Goal: Information Seeking & Learning: Learn about a topic

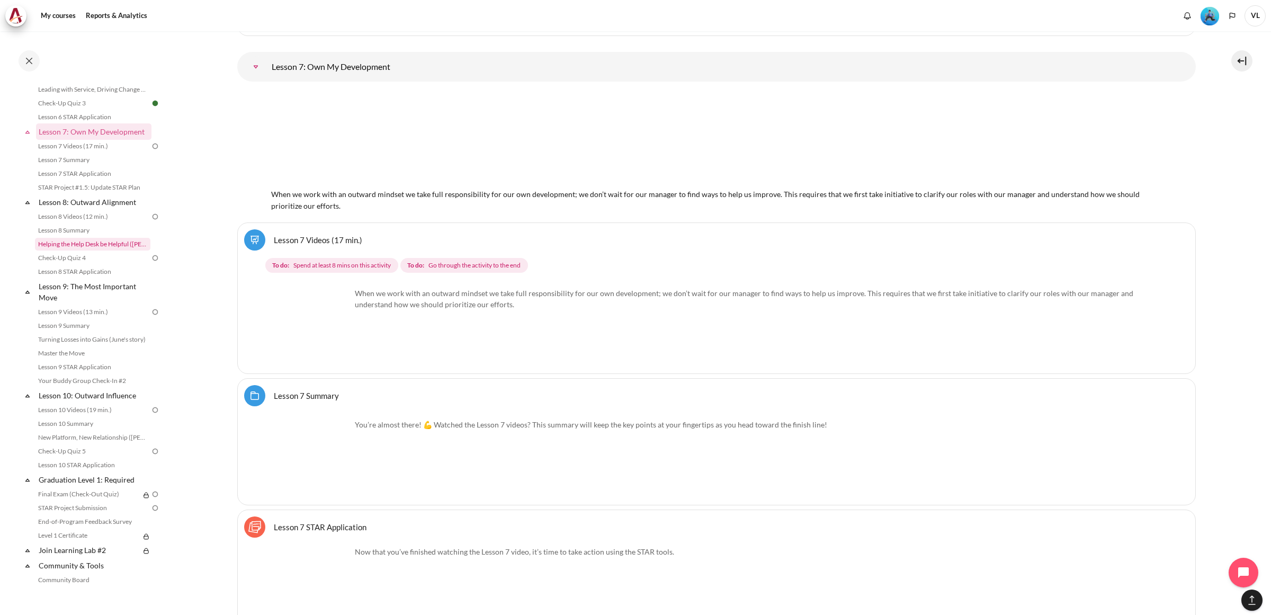
scroll to position [740, 0]
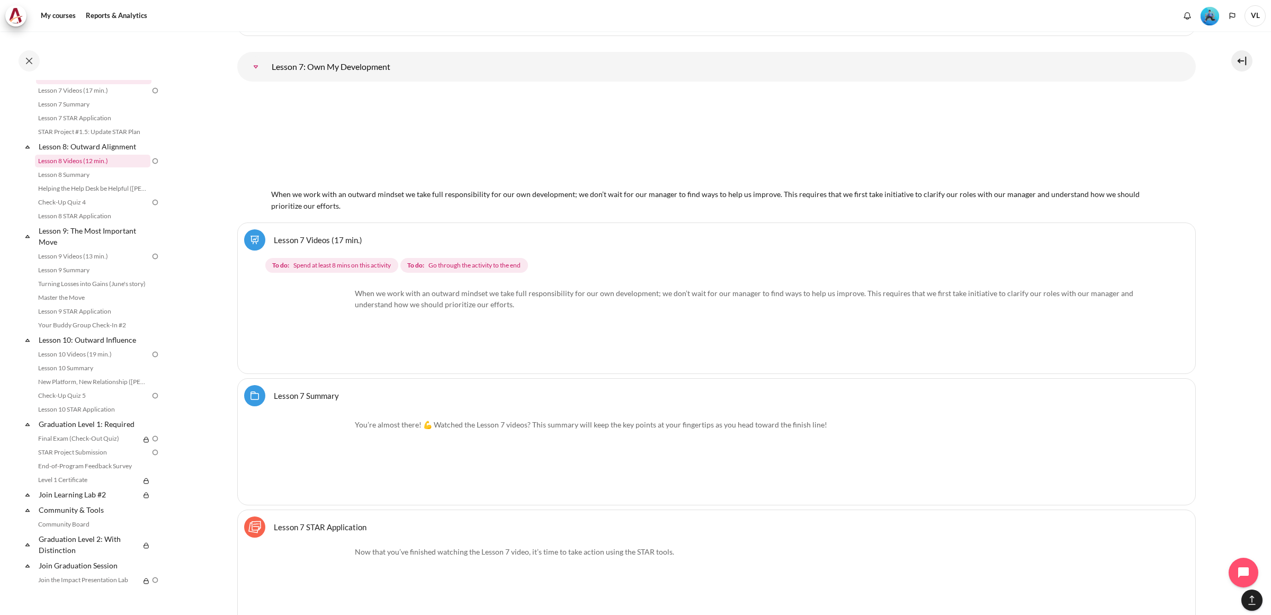
click at [104, 167] on link "Lesson 8 Videos (12 min.)" at bounding box center [92, 161] width 115 height 13
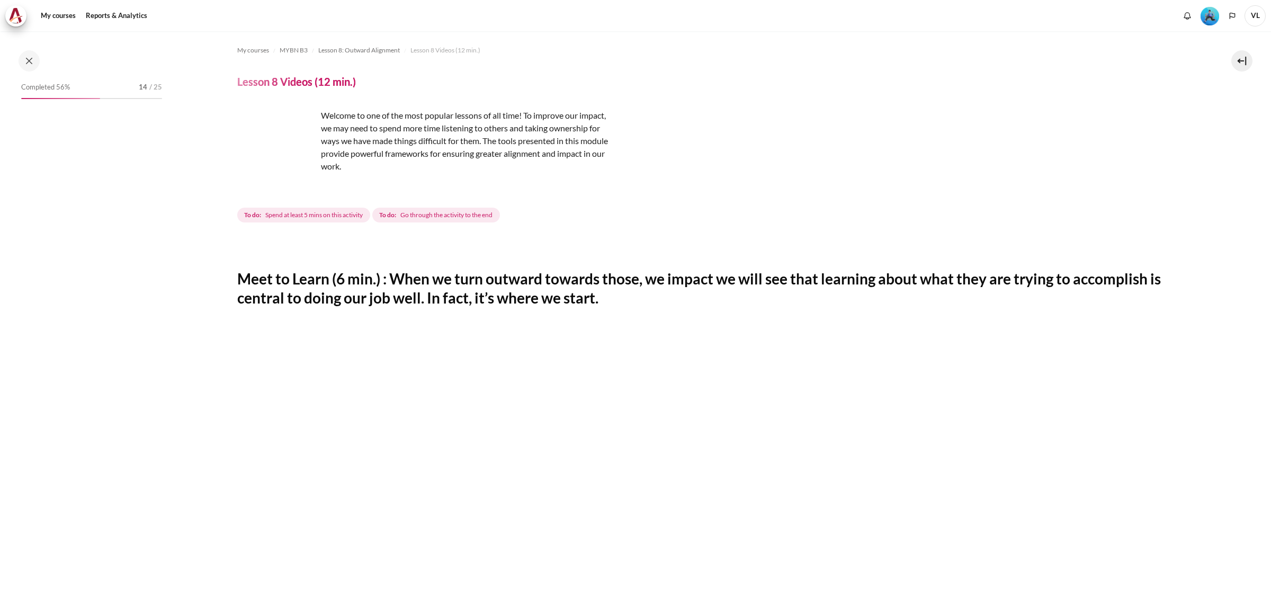
scroll to position [589, 0]
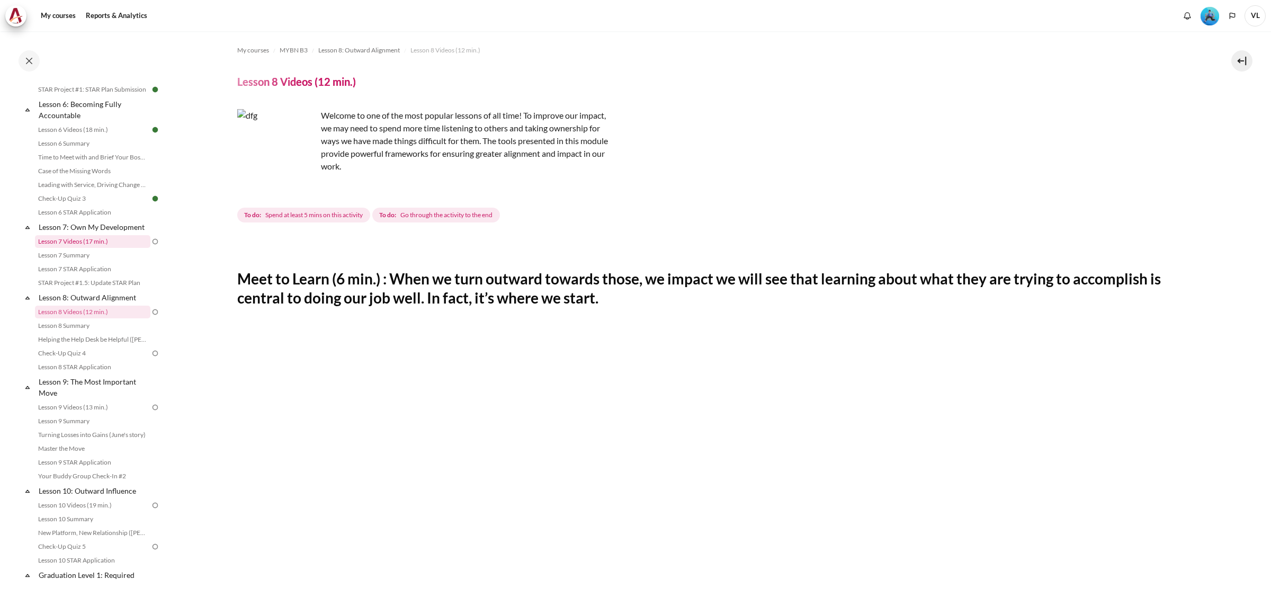
click at [87, 248] on link "Lesson 7 Videos (17 min.)" at bounding box center [92, 241] width 115 height 13
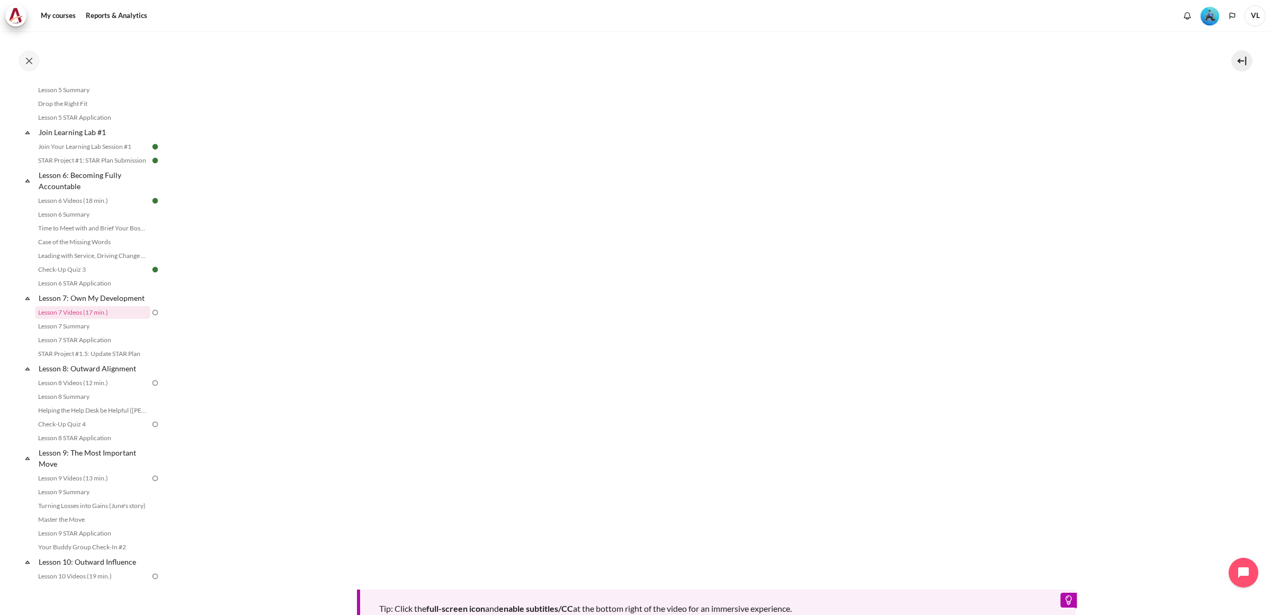
scroll to position [466, 0]
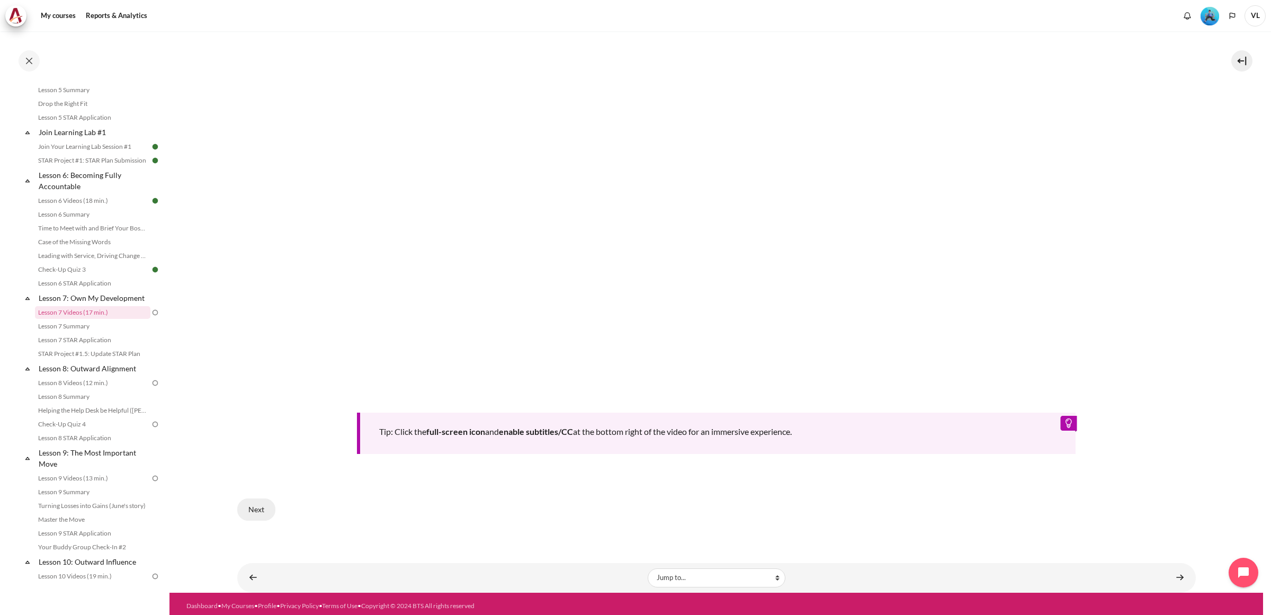
click at [258, 502] on button "Next" at bounding box center [256, 509] width 38 height 22
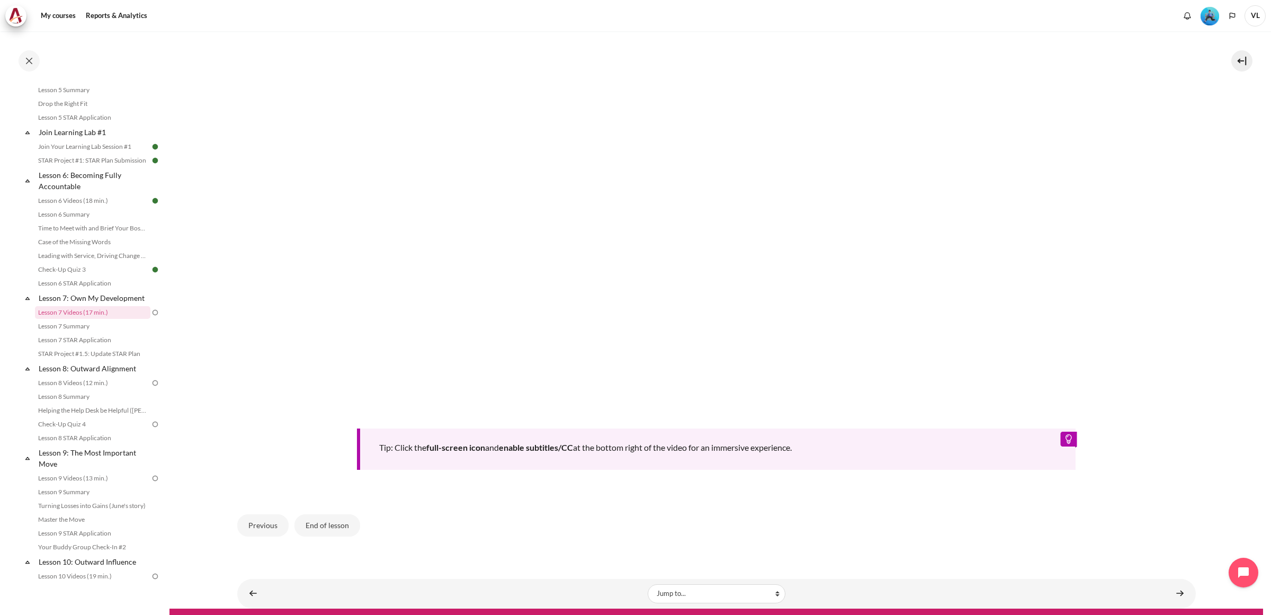
scroll to position [466, 0]
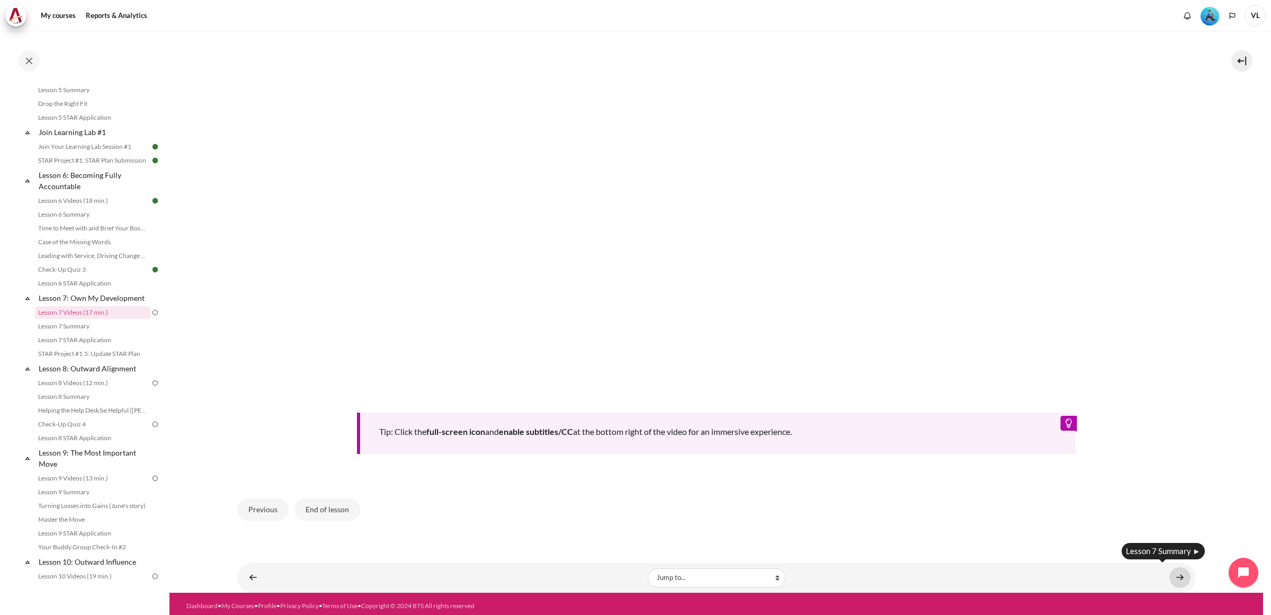
click at [1173, 571] on link "Content" at bounding box center [1179, 577] width 21 height 21
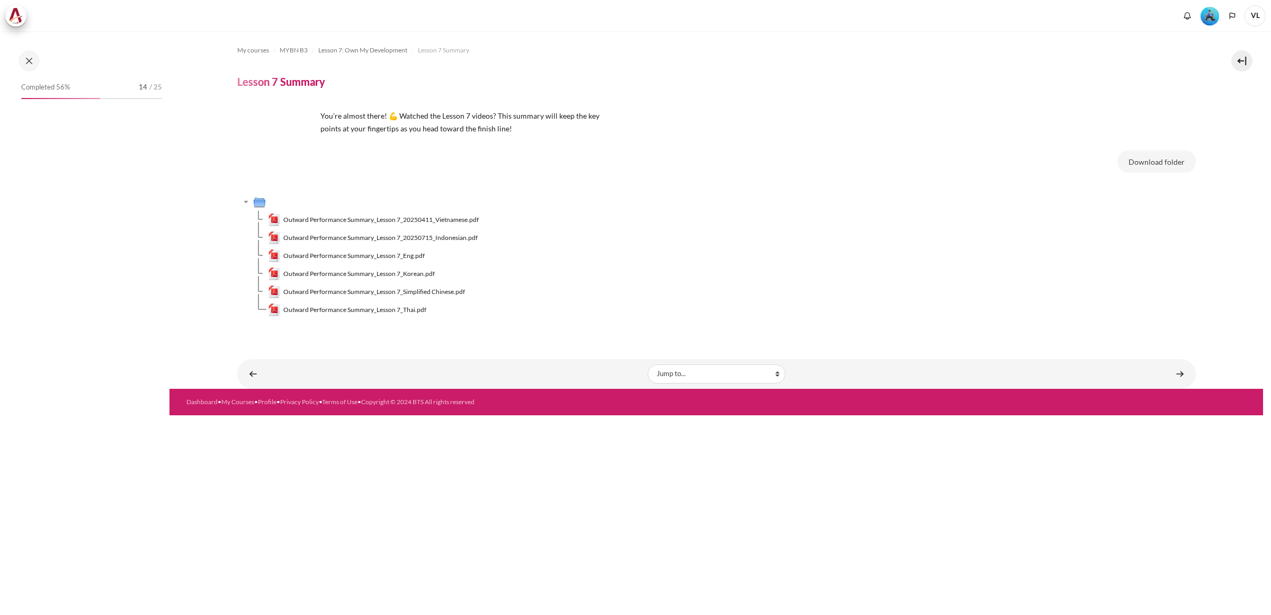
scroll to position [532, 0]
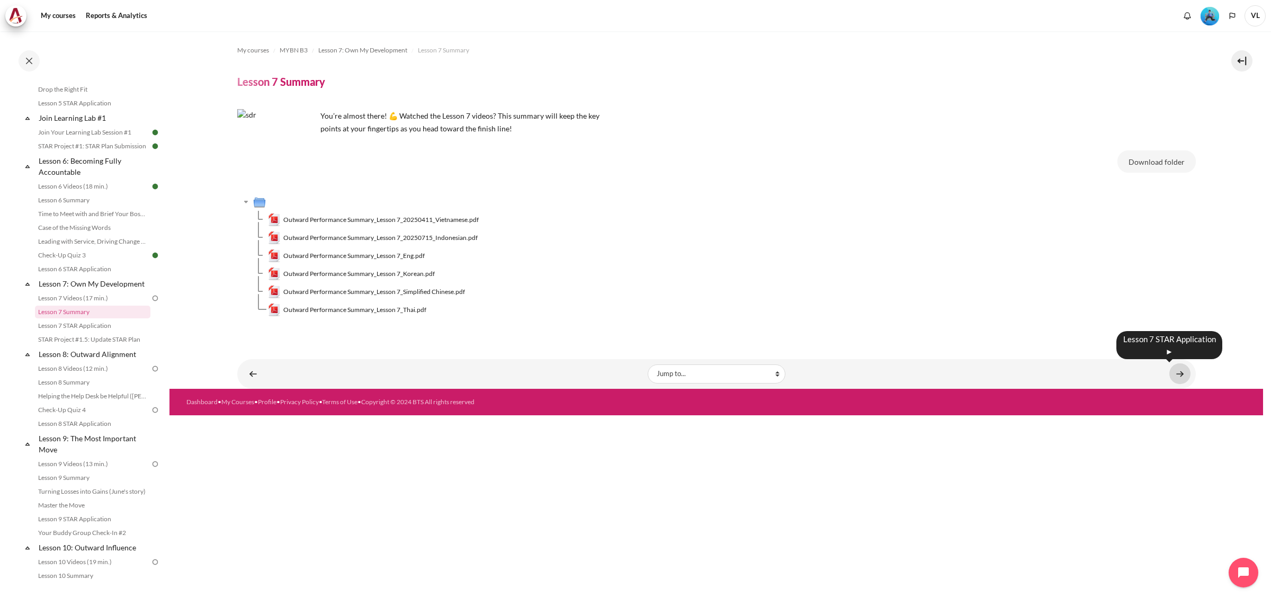
click at [1177, 372] on link "Content" at bounding box center [1179, 373] width 21 height 21
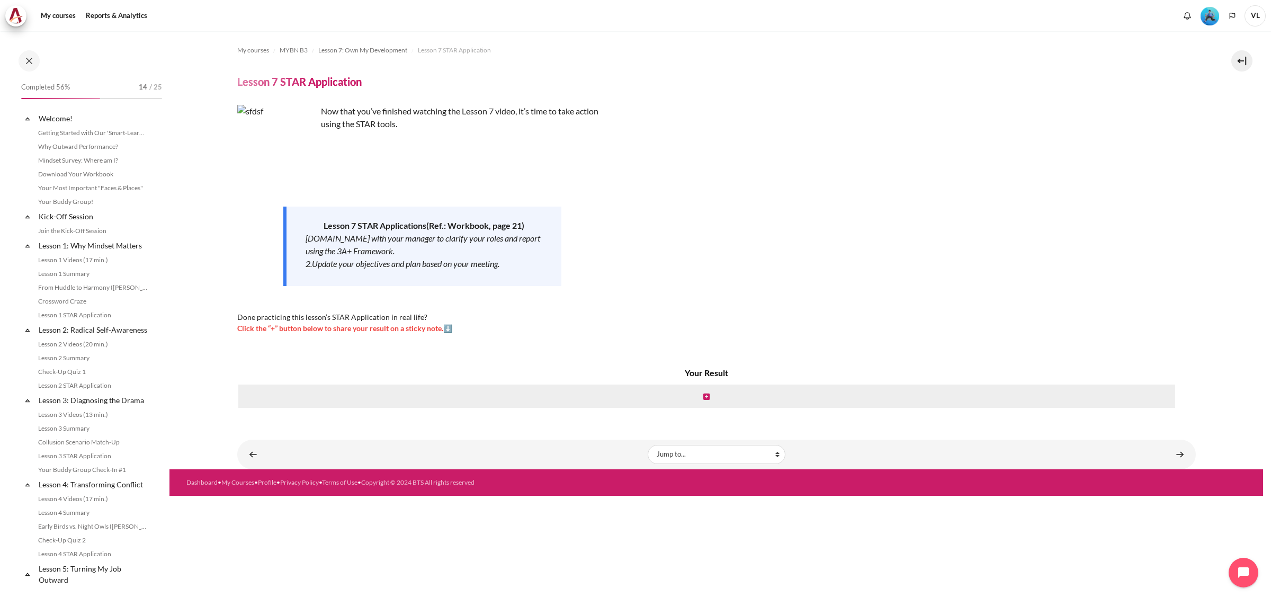
scroll to position [546, 0]
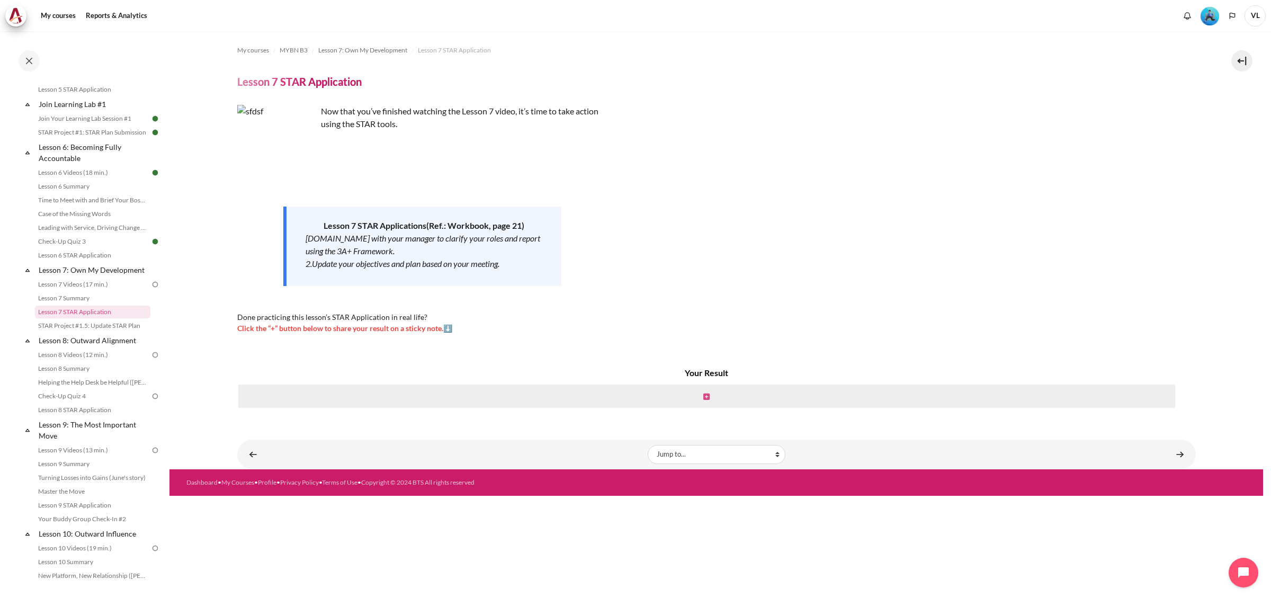
click at [707, 396] on icon "Content" at bounding box center [706, 396] width 6 height 7
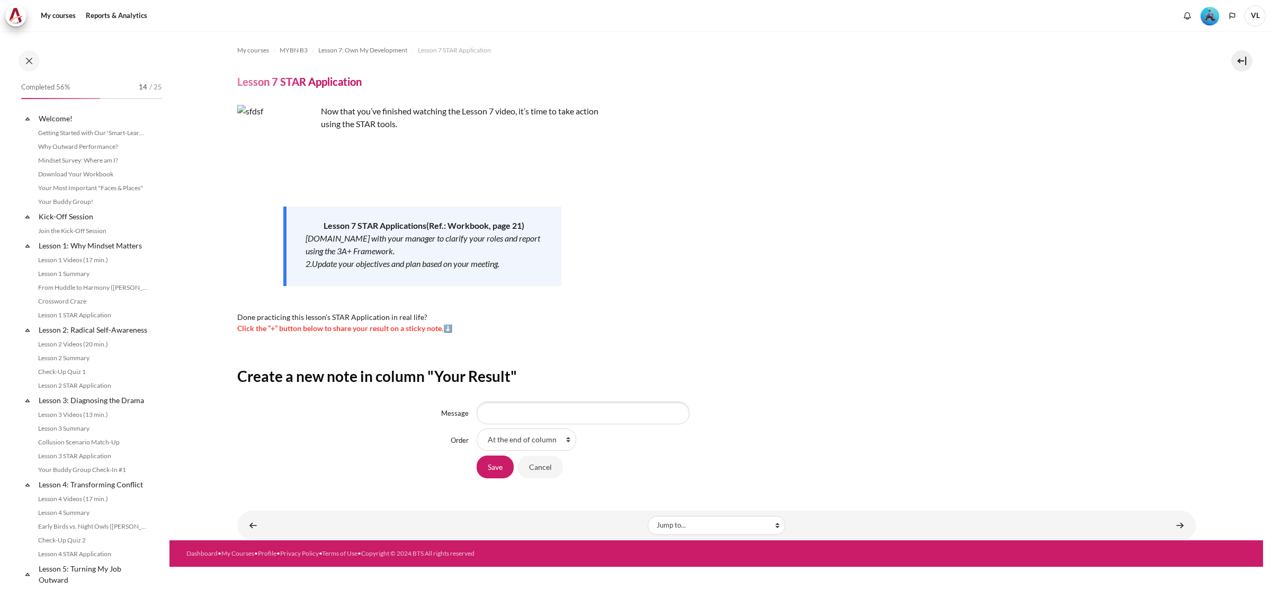
scroll to position [546, 0]
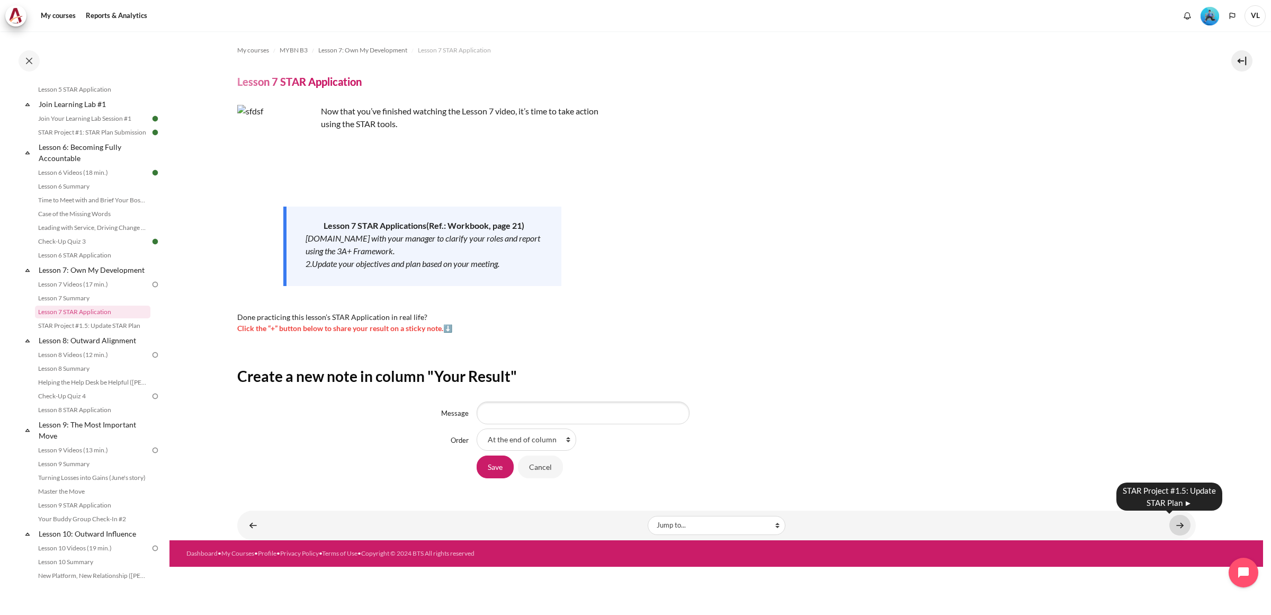
drag, startPoint x: 1182, startPoint y: 527, endPoint x: 1176, endPoint y: 522, distance: 7.5
click at [1182, 527] on link "Content" at bounding box center [1179, 525] width 21 height 21
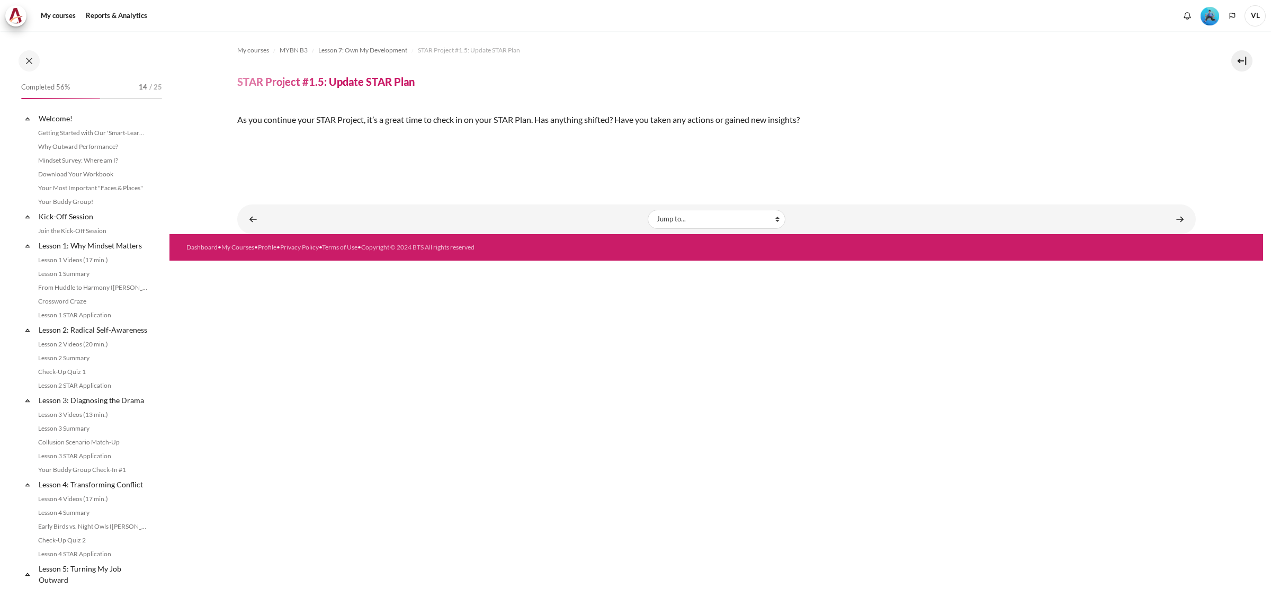
scroll to position [560, 0]
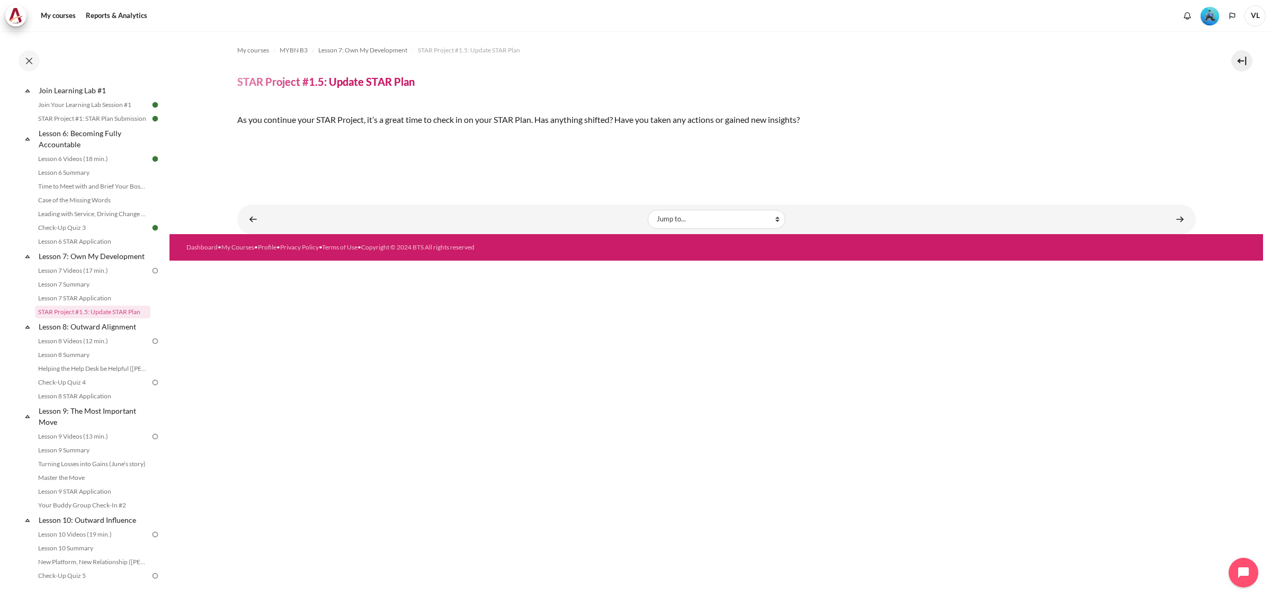
click at [237, 138] on img "Content" at bounding box center [237, 138] width 0 height 0
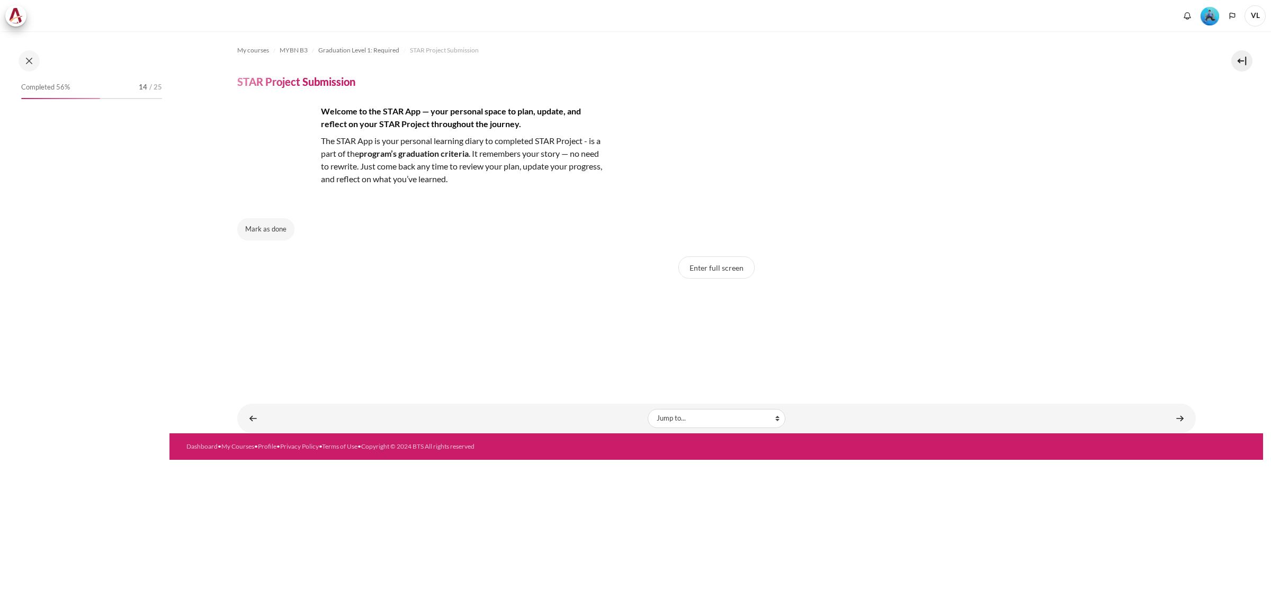
scroll to position [789, 0]
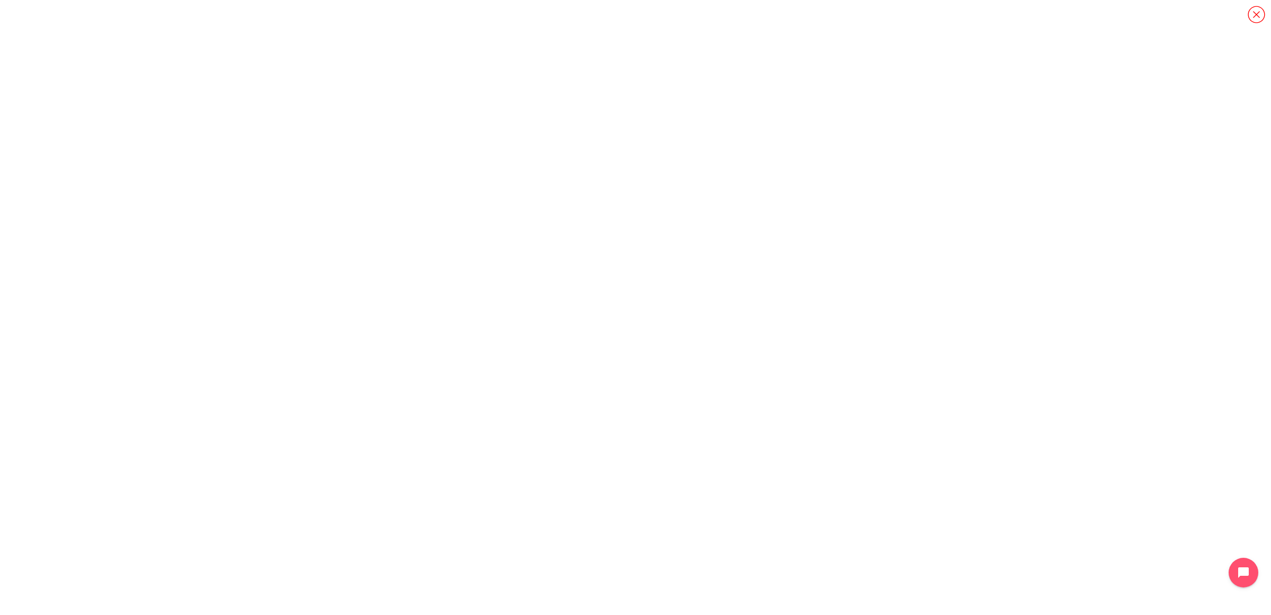
click at [1259, 12] on icon "Content" at bounding box center [1256, 14] width 19 height 19
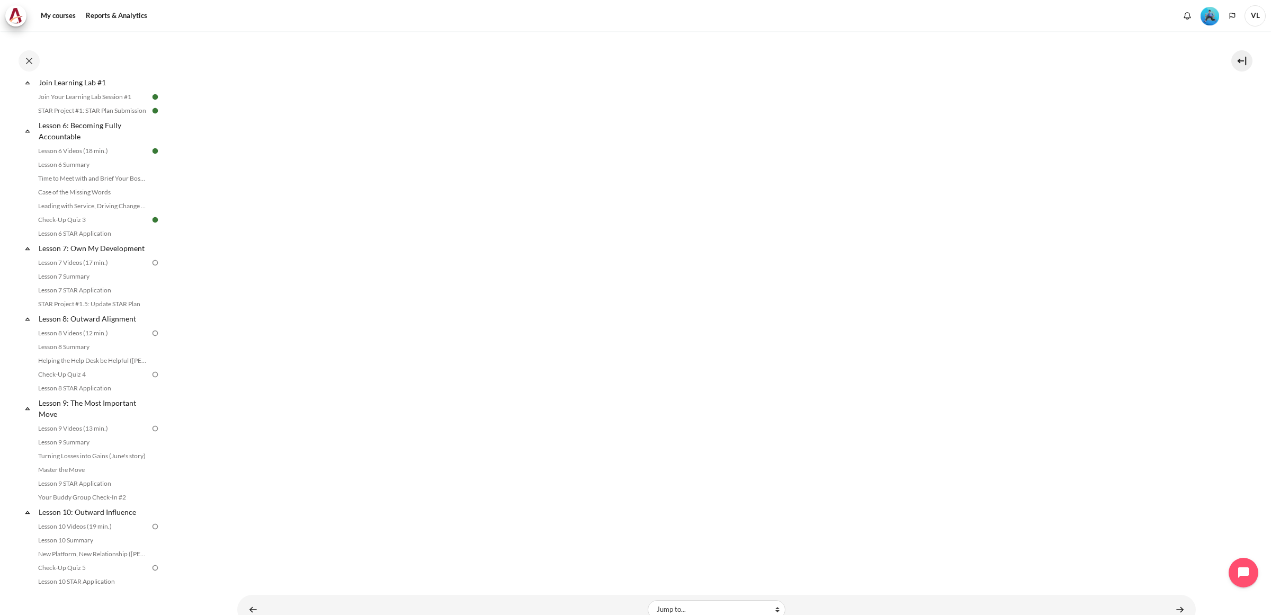
scroll to position [335, 0]
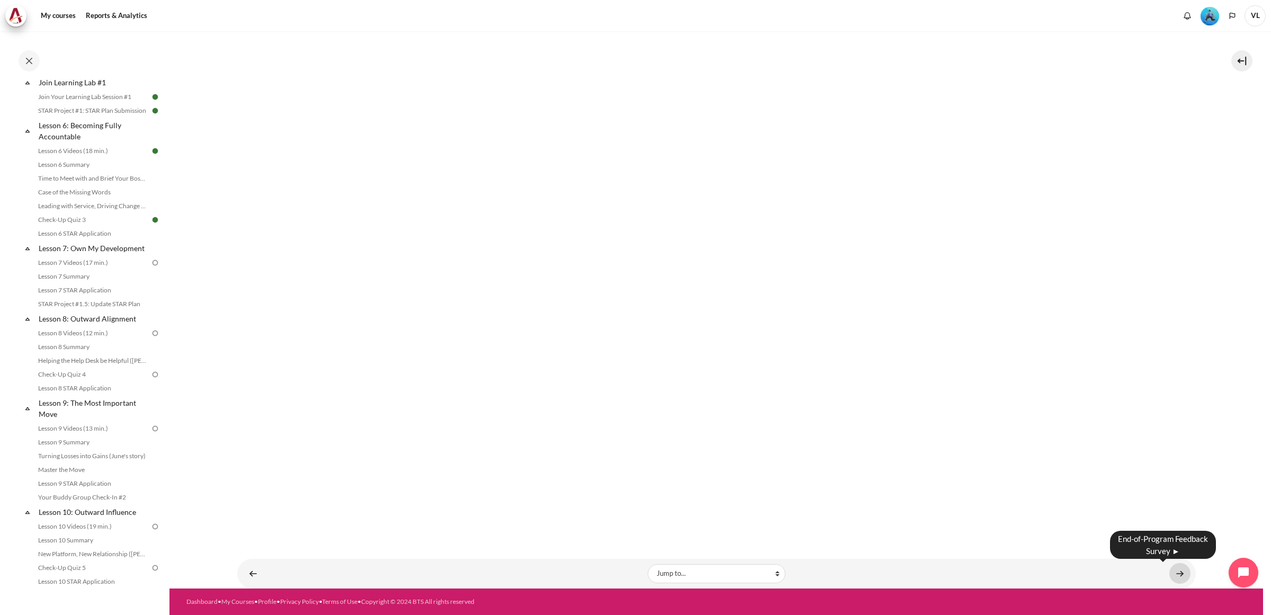
click at [1173, 573] on link "Content" at bounding box center [1179, 573] width 21 height 21
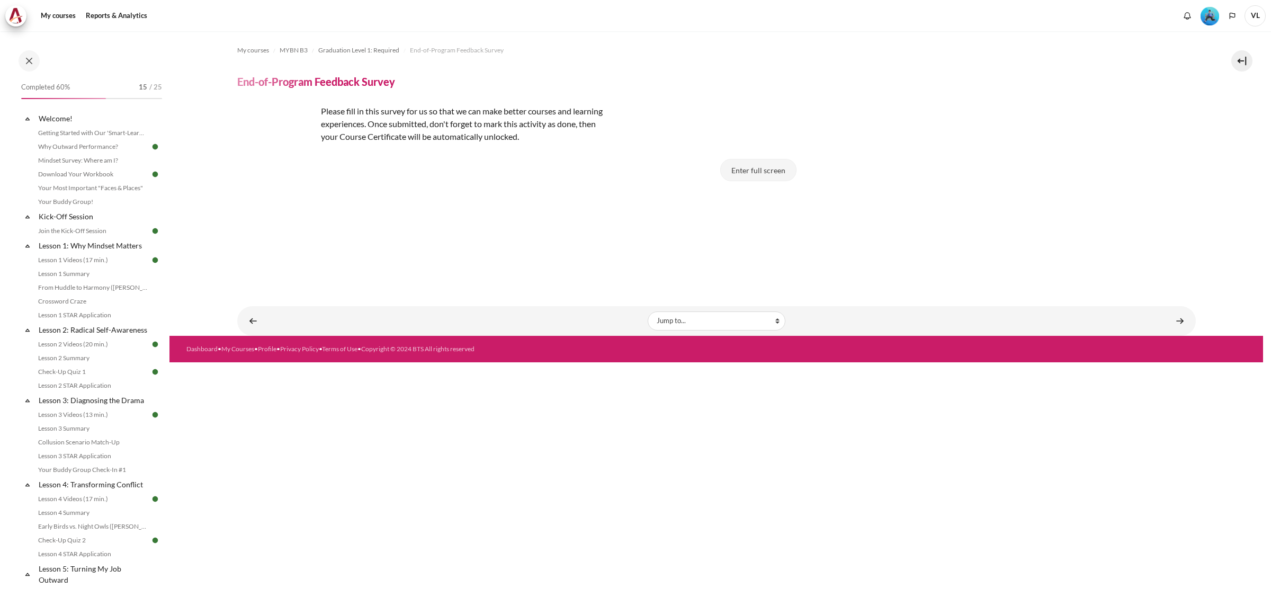
scroll to position [789, 0]
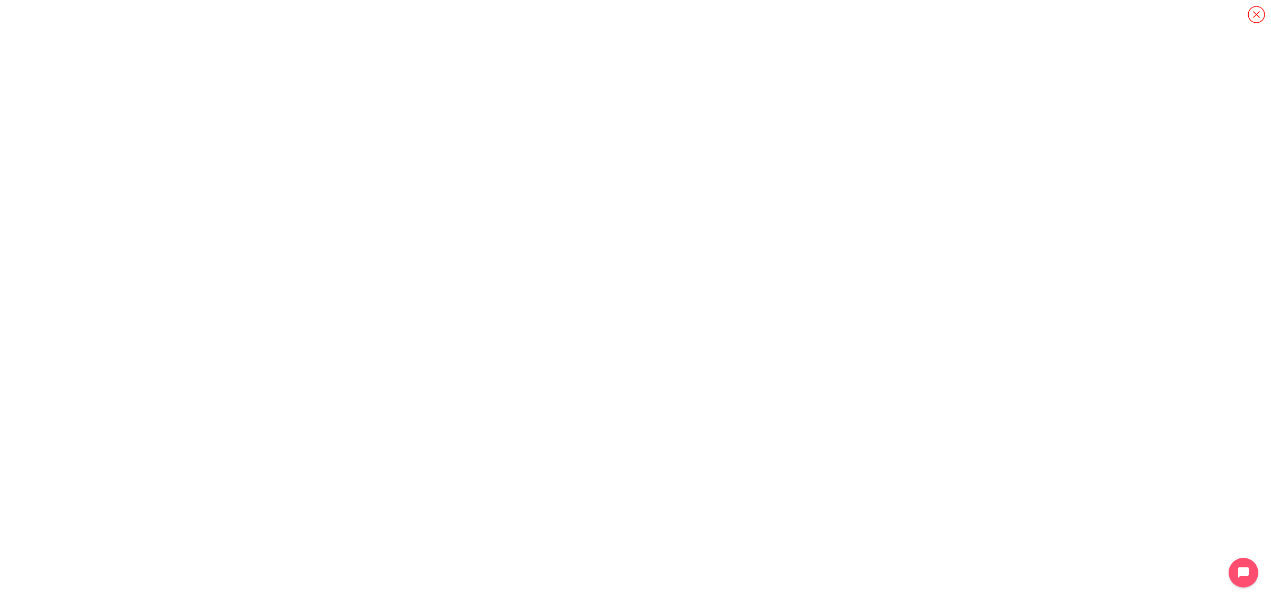
click at [1262, 14] on icon "Content" at bounding box center [1256, 14] width 19 height 19
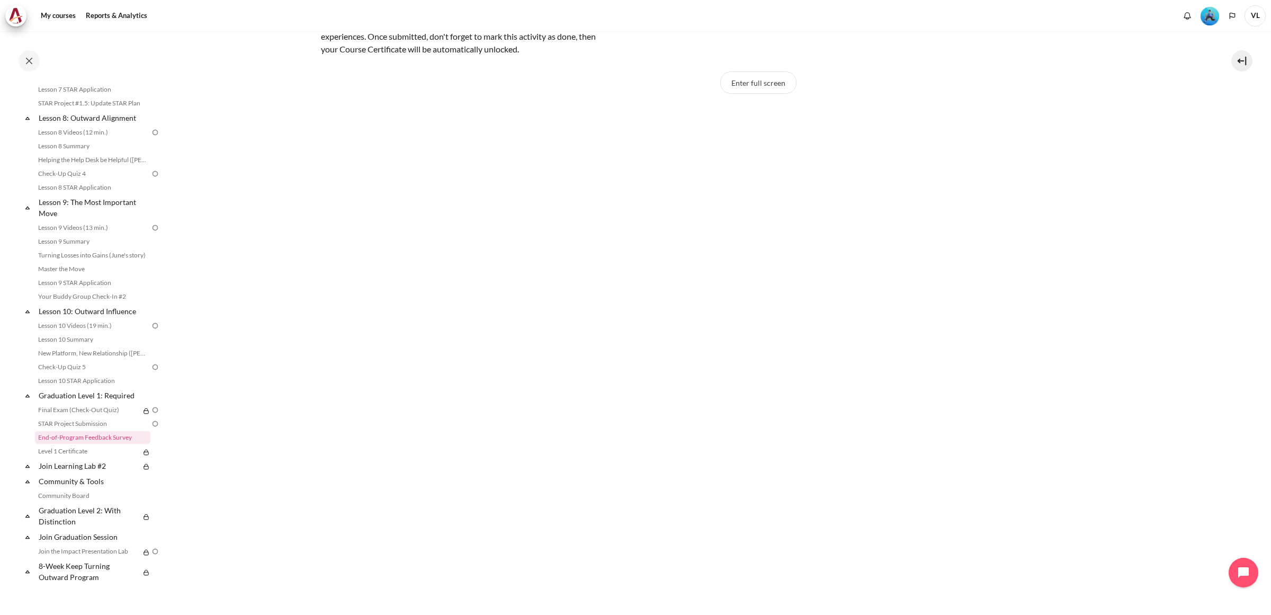
scroll to position [238, 0]
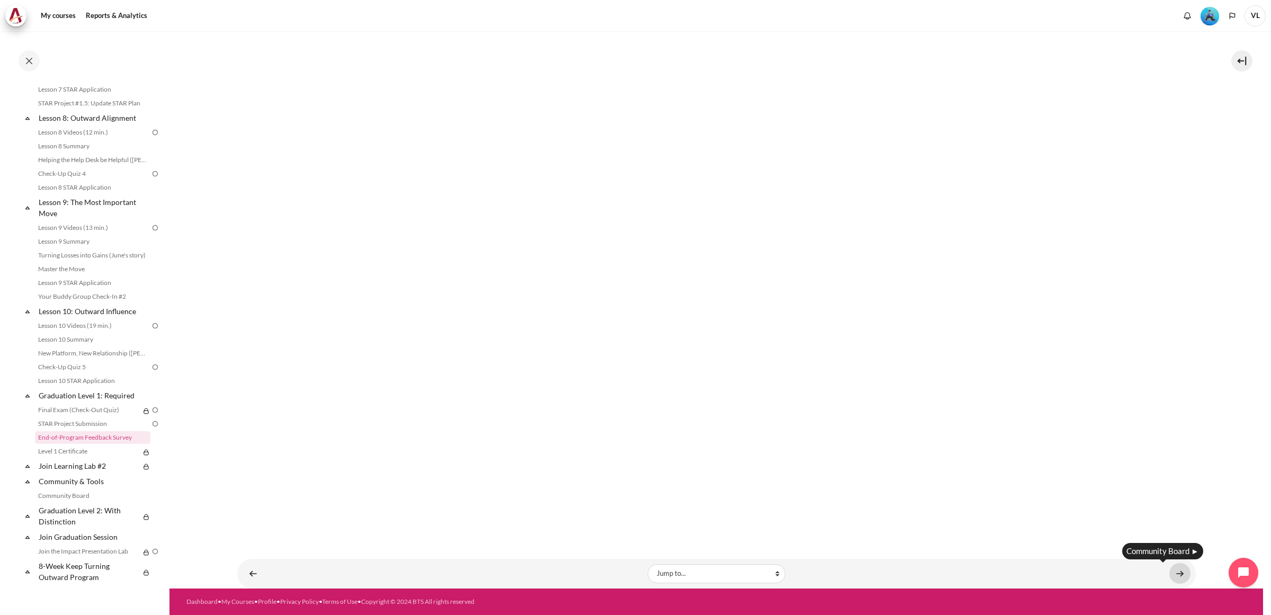
click at [1171, 575] on link "Content" at bounding box center [1179, 573] width 21 height 21
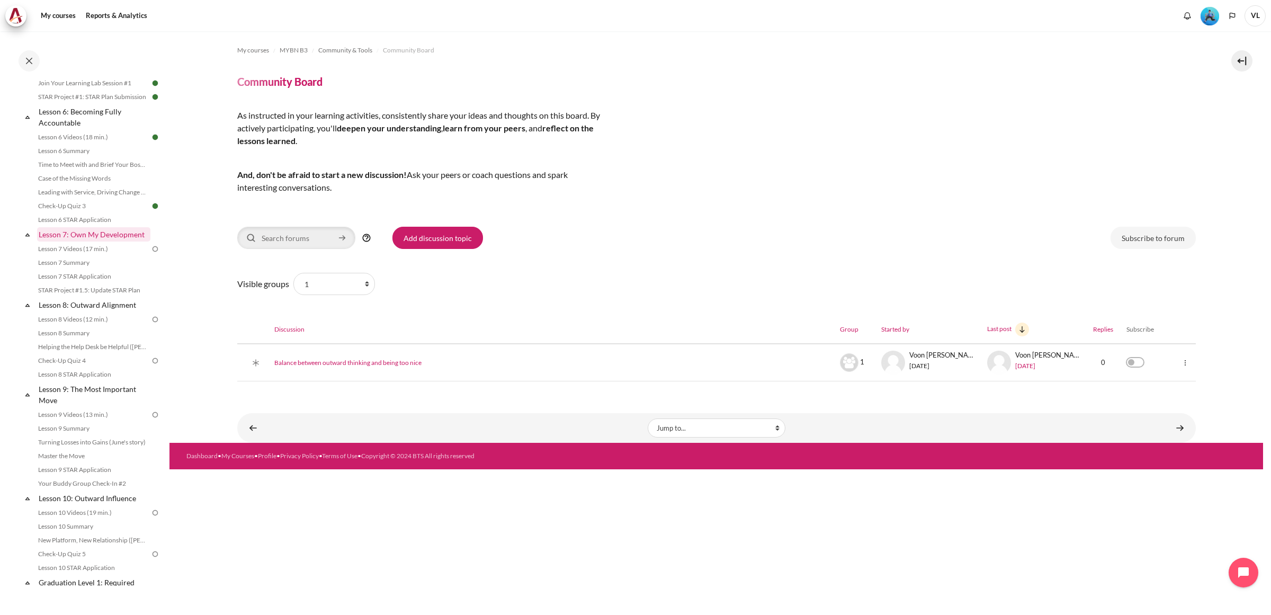
scroll to position [568, 0]
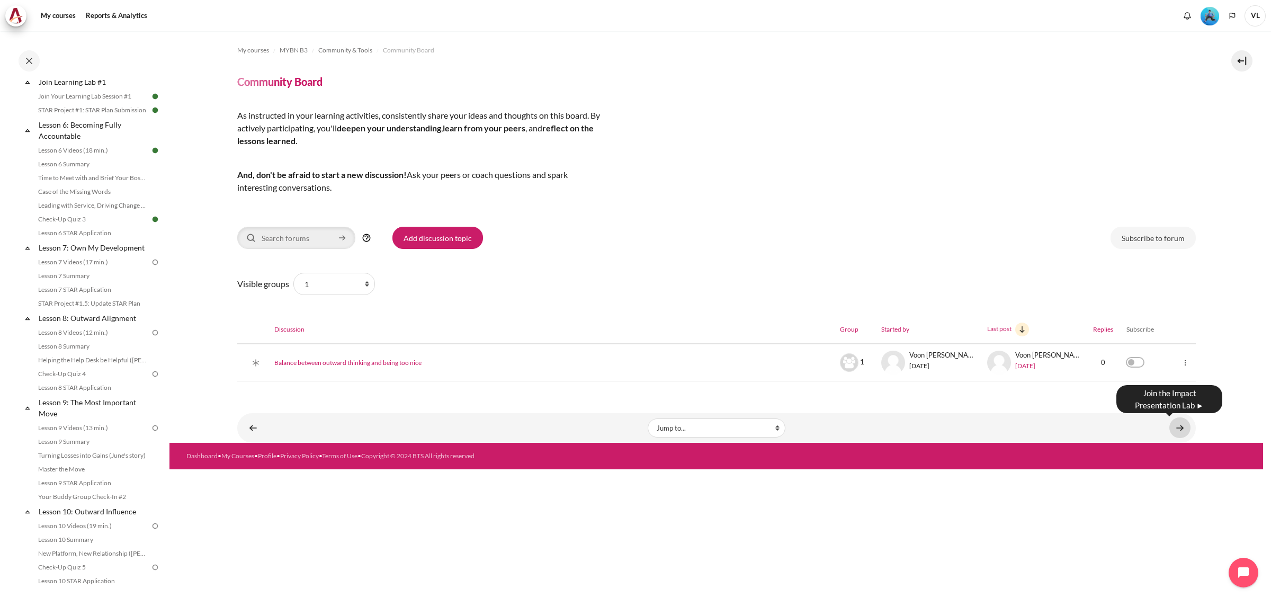
click at [1185, 424] on link "Content" at bounding box center [1179, 427] width 21 height 21
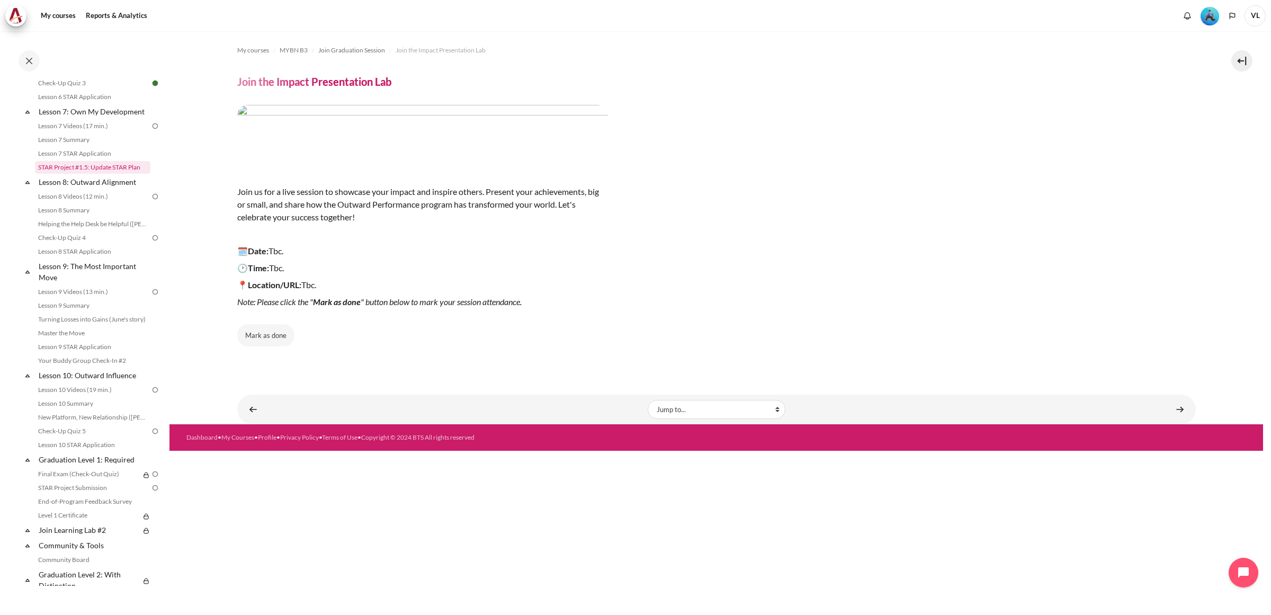
scroll to position [700, 0]
click at [114, 137] on link "Lesson 7 Videos (17 min.)" at bounding box center [92, 130] width 115 height 13
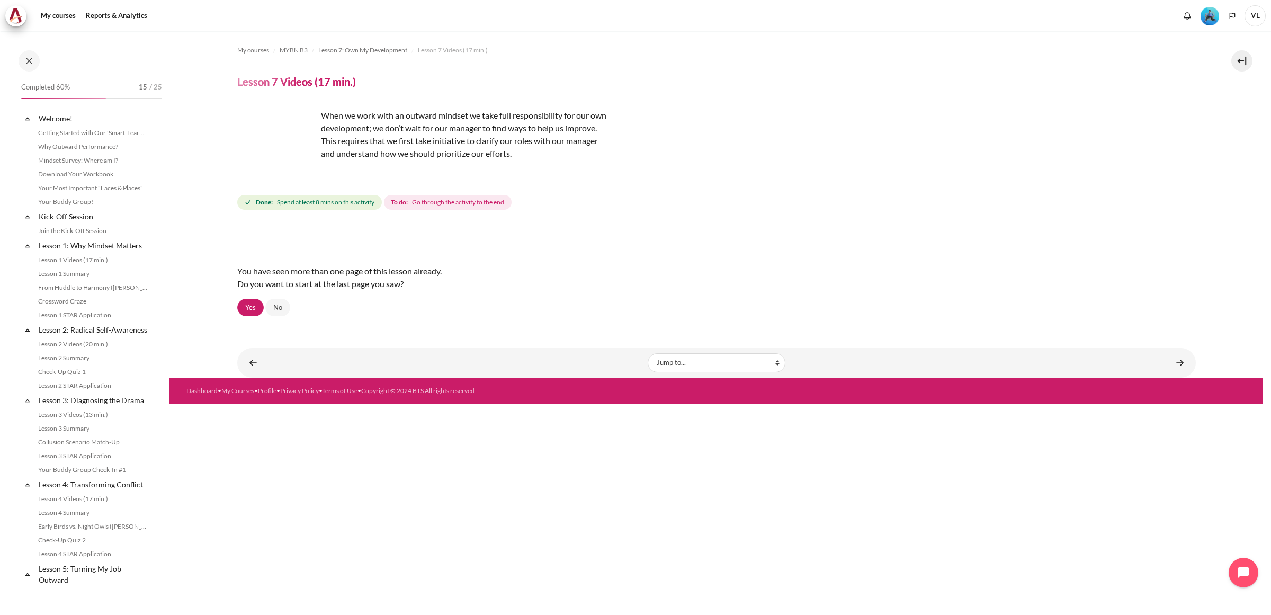
scroll to position [518, 0]
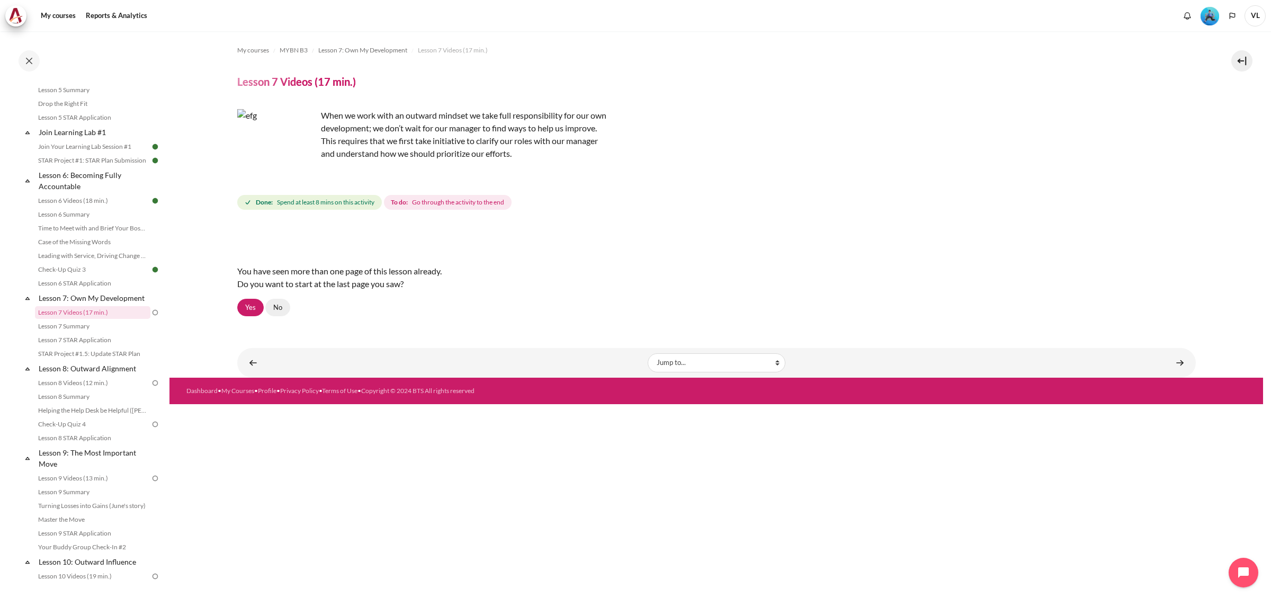
click at [278, 309] on link "No" at bounding box center [277, 308] width 25 height 18
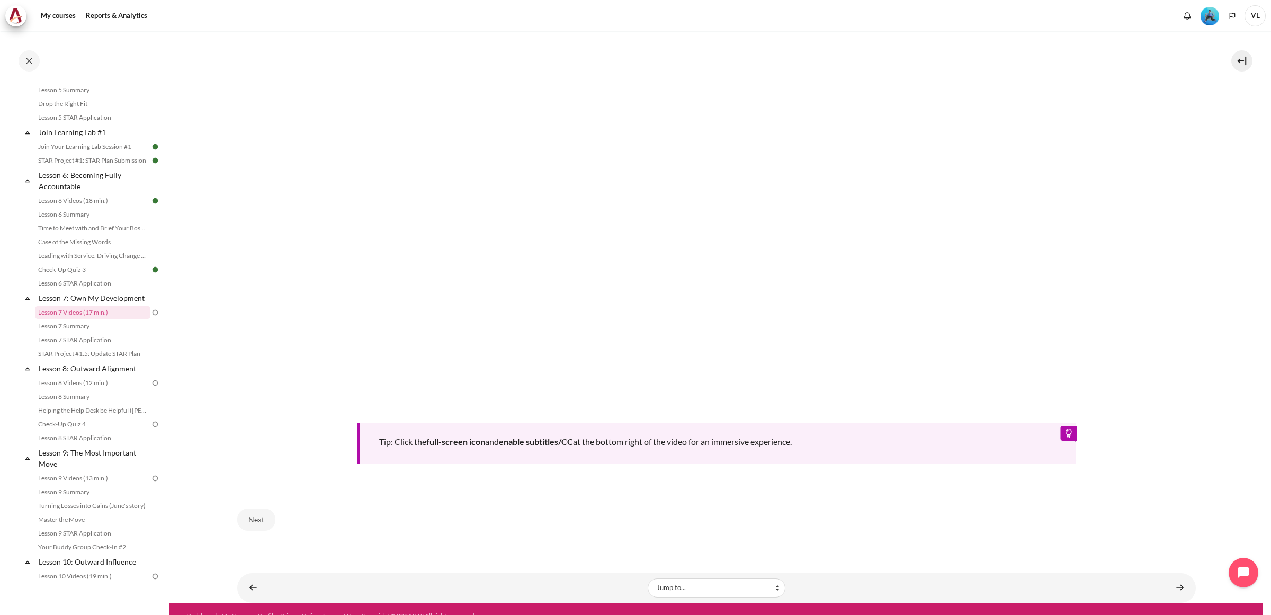
scroll to position [466, 0]
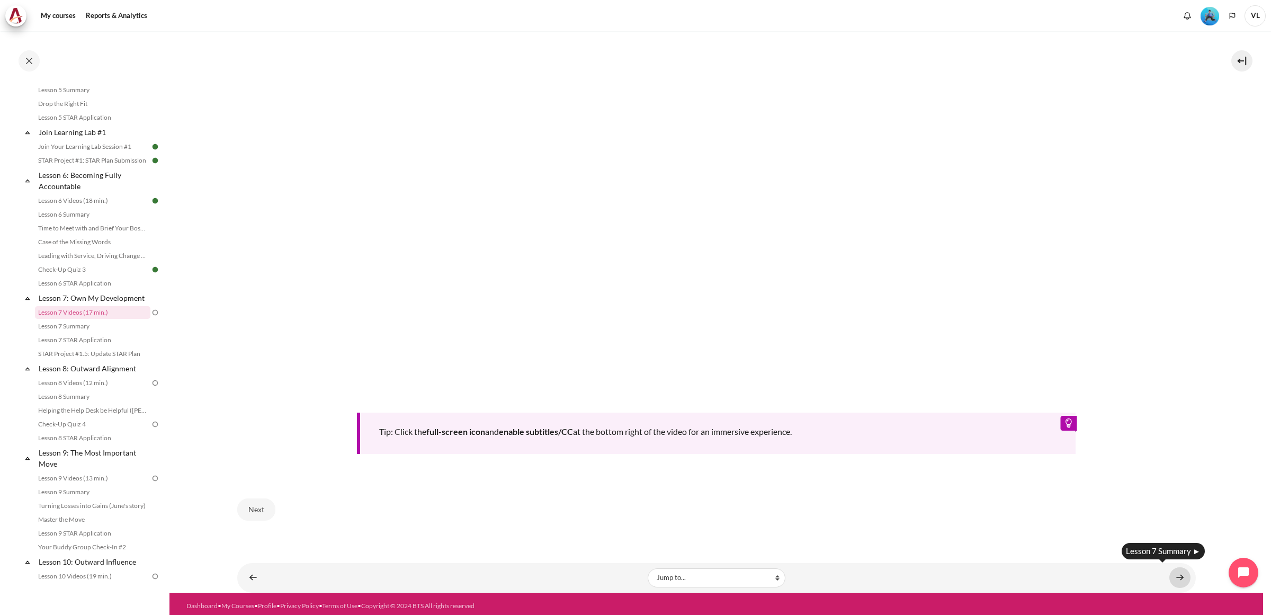
click at [1172, 574] on link "Content" at bounding box center [1179, 577] width 21 height 21
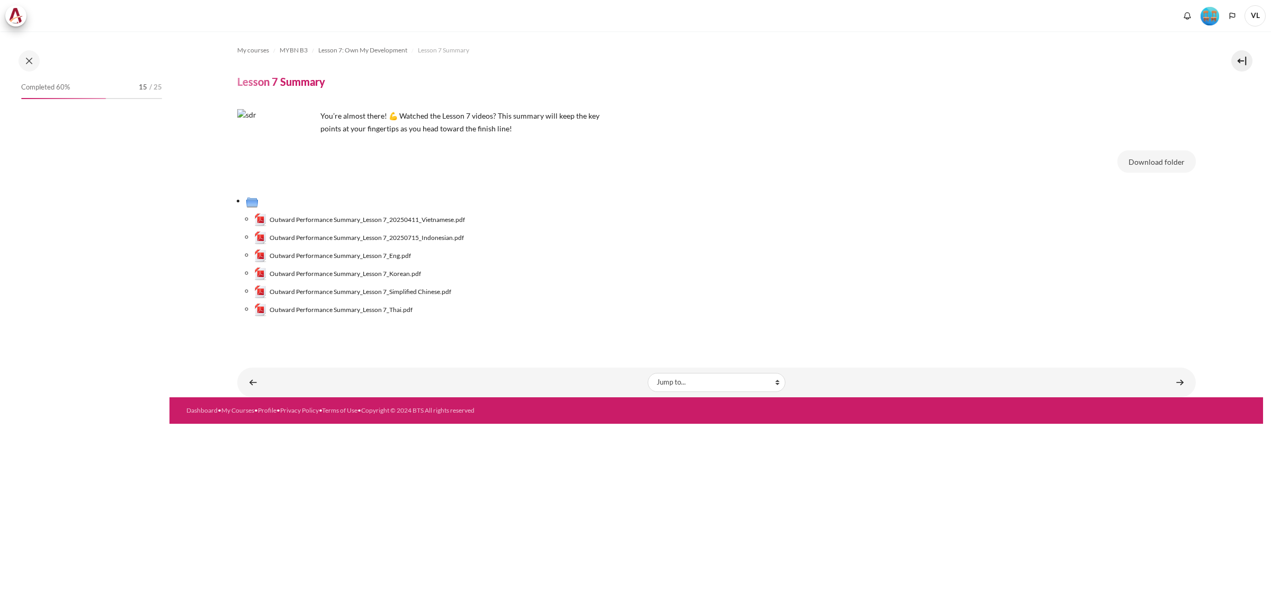
click at [1181, 383] on link "Content" at bounding box center [1179, 382] width 21 height 21
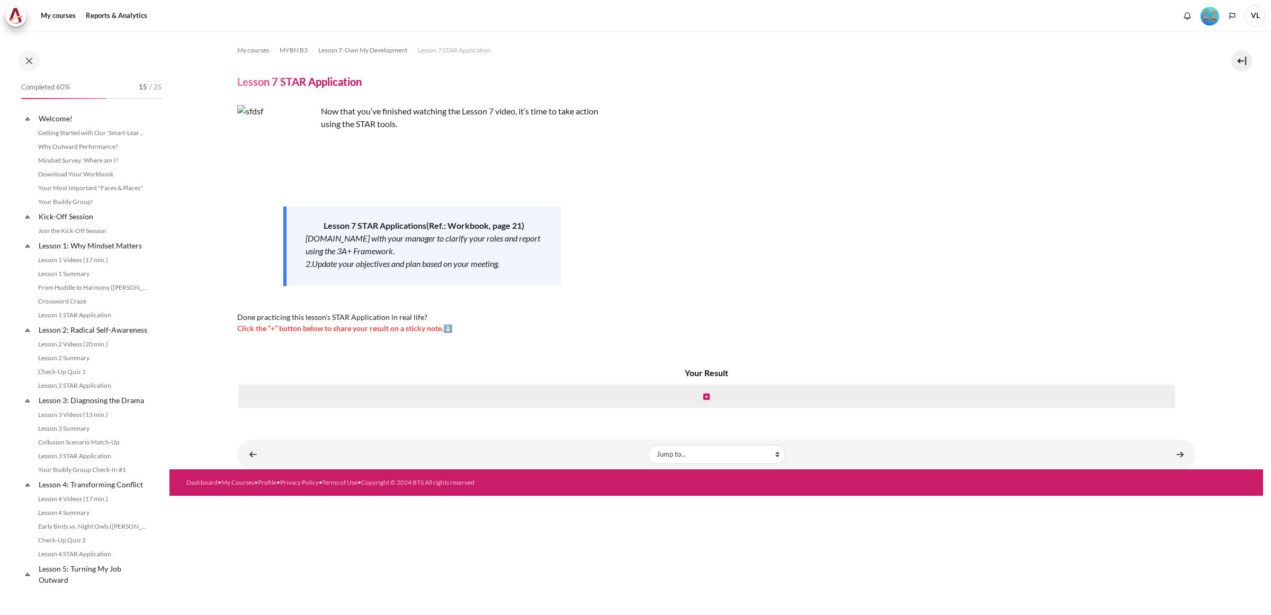
scroll to position [546, 0]
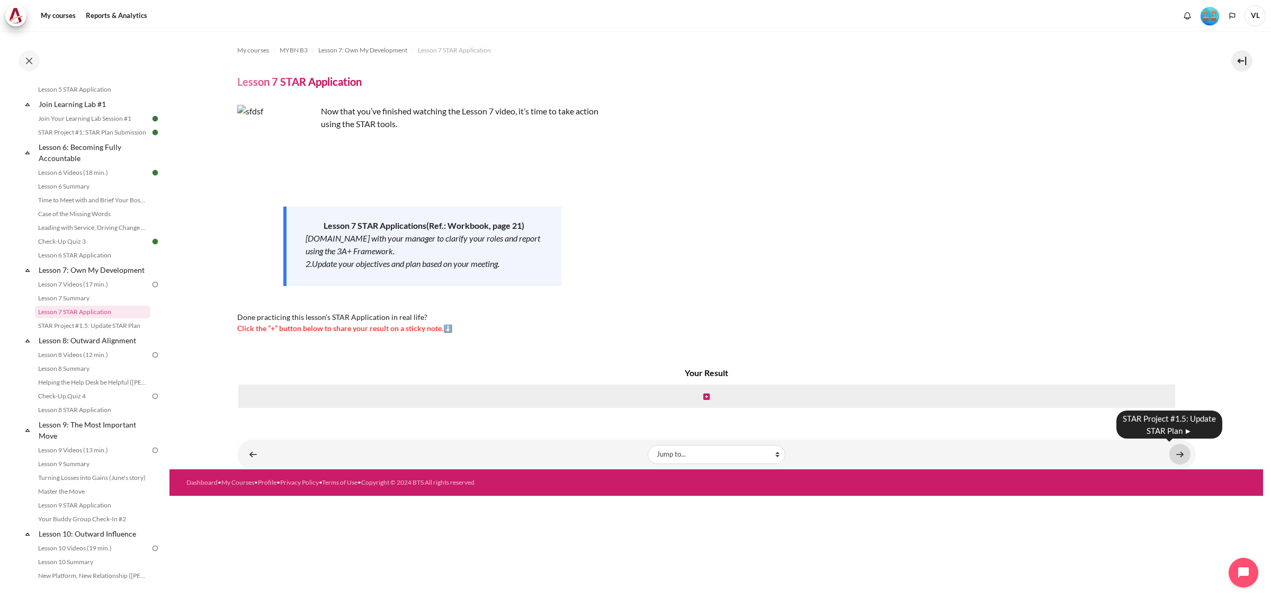
click at [1180, 449] on link "Content" at bounding box center [1179, 454] width 21 height 21
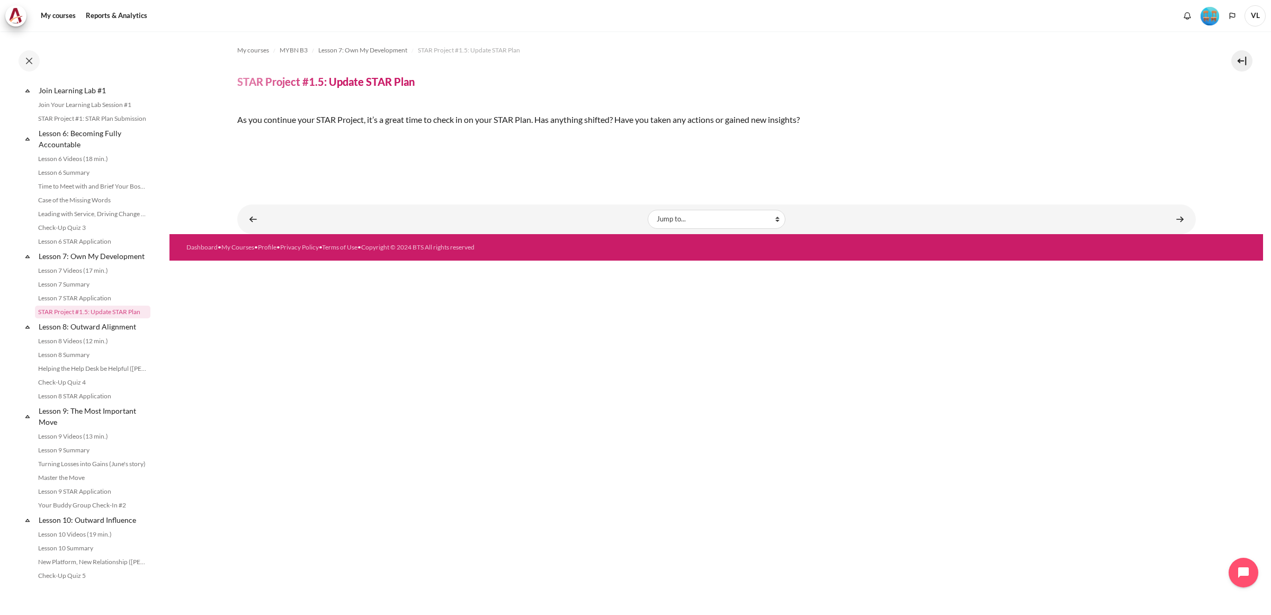
scroll to position [168, 0]
click at [1172, 229] on link "Content" at bounding box center [1179, 219] width 21 height 21
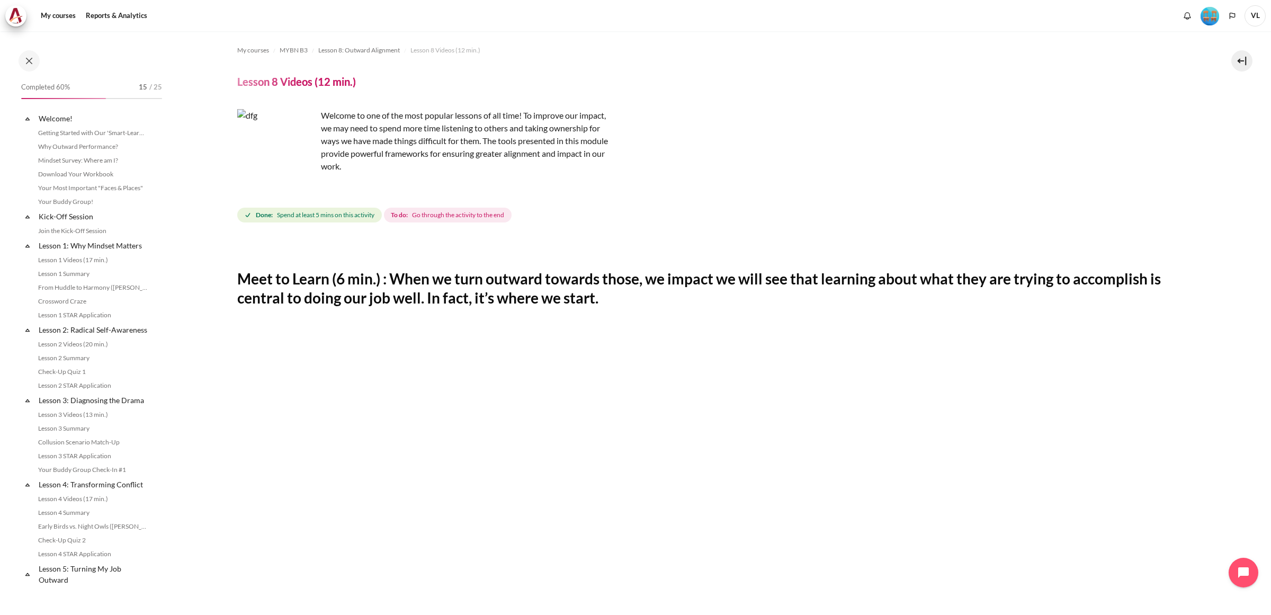
scroll to position [589, 0]
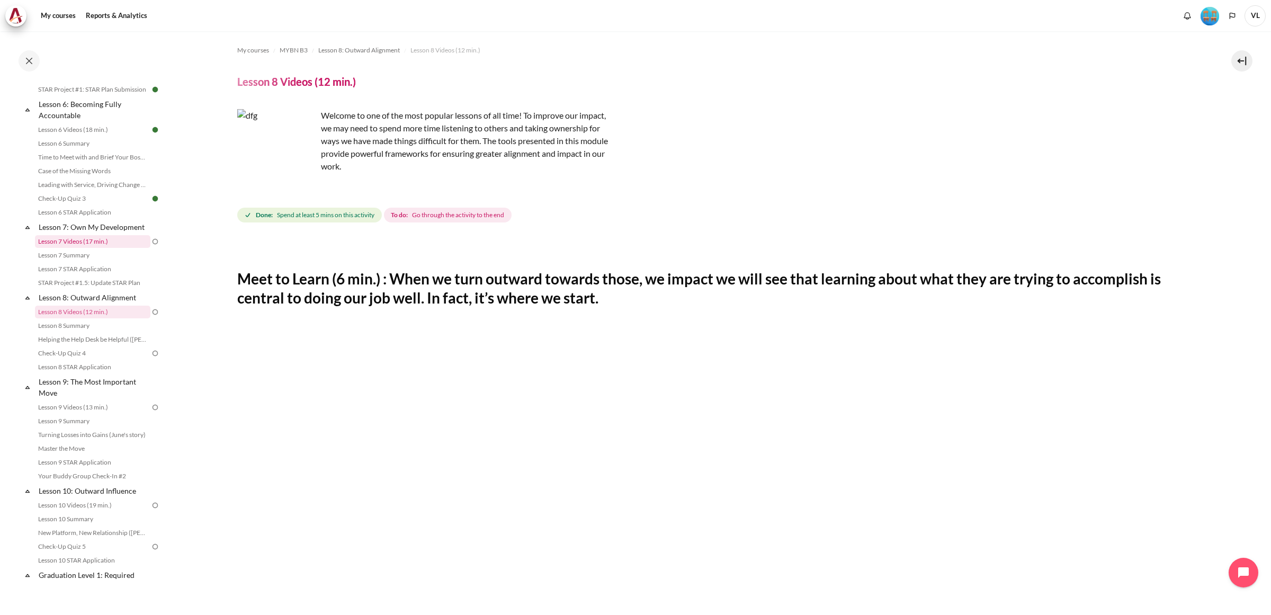
click at [110, 248] on link "Lesson 7 Videos (17 min.)" at bounding box center [92, 241] width 115 height 13
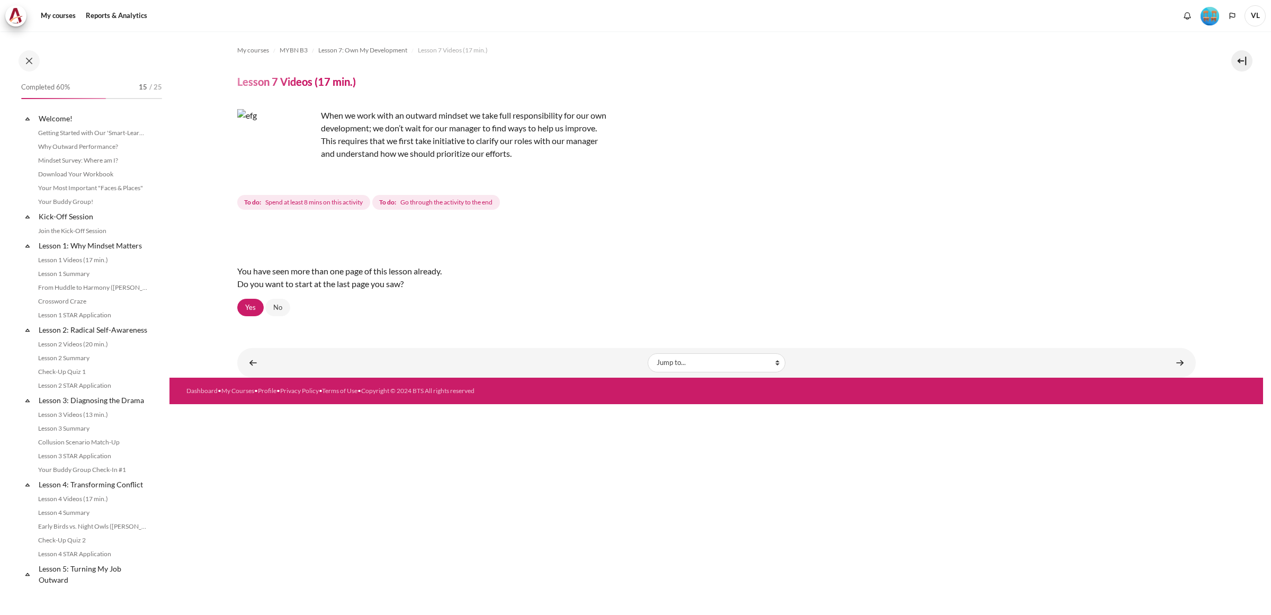
scroll to position [518, 0]
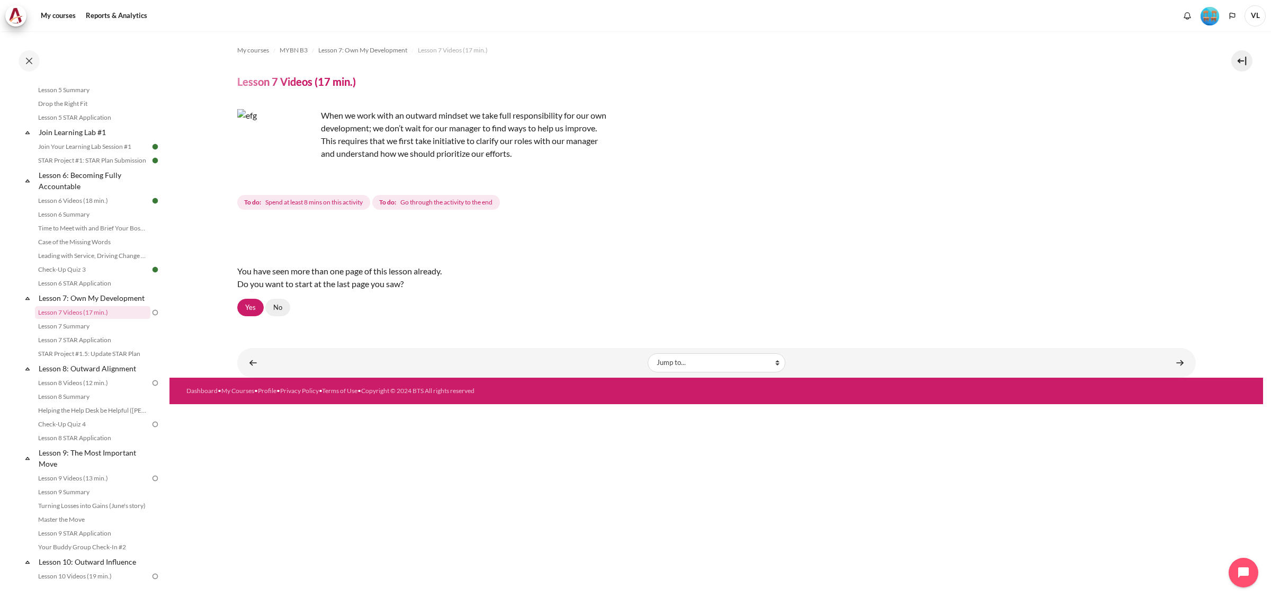
click at [277, 308] on link "No" at bounding box center [277, 308] width 25 height 18
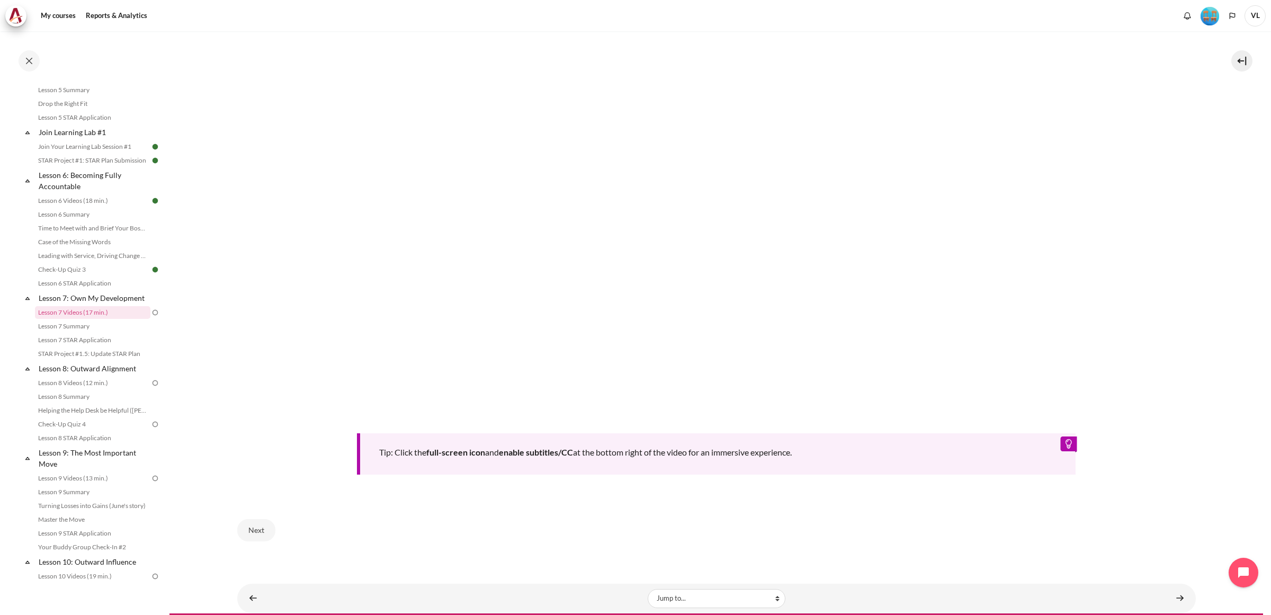
scroll to position [466, 0]
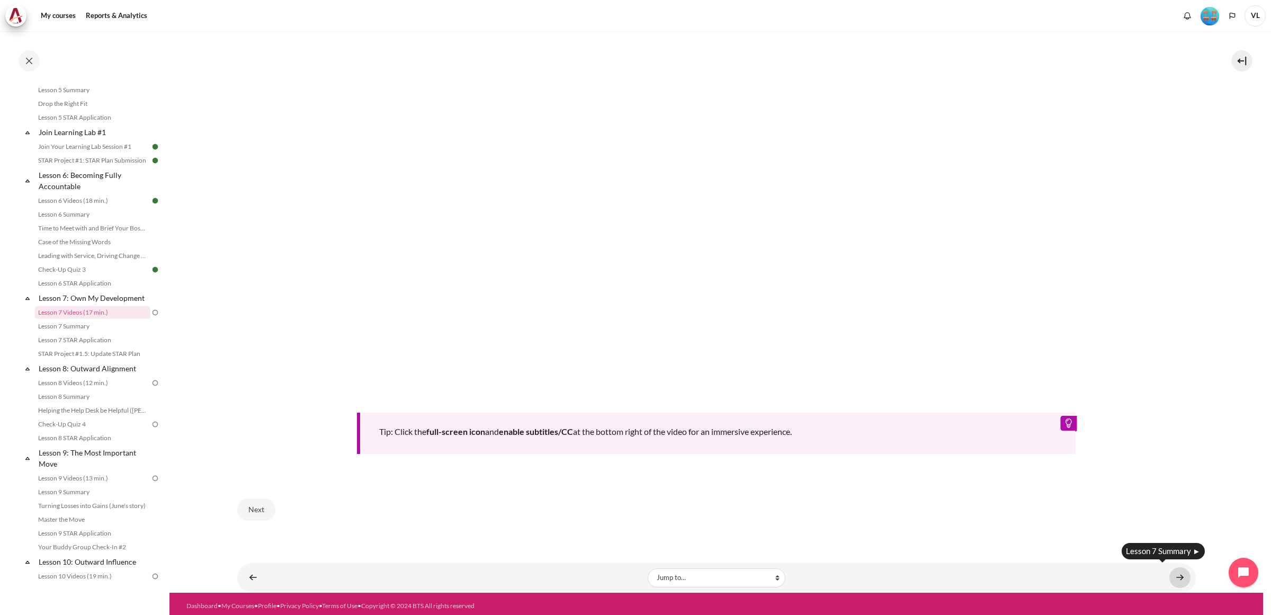
click at [1169, 571] on link "Content" at bounding box center [1179, 577] width 21 height 21
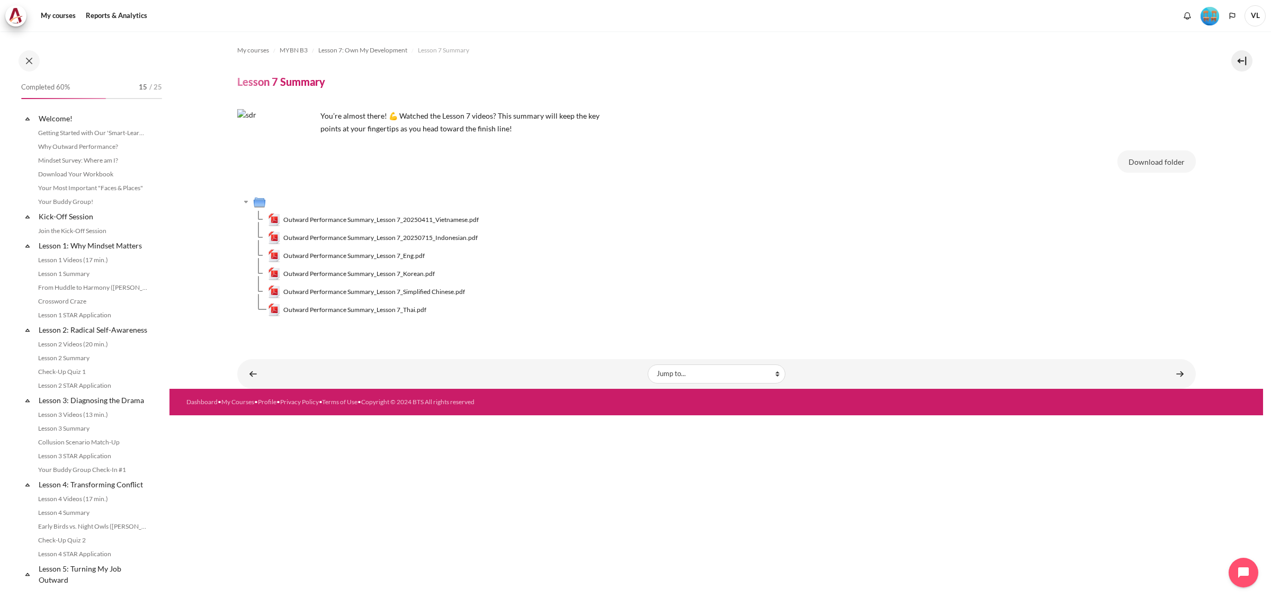
scroll to position [532, 0]
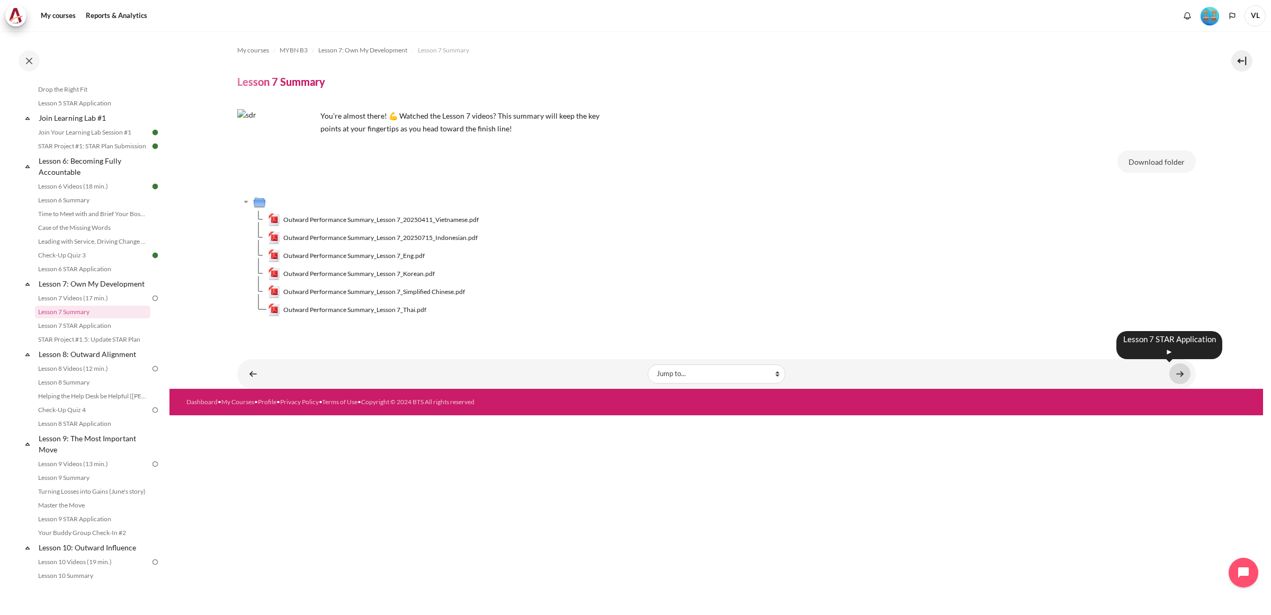
click at [1179, 374] on link "Content" at bounding box center [1179, 373] width 21 height 21
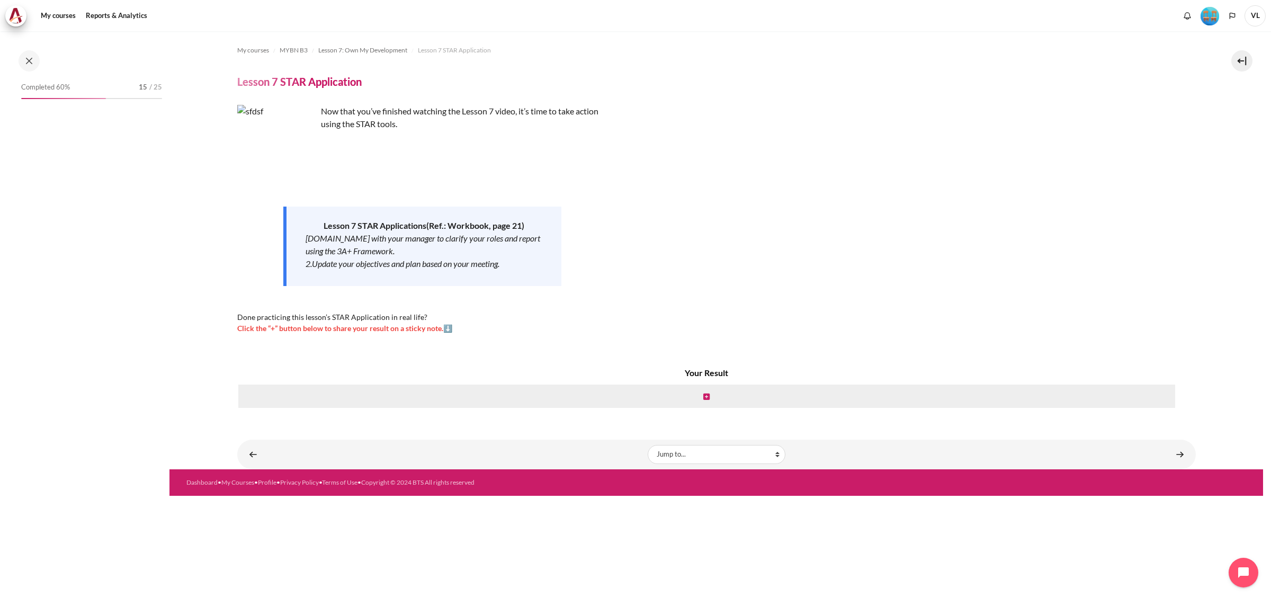
scroll to position [546, 0]
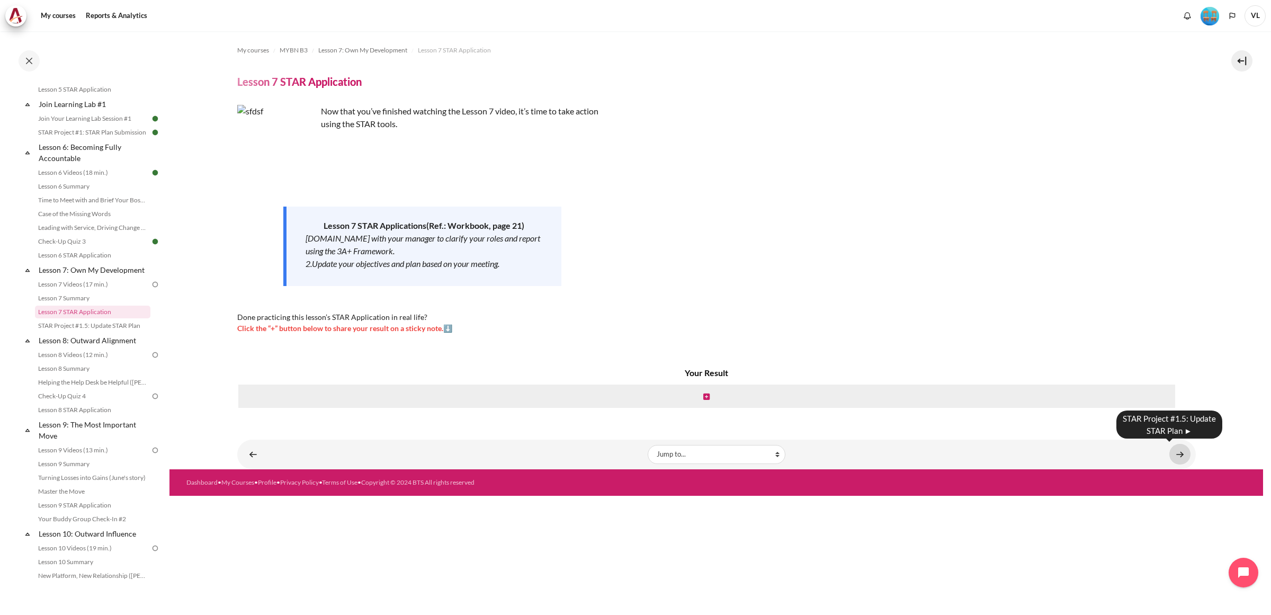
click at [1180, 452] on link "Content" at bounding box center [1179, 454] width 21 height 21
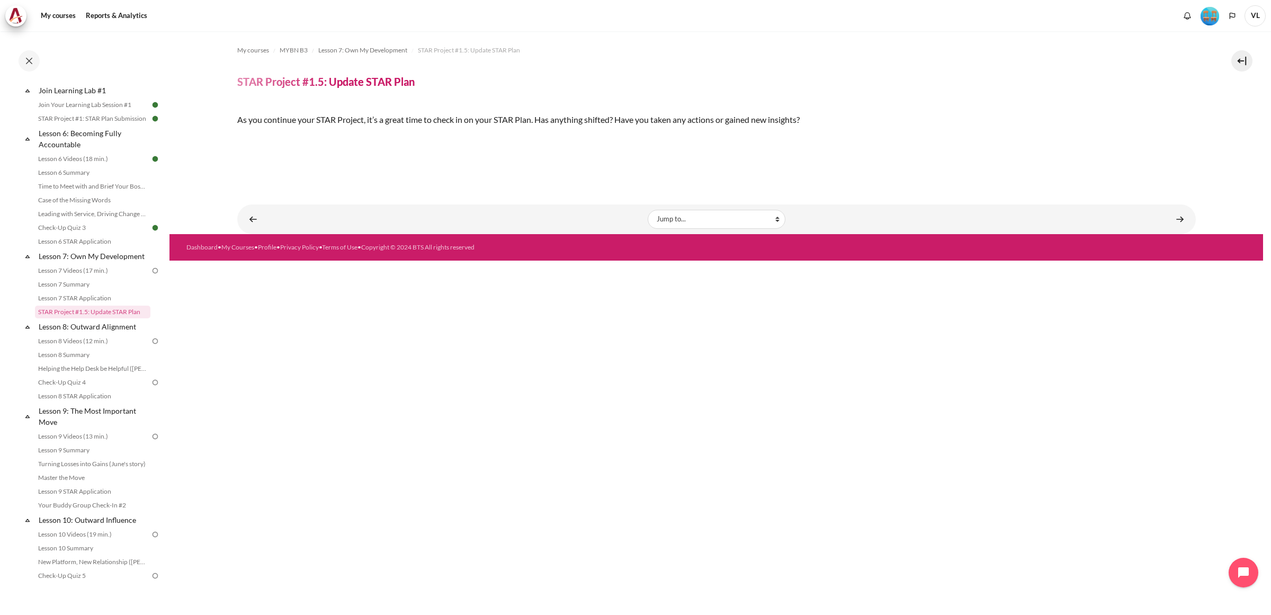
scroll to position [168, 0]
click at [1175, 229] on link "Content" at bounding box center [1179, 219] width 21 height 21
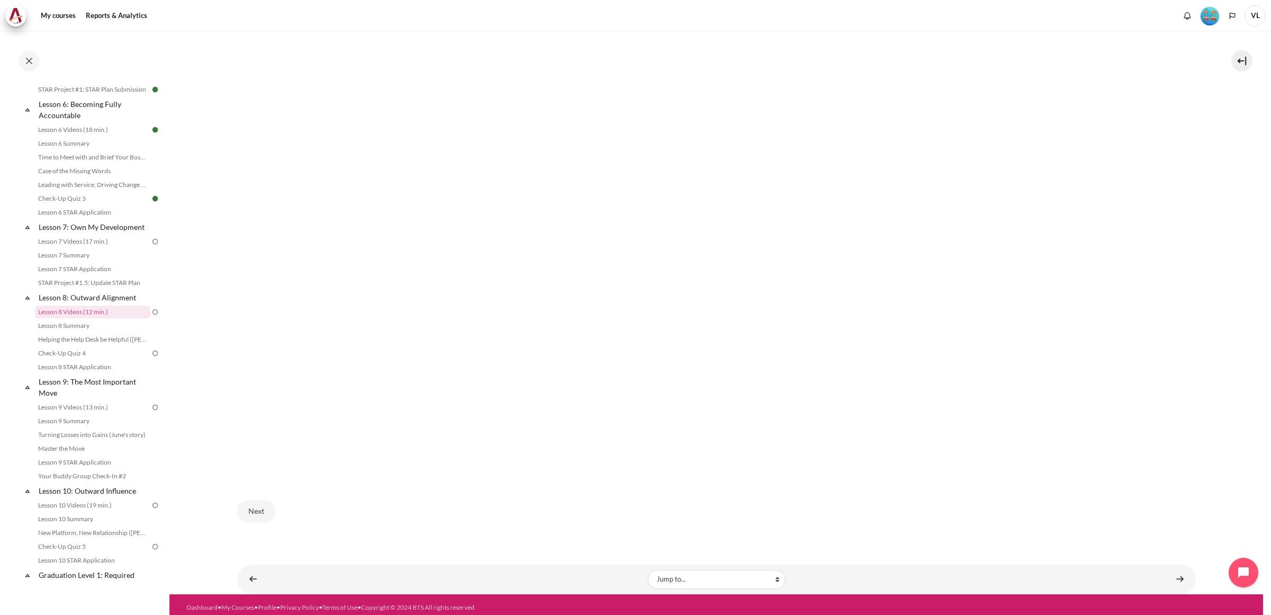
scroll to position [387, 0]
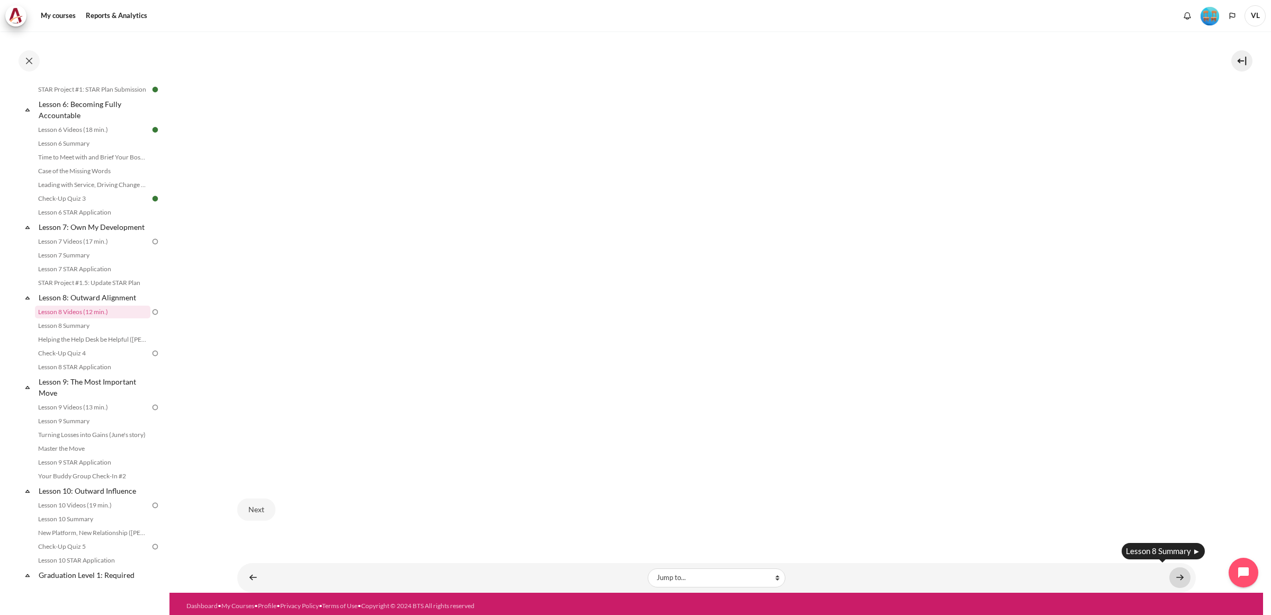
click at [1175, 575] on link "Content" at bounding box center [1179, 577] width 21 height 21
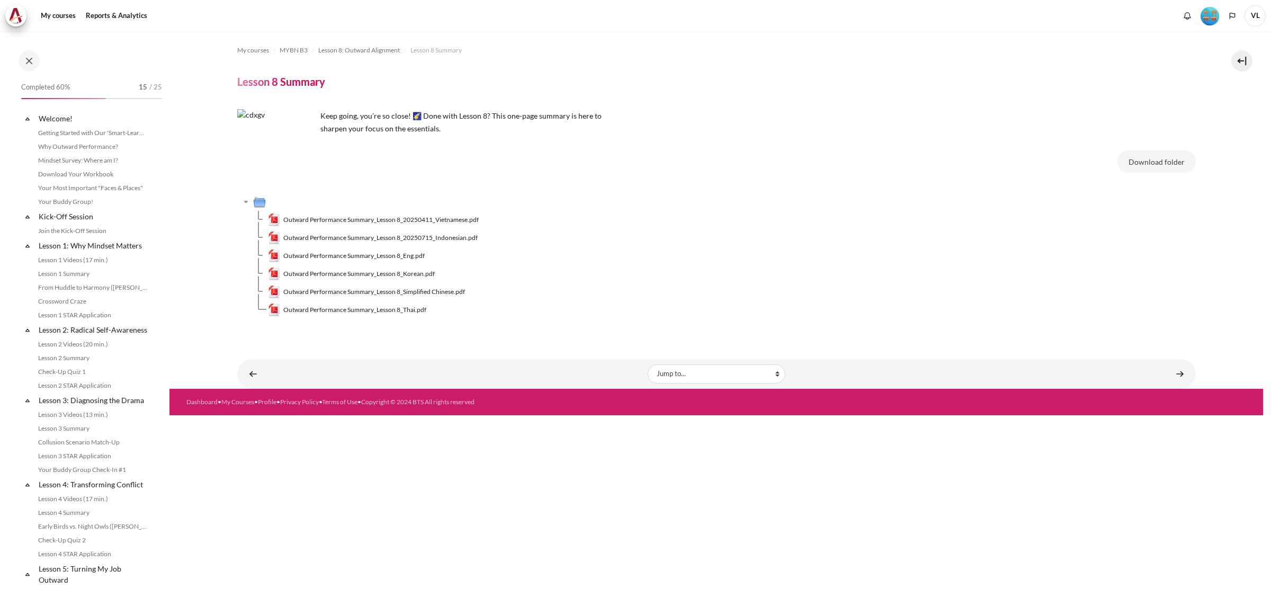
scroll to position [602, 0]
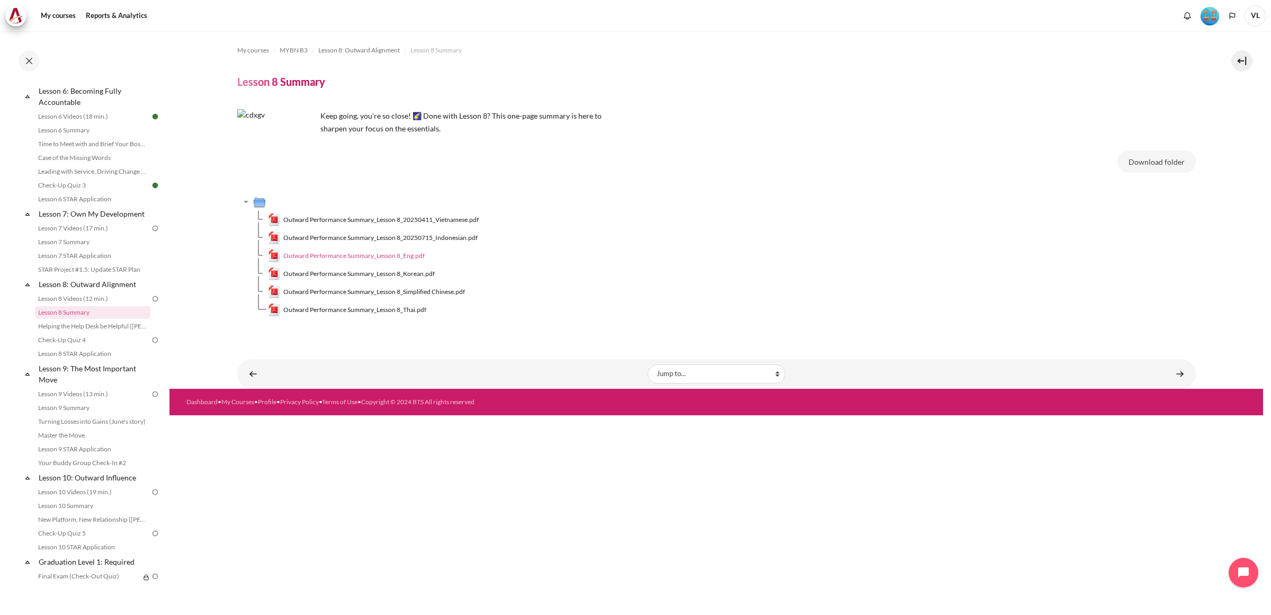
click at [416, 257] on span "Outward Performance Summary_Lesson 8_Eng.pdf" at bounding box center [353, 256] width 141 height 10
click at [1182, 377] on link "Content" at bounding box center [1179, 373] width 21 height 21
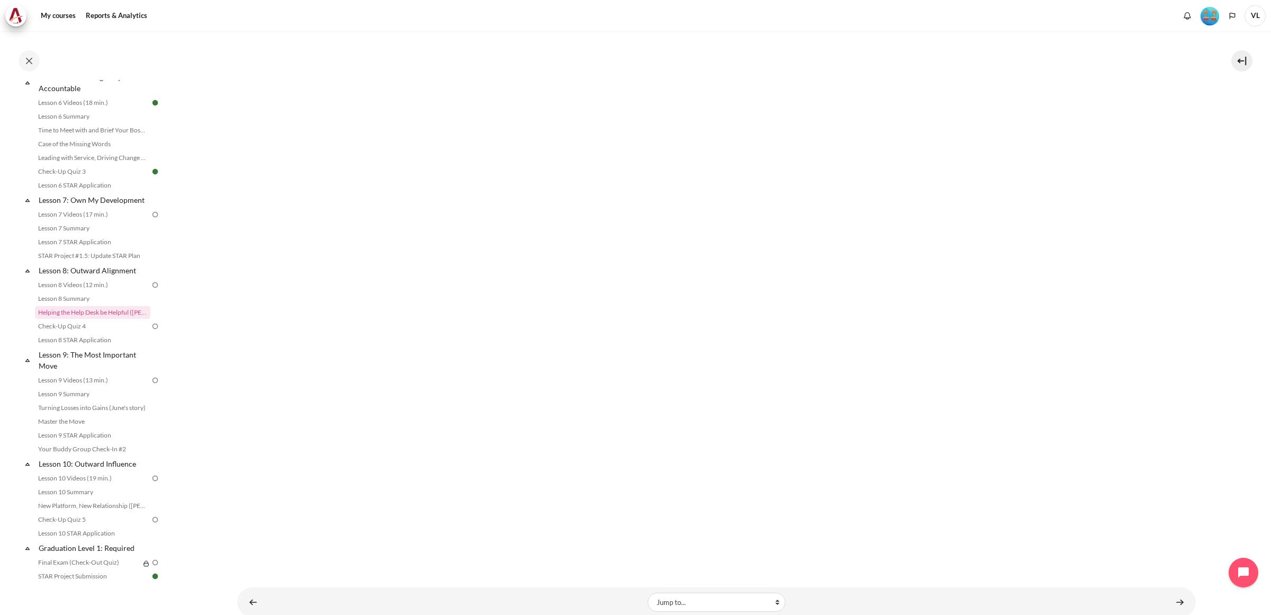
scroll to position [213, 0]
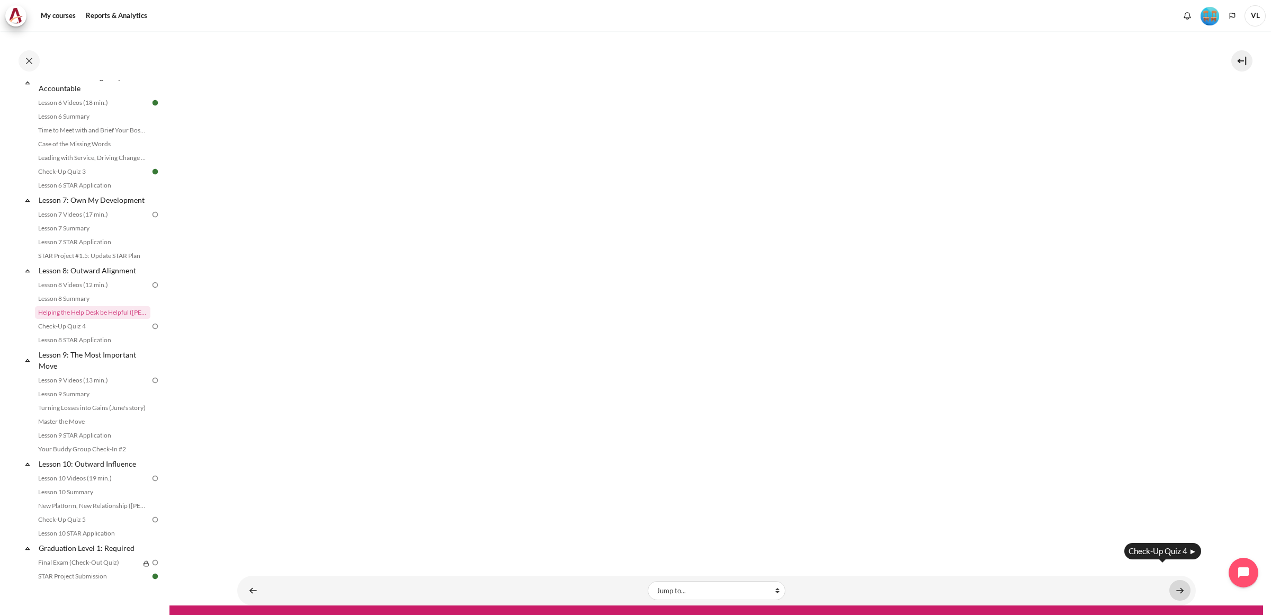
click at [1176, 580] on link "Content" at bounding box center [1179, 590] width 21 height 21
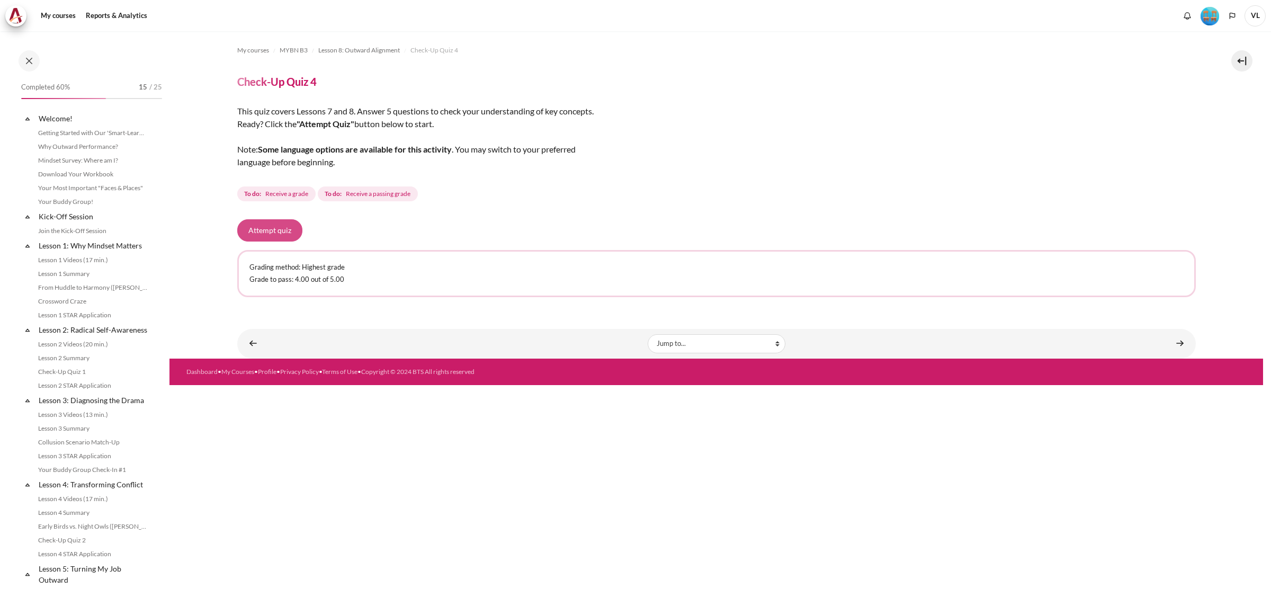
scroll to position [630, 0]
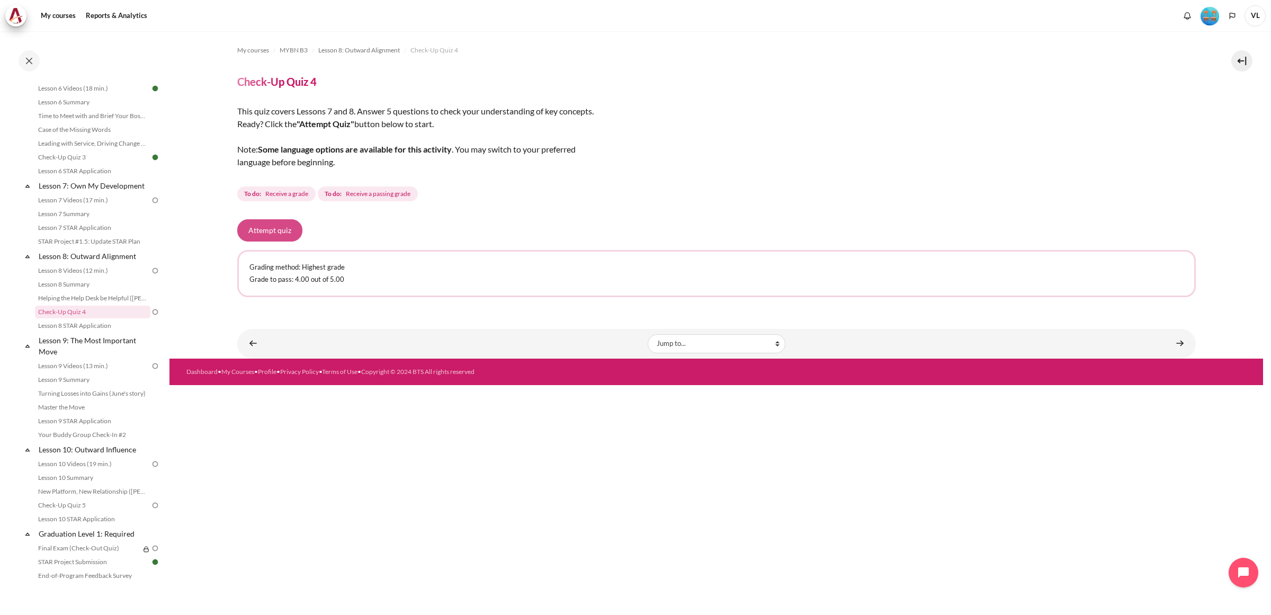
click at [284, 230] on button "Attempt quiz" at bounding box center [269, 230] width 65 height 22
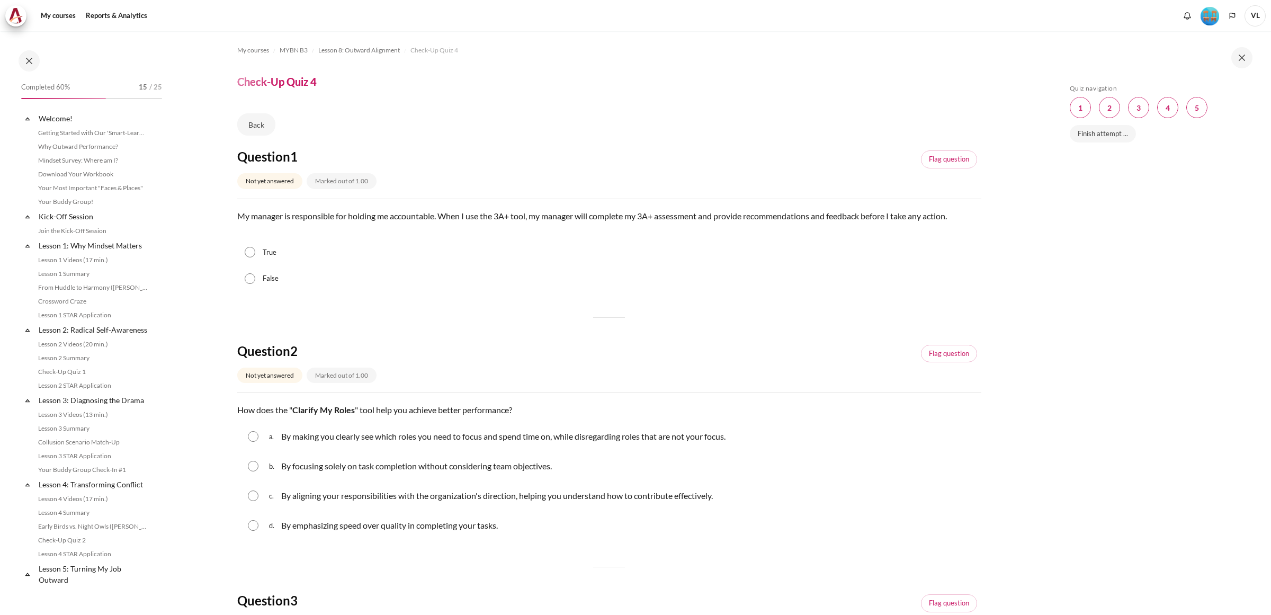
scroll to position [630, 0]
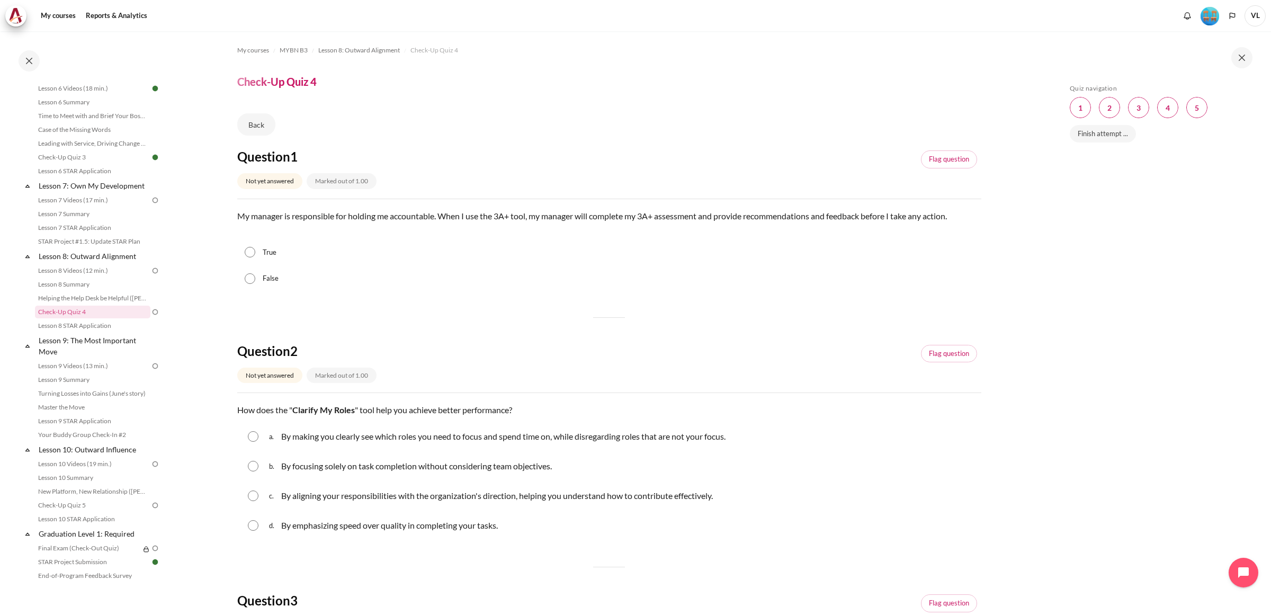
click at [252, 278] on input "False" at bounding box center [250, 278] width 11 height 11
radio input "true"
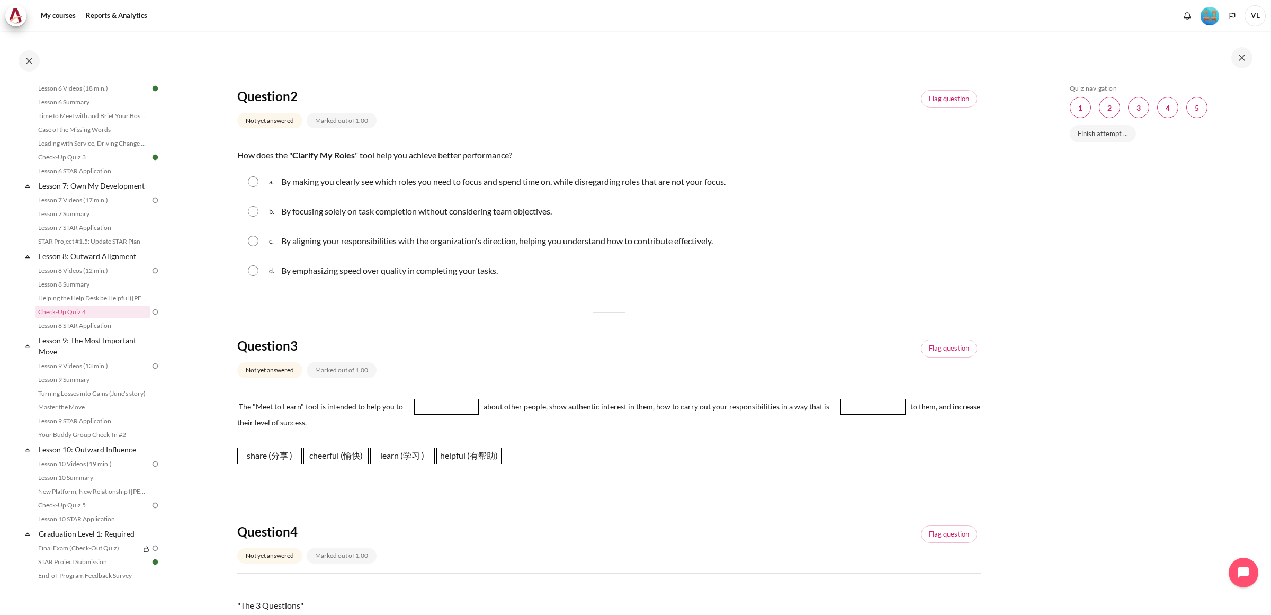
scroll to position [265, 0]
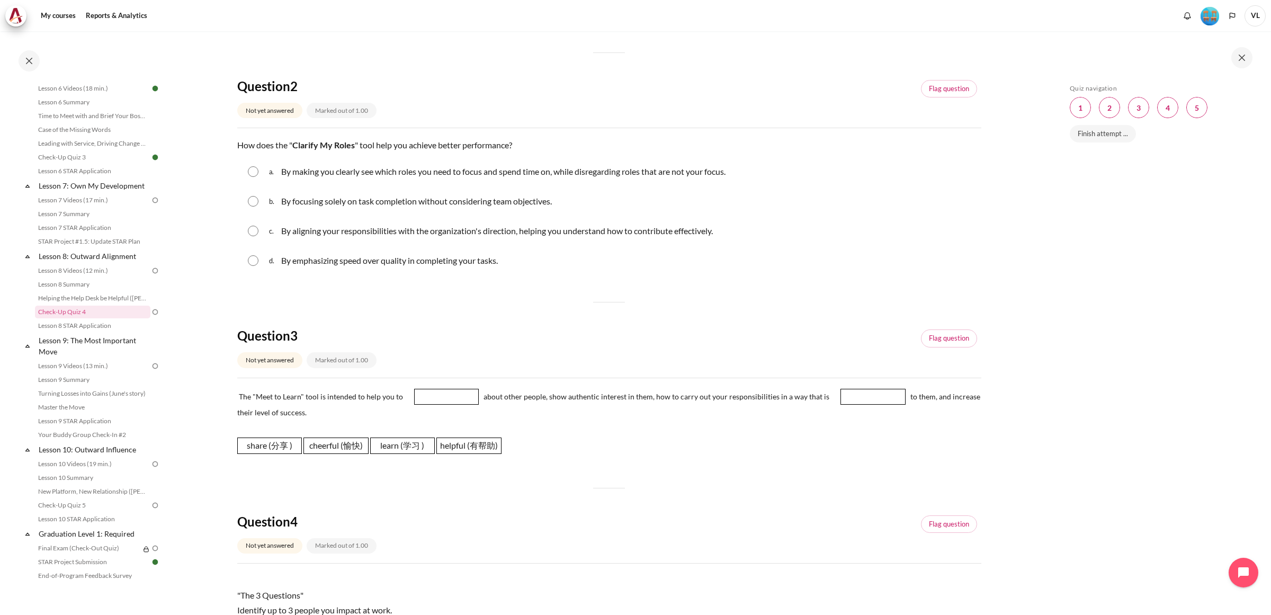
click at [252, 235] on input "Content" at bounding box center [253, 231] width 11 height 11
radio input "true"
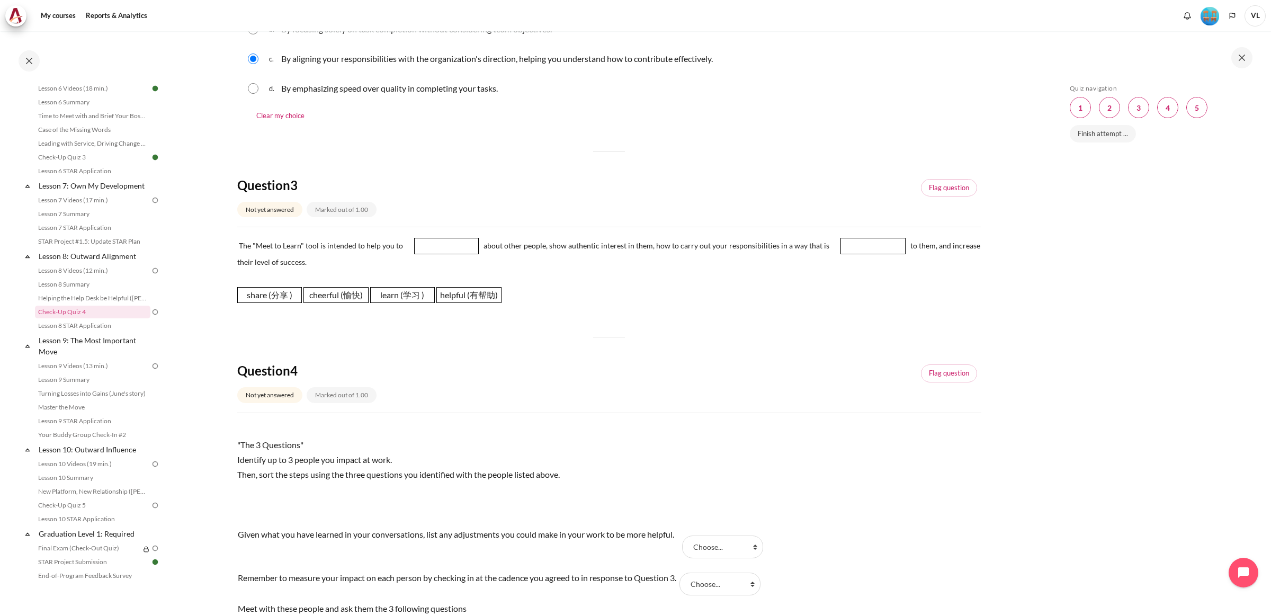
scroll to position [441, 0]
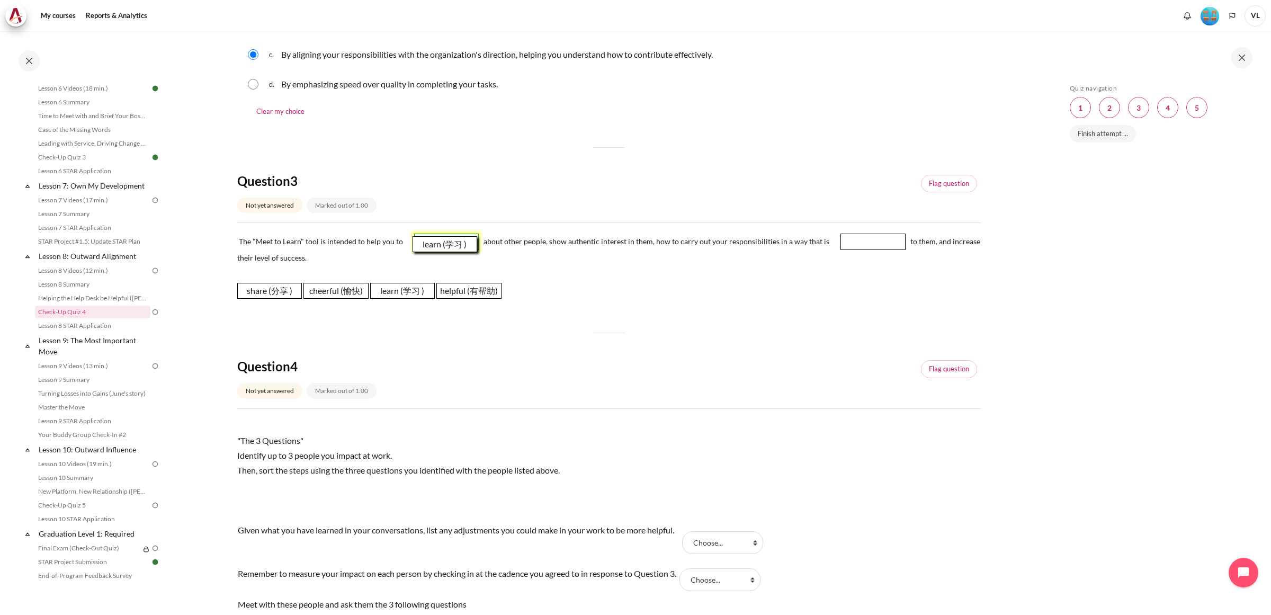
drag, startPoint x: 400, startPoint y: 291, endPoint x: 454, endPoint y: 263, distance: 60.9
click at [443, 245] on span "learn (学习 )" at bounding box center [445, 244] width 65 height 16
drag, startPoint x: 470, startPoint y: 293, endPoint x: 871, endPoint y: 256, distance: 403.2
click at [869, 246] on span "helpful (有帮助)" at bounding box center [867, 243] width 65 height 16
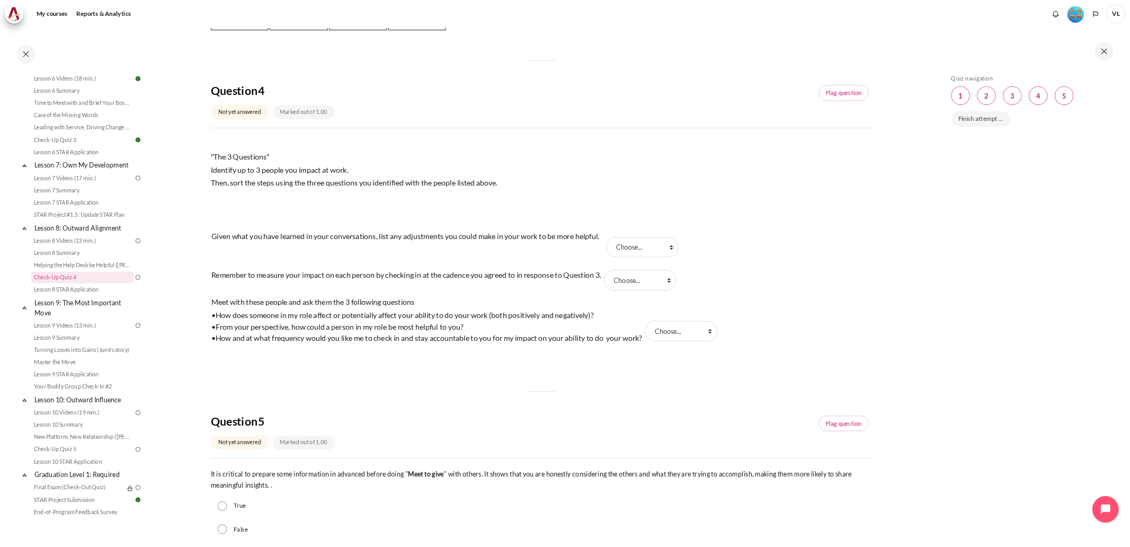
scroll to position [706, 0]
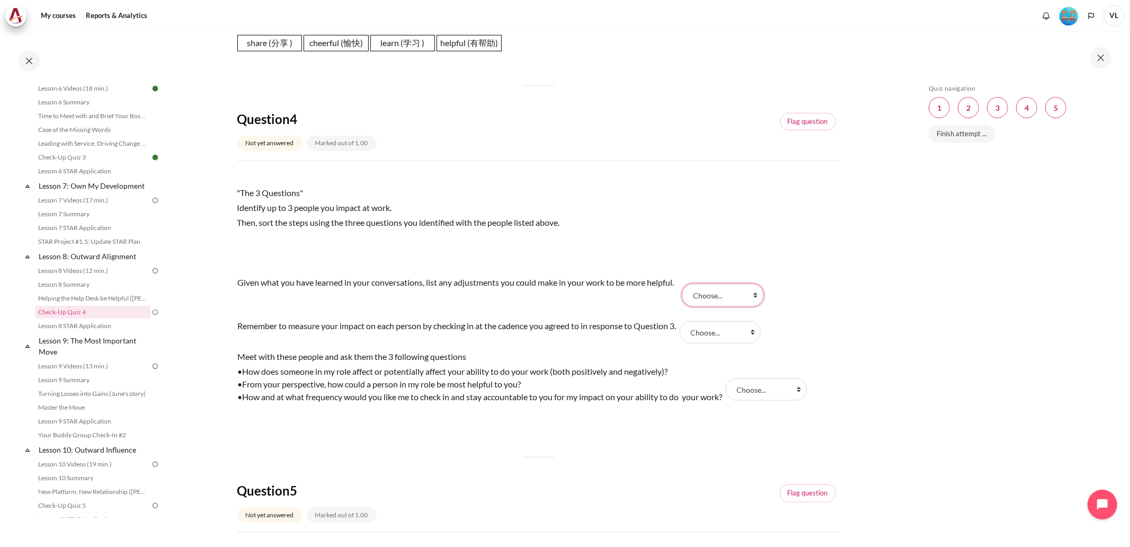
click at [761, 298] on select "Choose... Step 2 ( 步骤 2) Step 1 (步骤 1) Step 3 (步骤 3)" at bounding box center [722, 295] width 81 height 22
click at [831, 303] on div "Given what you have learned in your conversations, list any adjustments you cou…" at bounding box center [538, 352] width 603 height 158
click at [761, 332] on select "Choose... Step 2 ( 步骤 2) Step 1 (步骤 1) Step 3 (步骤 3)" at bounding box center [720, 332] width 81 height 22
select select "3"
click at [686, 321] on select "Choose... Step 2 ( 步骤 2) Step 1 (步骤 1) Step 3 (步骤 3)" at bounding box center [720, 332] width 81 height 22
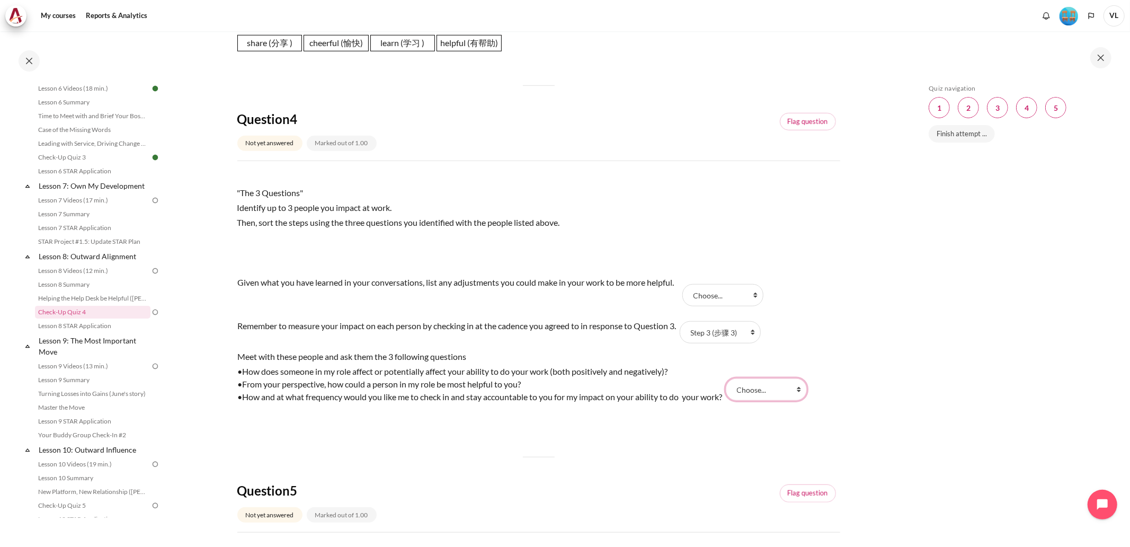
click at [807, 388] on select "Choose... Step 2 ( 步骤 2) Step 1 (步骤 1) Step 3 (步骤 3)" at bounding box center [766, 389] width 81 height 22
select select "2"
click at [731, 378] on select "Choose... Step 2 ( 步骤 2) Step 1 (步骤 1) Step 3 (步骤 3)" at bounding box center [766, 389] width 81 height 22
click at [761, 290] on select "Choose... Step 2 ( 步骤 2) Step 1 (步骤 1) Step 3 (步骤 3)" at bounding box center [722, 295] width 81 height 22
select select "1"
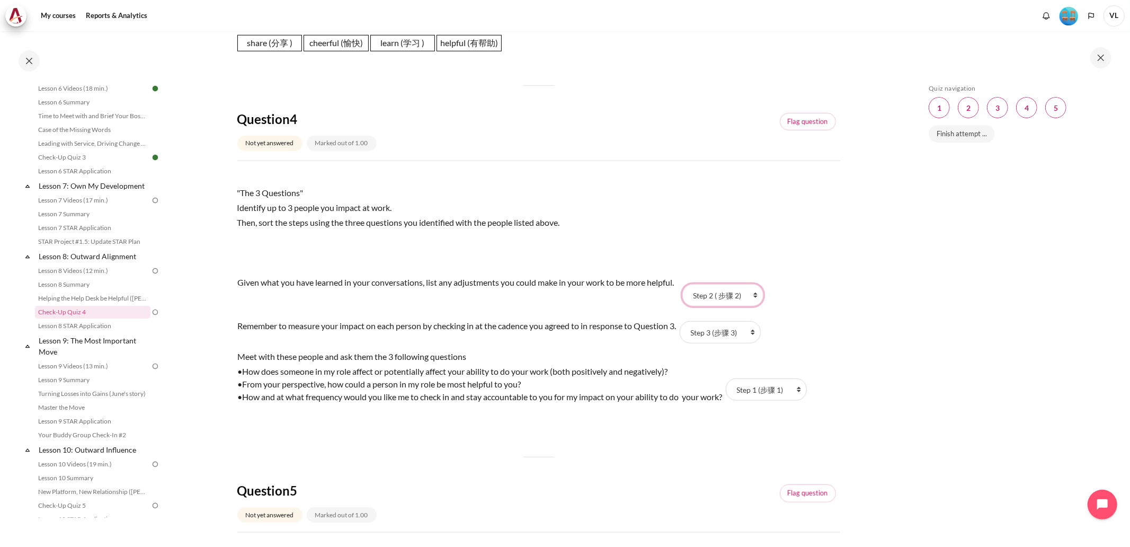
click at [686, 284] on select "Choose... Step 2 ( 步骤 2) Step 1 (步骤 1) Step 3 (步骤 3)" at bounding box center [722, 295] width 81 height 22
click at [825, 326] on div "Given what you have learned in your conversations, list any adjustments you cou…" at bounding box center [538, 352] width 603 height 158
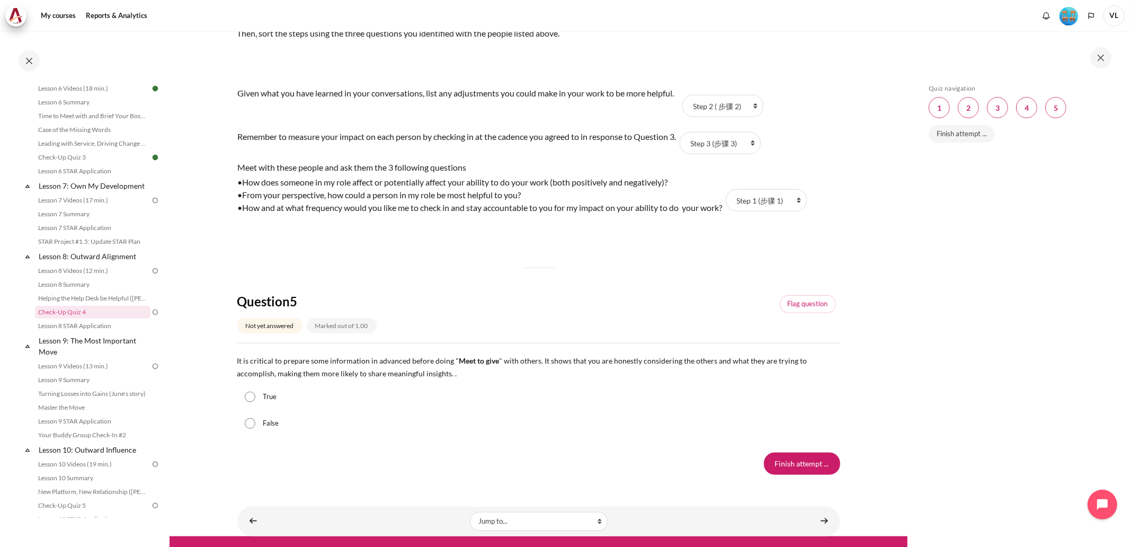
scroll to position [902, 0]
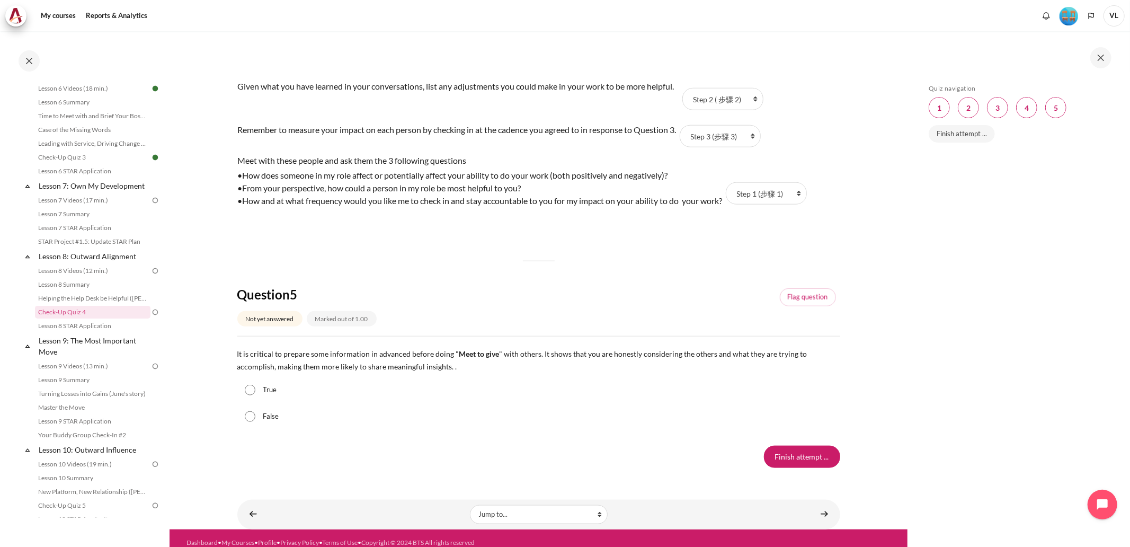
click at [252, 390] on input "True" at bounding box center [250, 390] width 11 height 11
radio input "true"
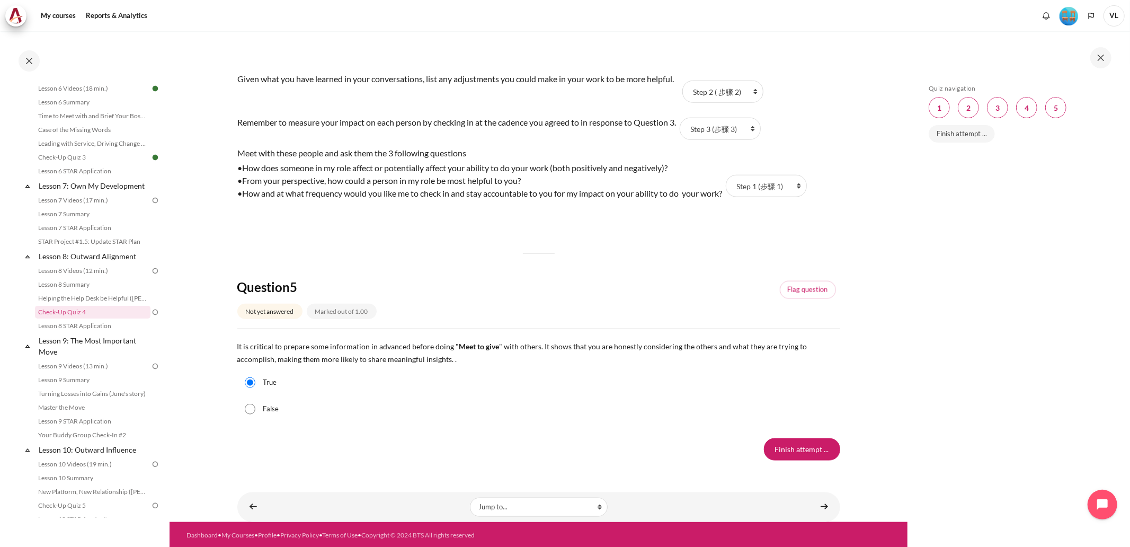
scroll to position [912, 0]
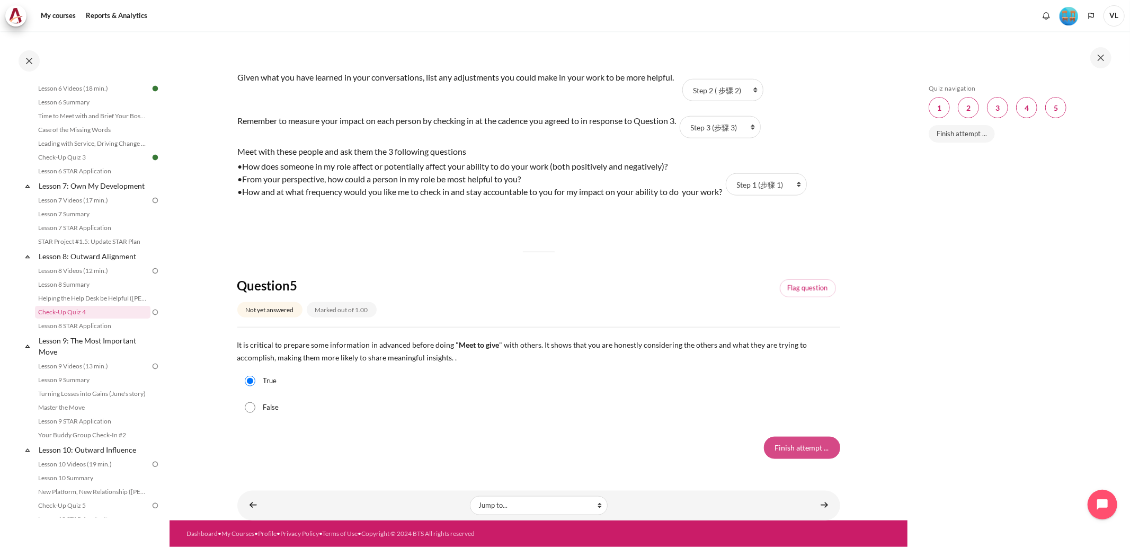
click at [790, 449] on input "Finish attempt ..." at bounding box center [802, 447] width 76 height 22
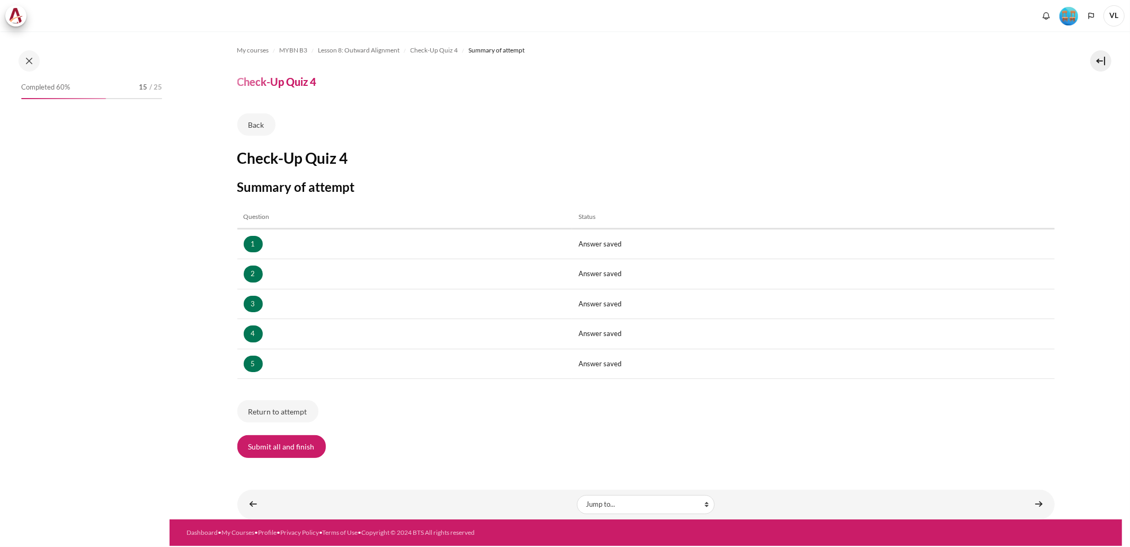
click at [303, 443] on button "Submit all and finish" at bounding box center [281, 446] width 88 height 22
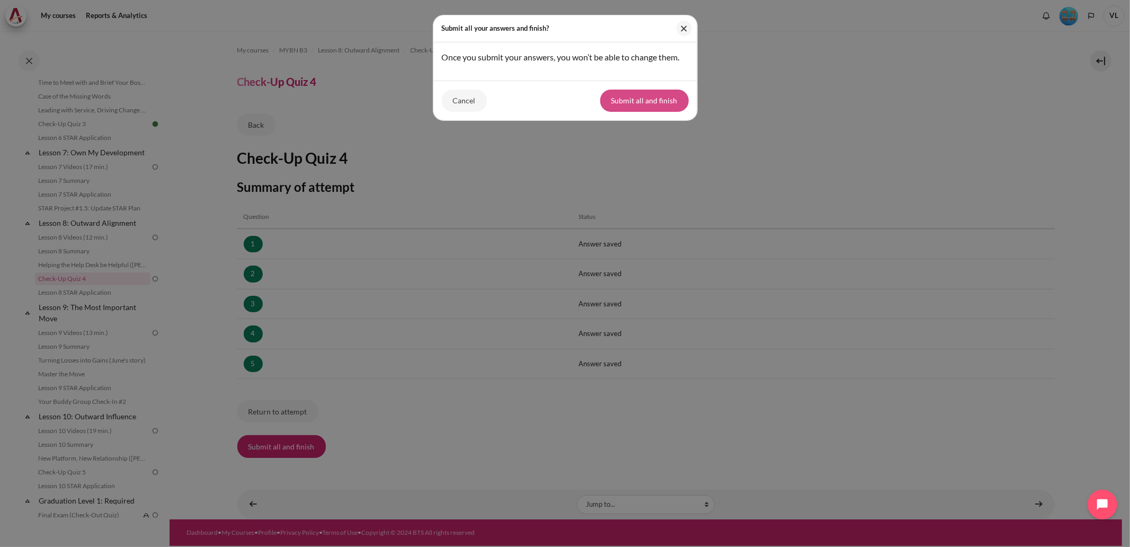
click at [668, 112] on button "Submit all and finish" at bounding box center [644, 101] width 88 height 22
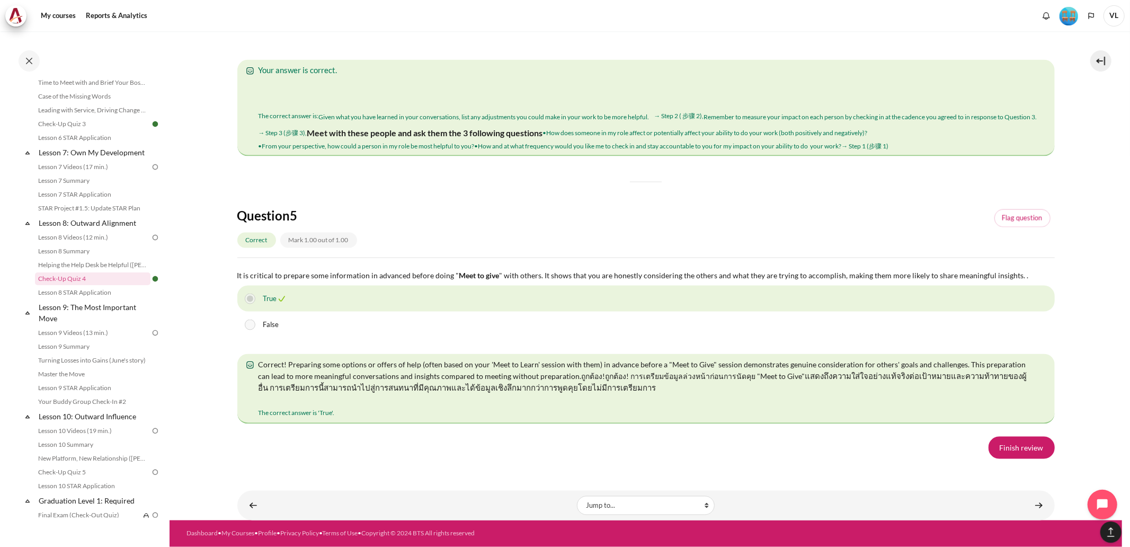
scroll to position [1839, 0]
click at [1017, 448] on link "Finish review" at bounding box center [1021, 447] width 66 height 22
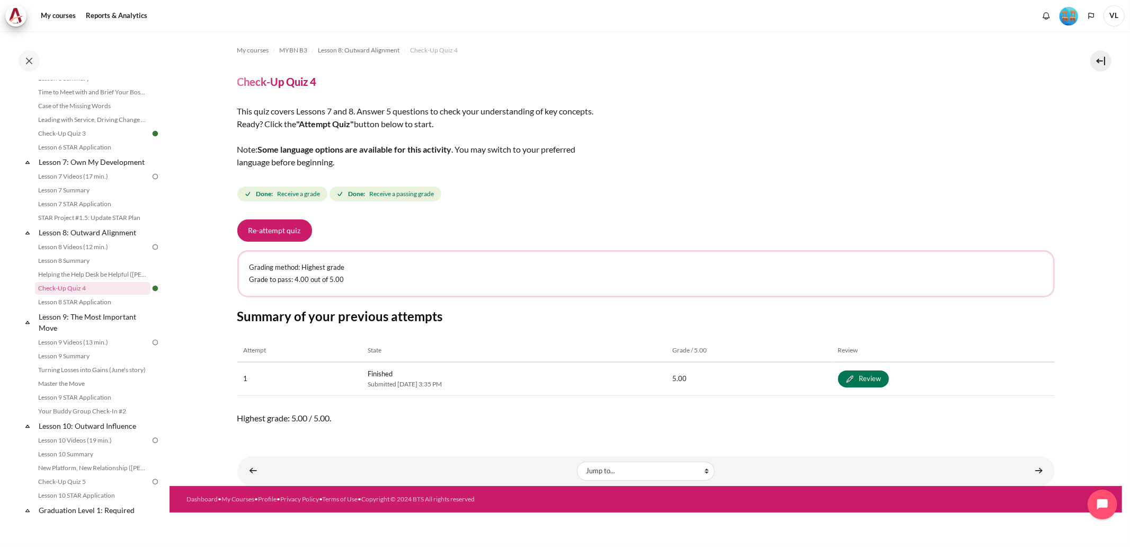
scroll to position [664, 0]
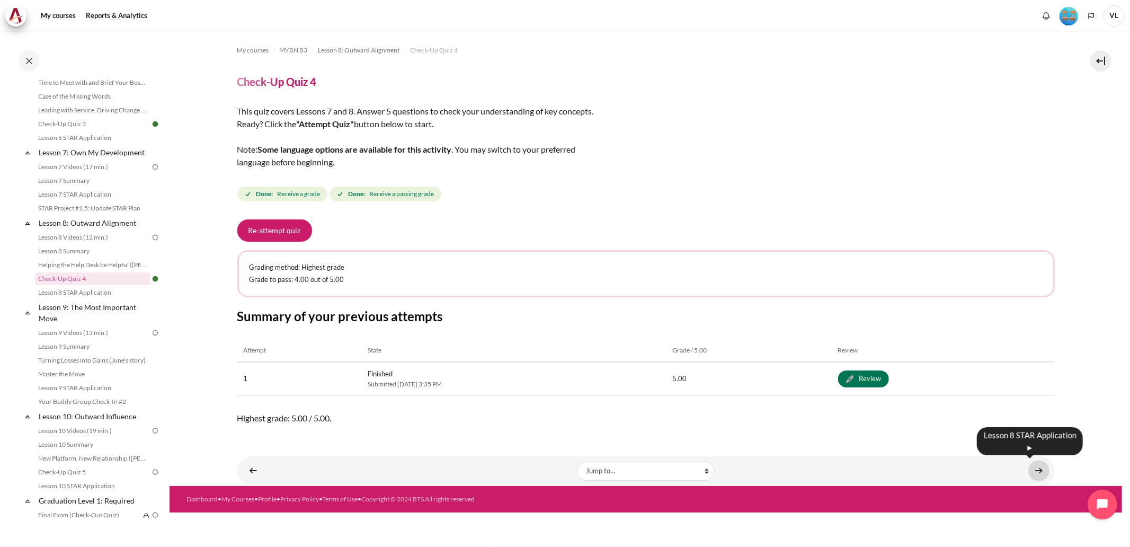
click at [1041, 469] on link "Content" at bounding box center [1038, 470] width 21 height 21
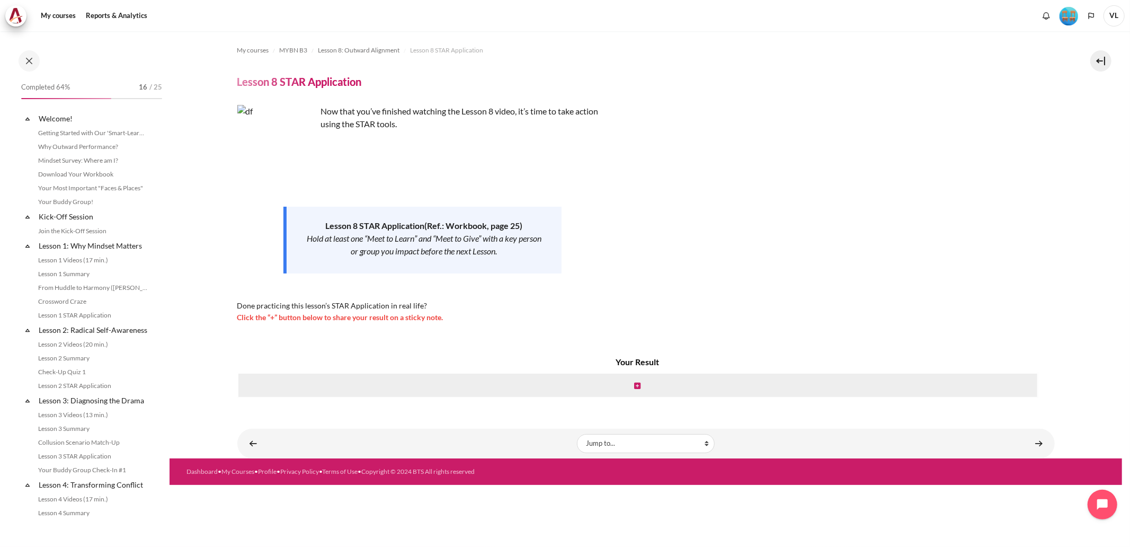
scroll to position [677, 0]
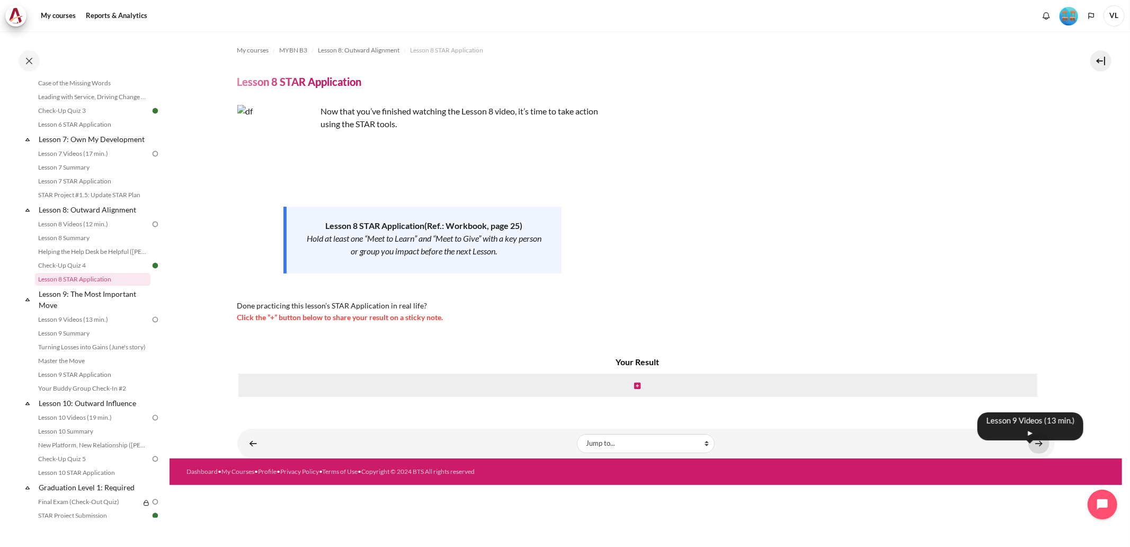
click at [1037, 437] on link "Content" at bounding box center [1038, 443] width 21 height 21
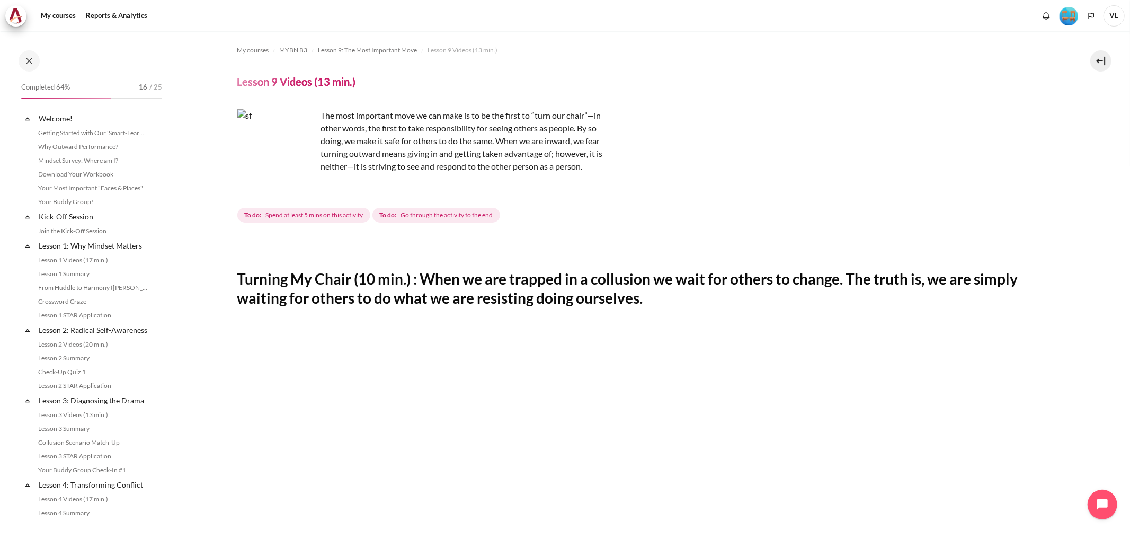
scroll to position [718, 0]
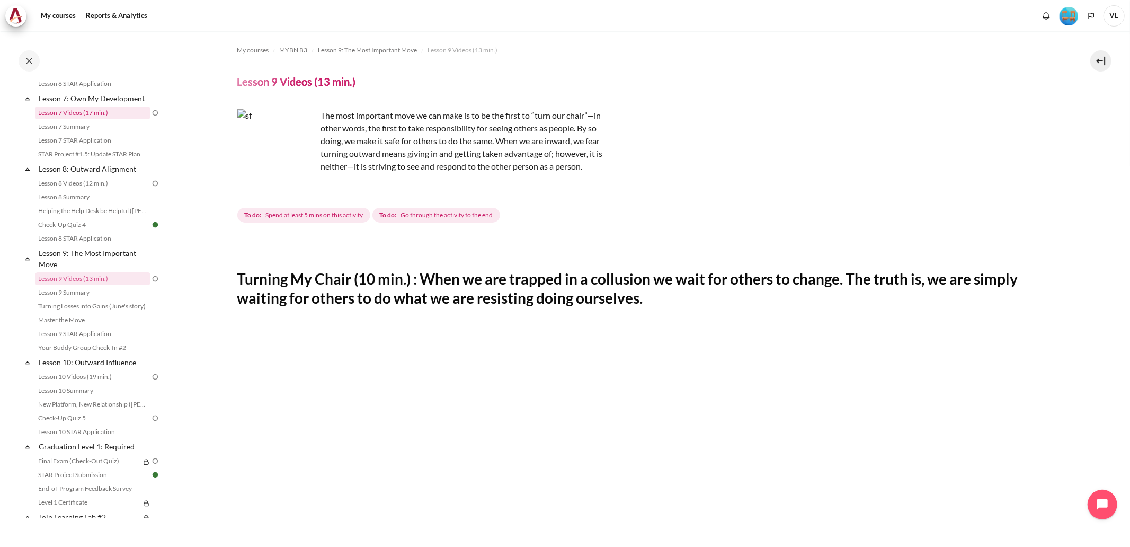
click at [113, 119] on link "Lesson 7 Videos (17 min.)" at bounding box center [92, 112] width 115 height 13
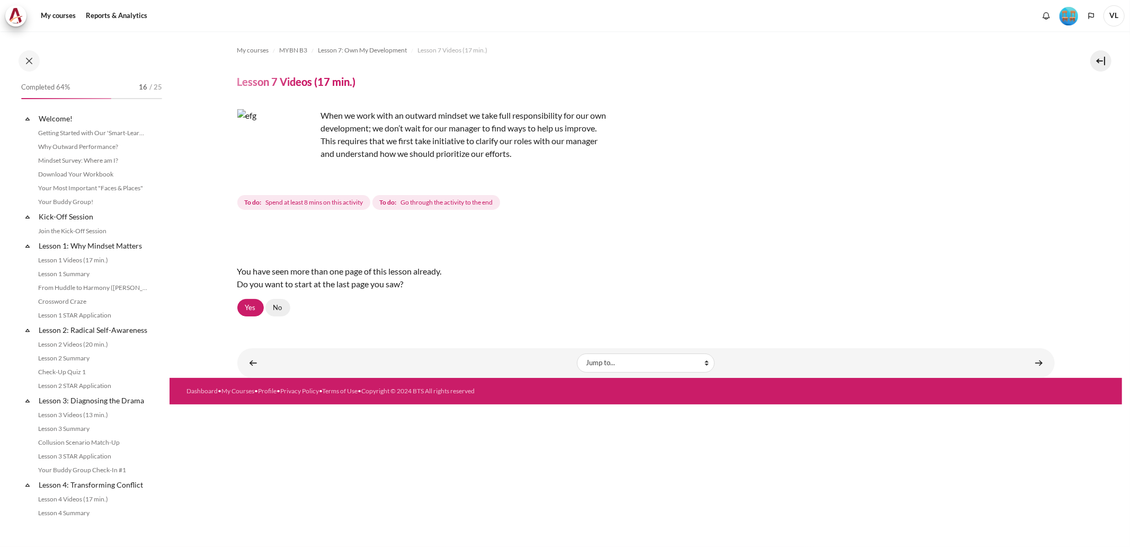
scroll to position [552, 0]
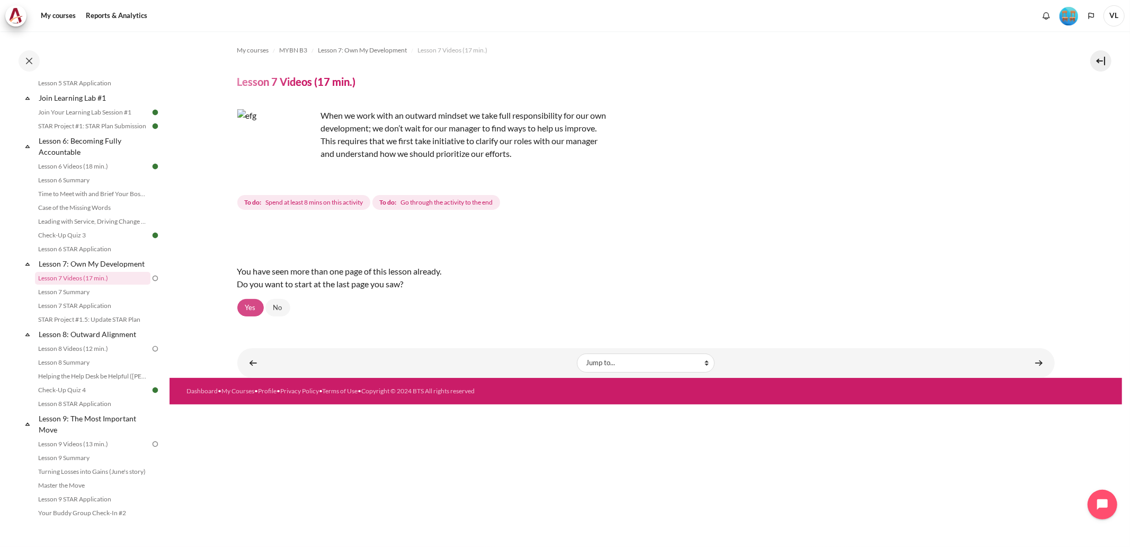
click at [252, 310] on link "Yes" at bounding box center [250, 308] width 26 height 18
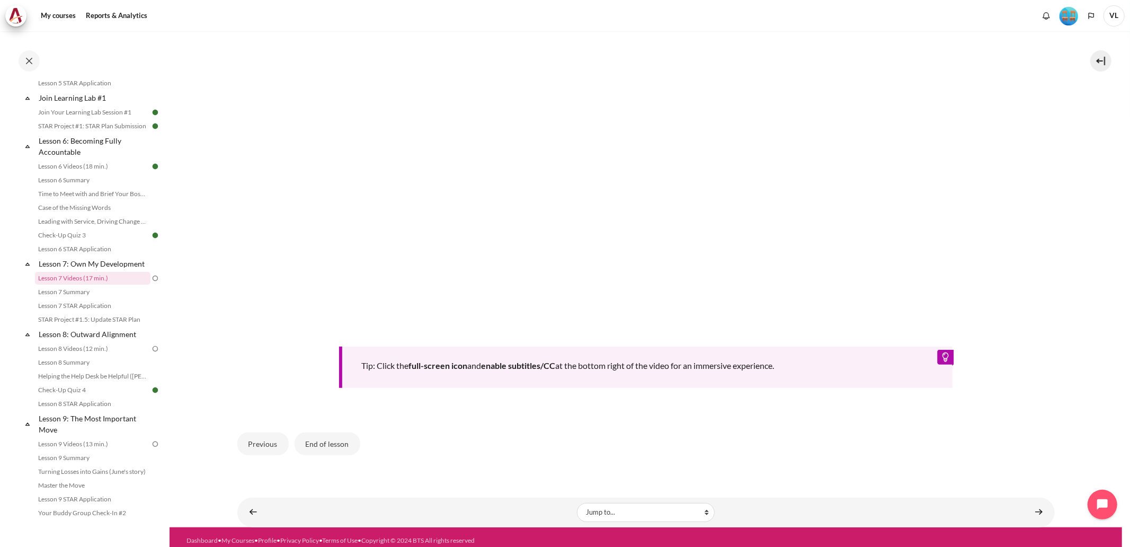
scroll to position [456, 0]
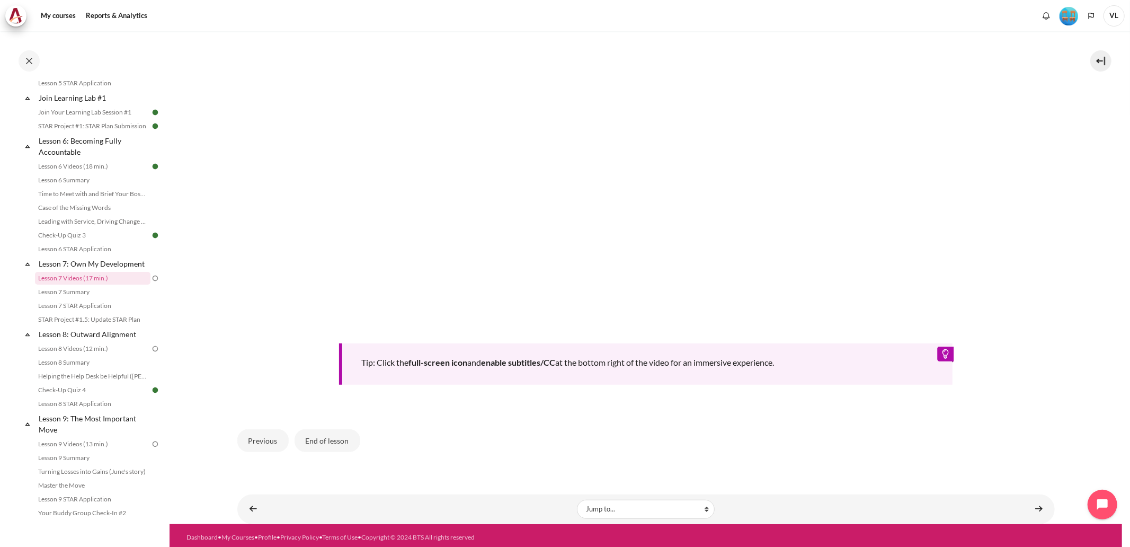
click at [941, 354] on div "Tip: Click the full-screen icon and enable subtitles/CC at the bottom right of …" at bounding box center [645, 363] width 613 height 41
click at [333, 435] on button "End of lesson" at bounding box center [327, 440] width 66 height 22
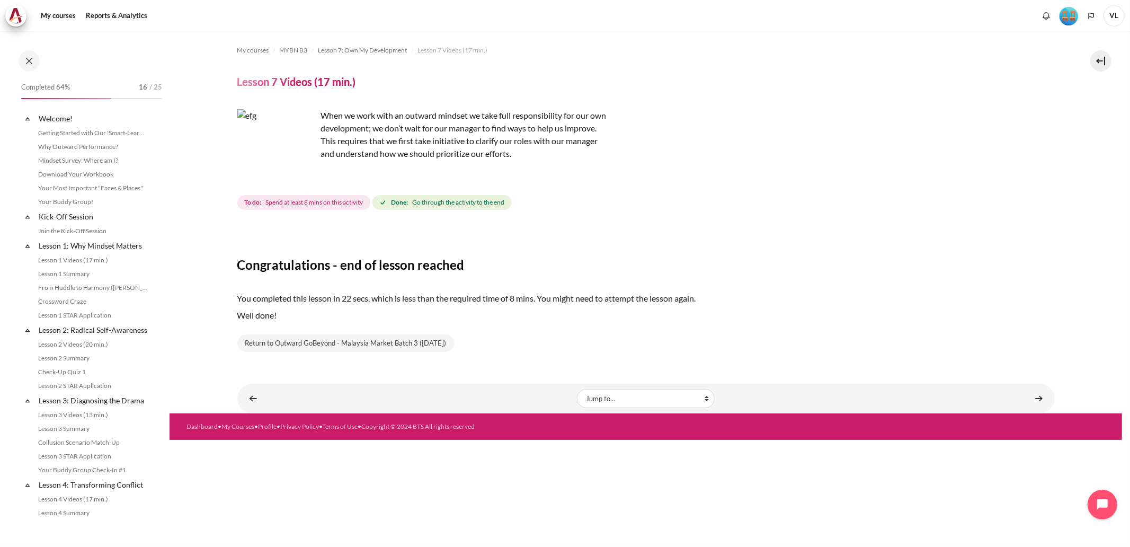
scroll to position [552, 0]
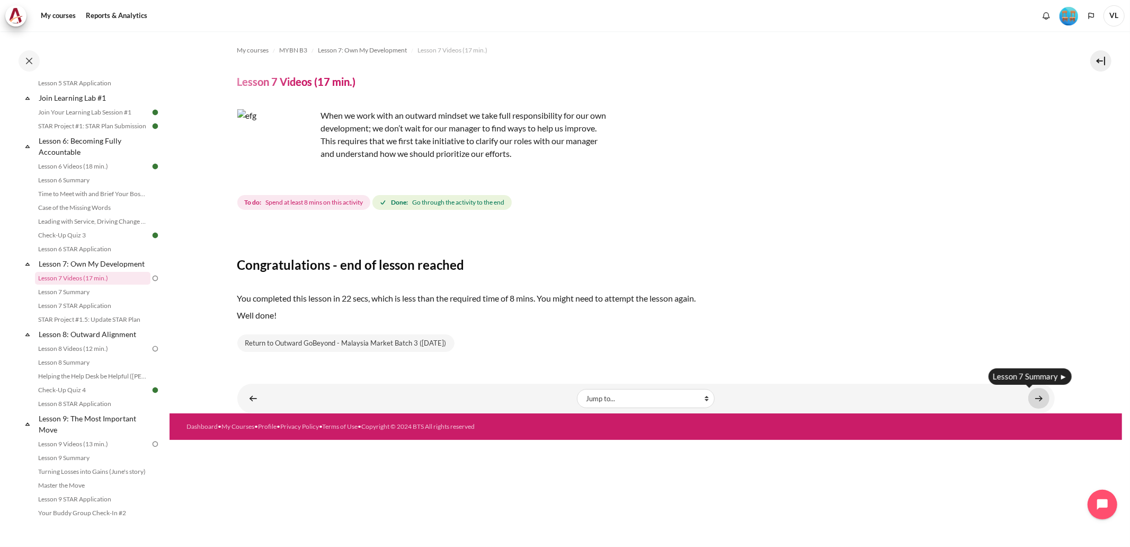
click at [1038, 397] on link "Content" at bounding box center [1038, 398] width 21 height 21
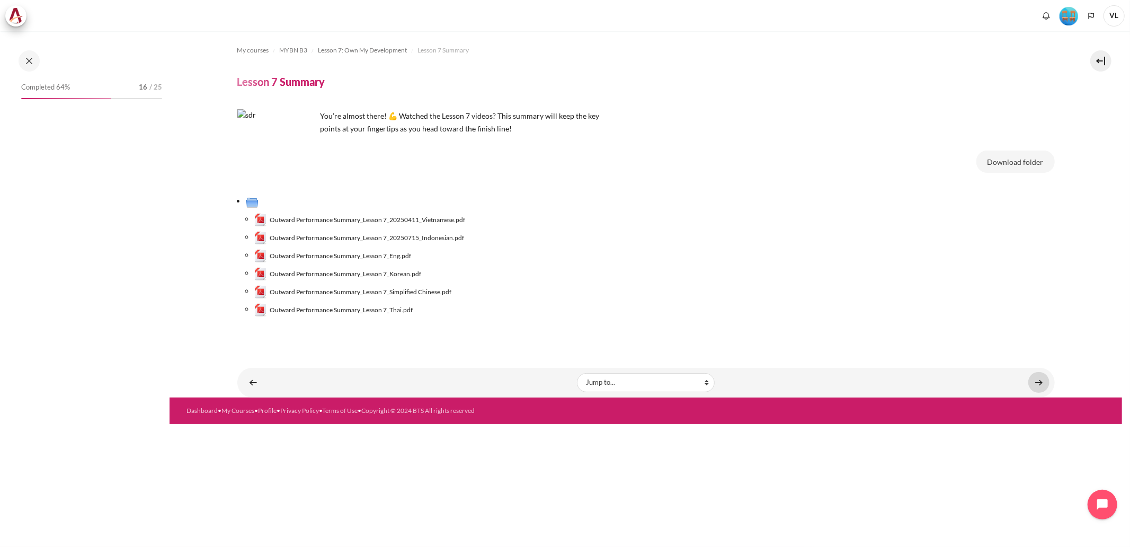
scroll to position [566, 0]
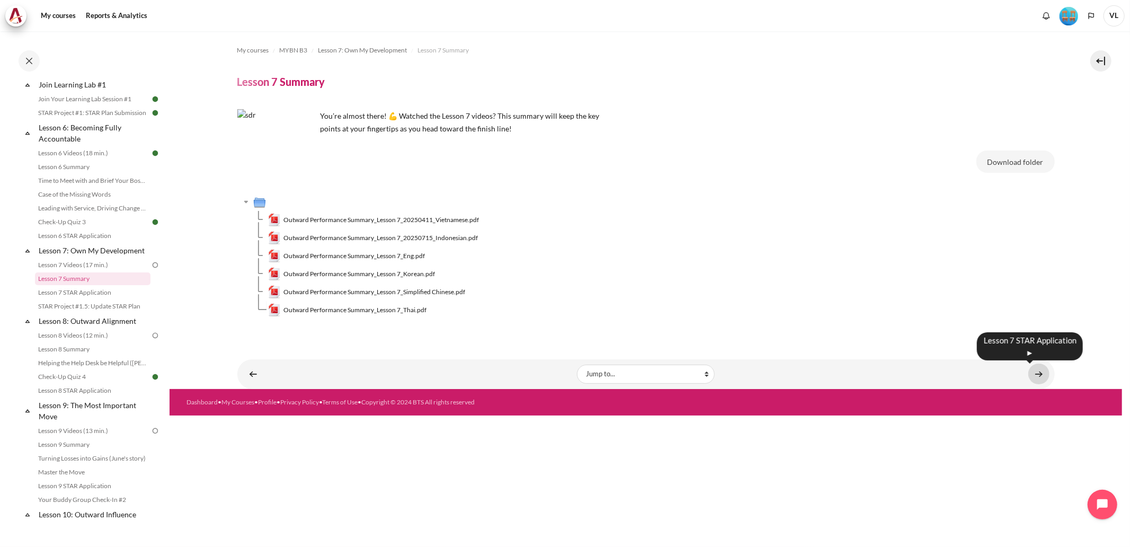
click at [1037, 380] on link "Content" at bounding box center [1038, 373] width 21 height 21
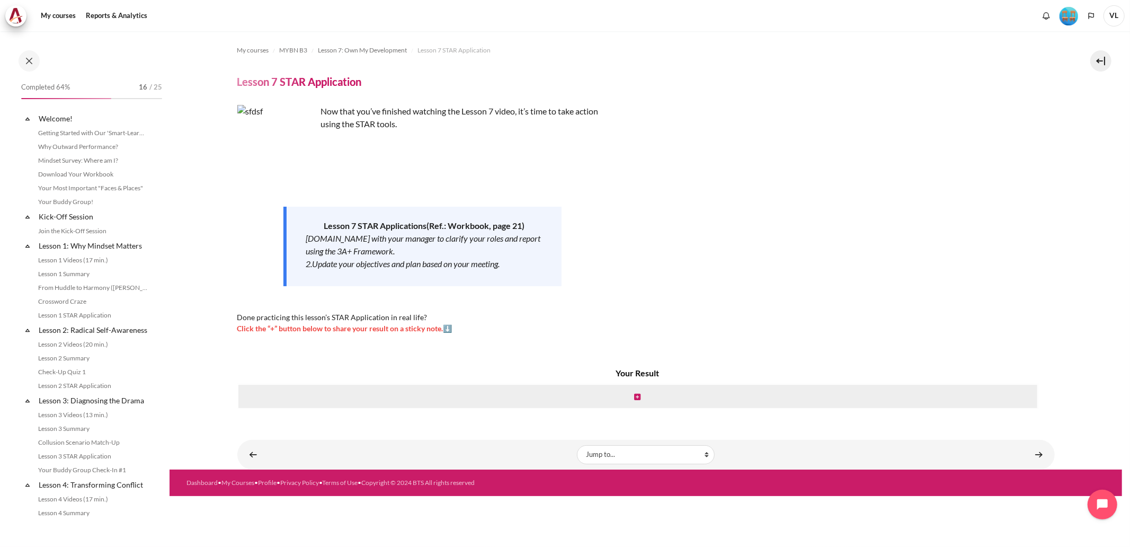
scroll to position [579, 0]
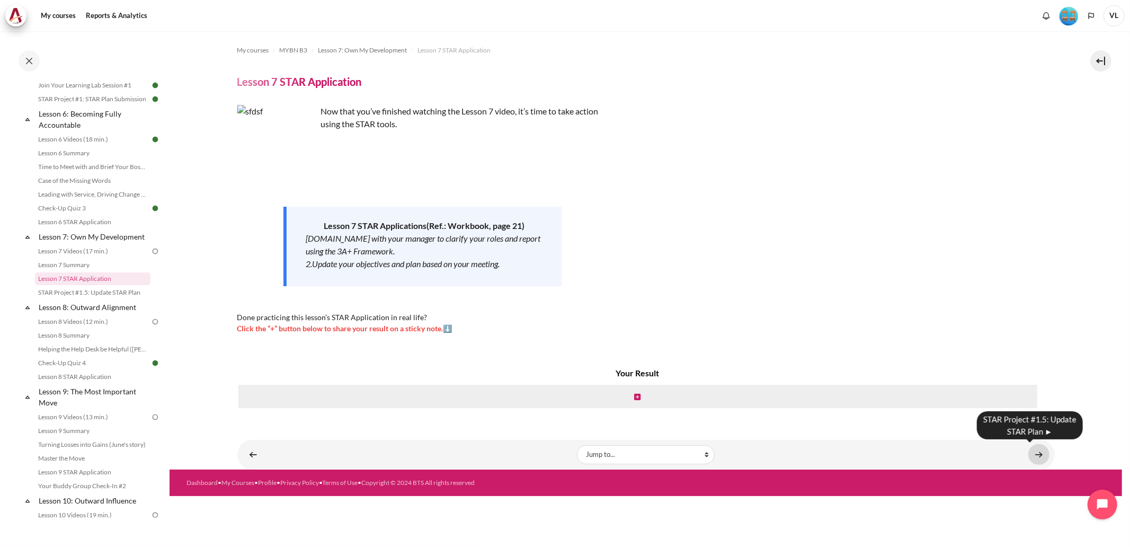
click at [1038, 450] on link "Content" at bounding box center [1038, 454] width 21 height 21
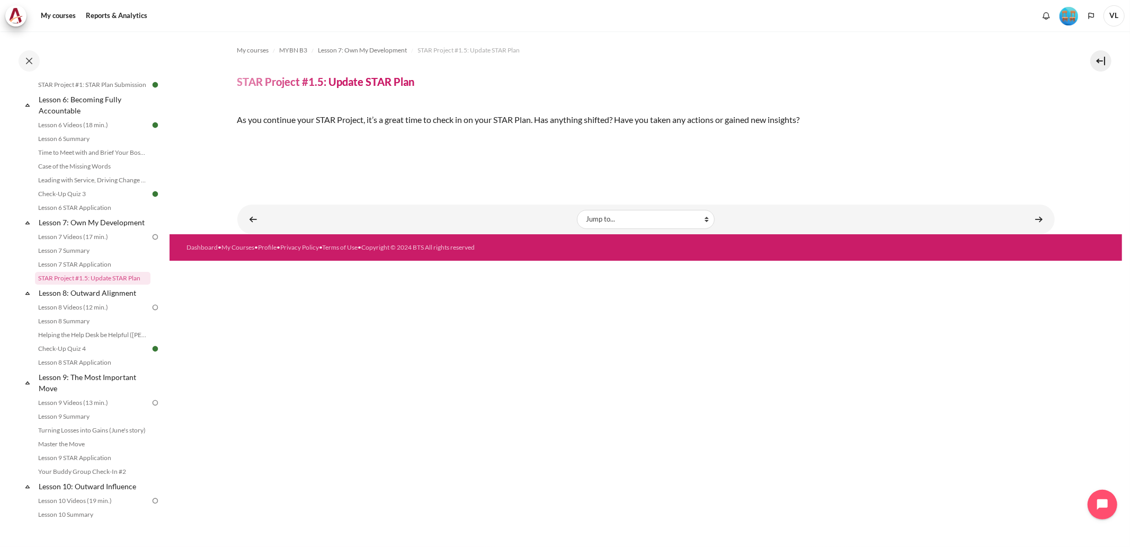
scroll to position [157, 0]
click at [1034, 229] on link "Content" at bounding box center [1038, 219] width 21 height 21
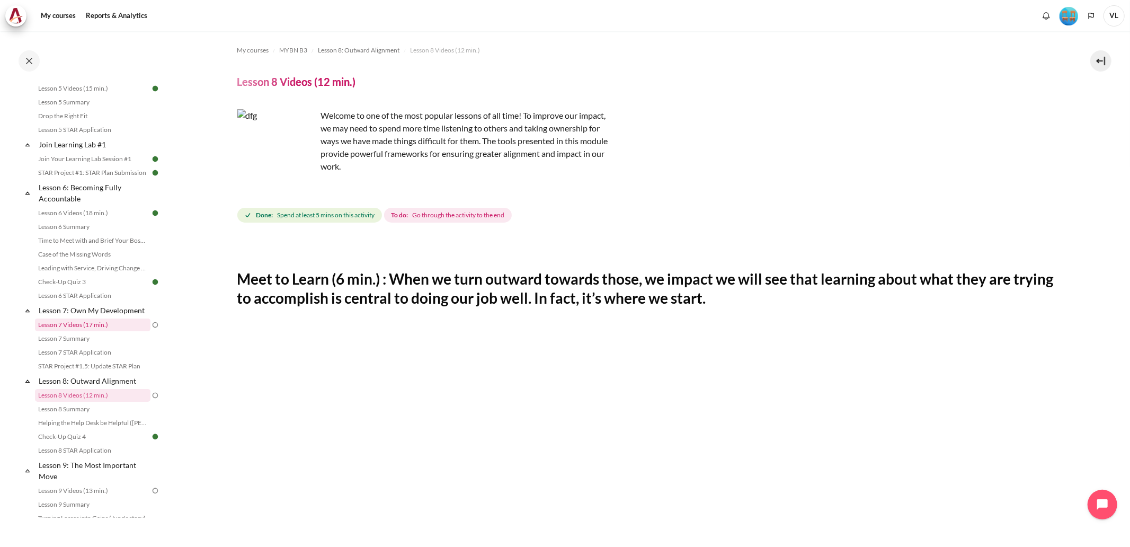
scroll to position [505, 0]
click at [117, 332] on link "Lesson 7 Videos (17 min.)" at bounding box center [92, 325] width 115 height 13
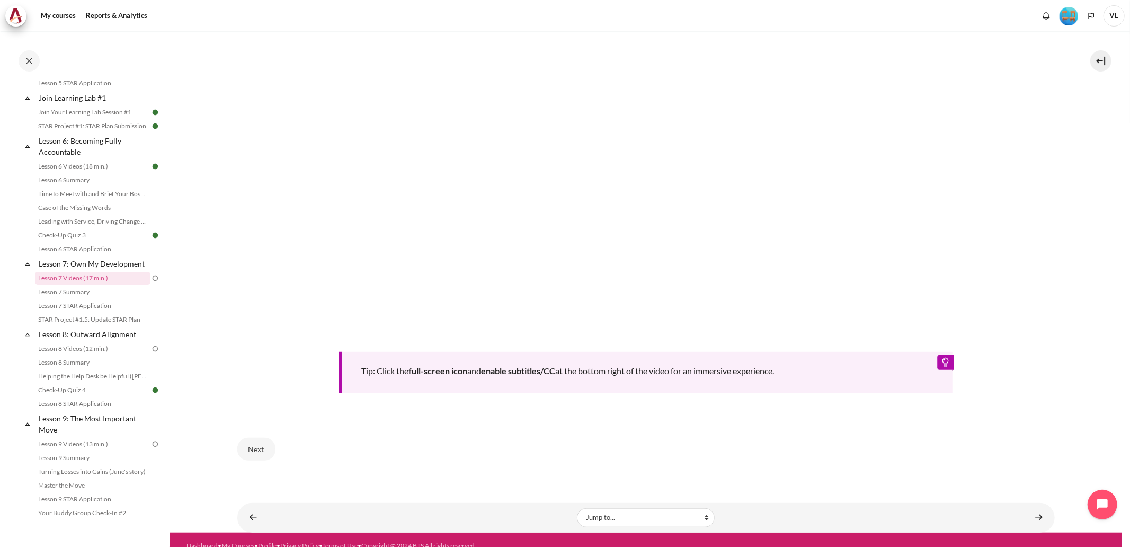
scroll to position [456, 0]
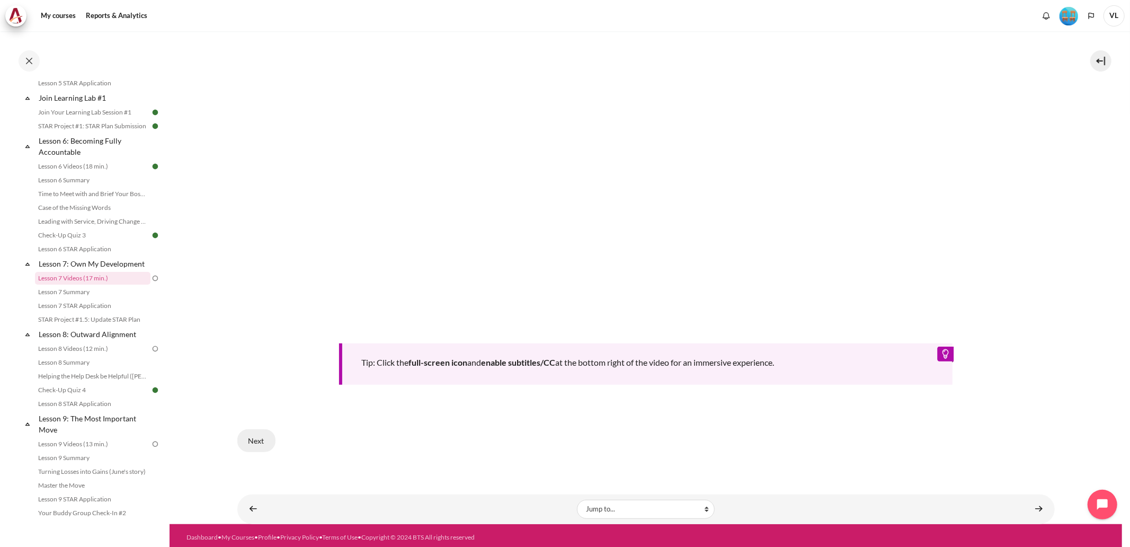
click at [257, 439] on button "Next" at bounding box center [256, 440] width 38 height 22
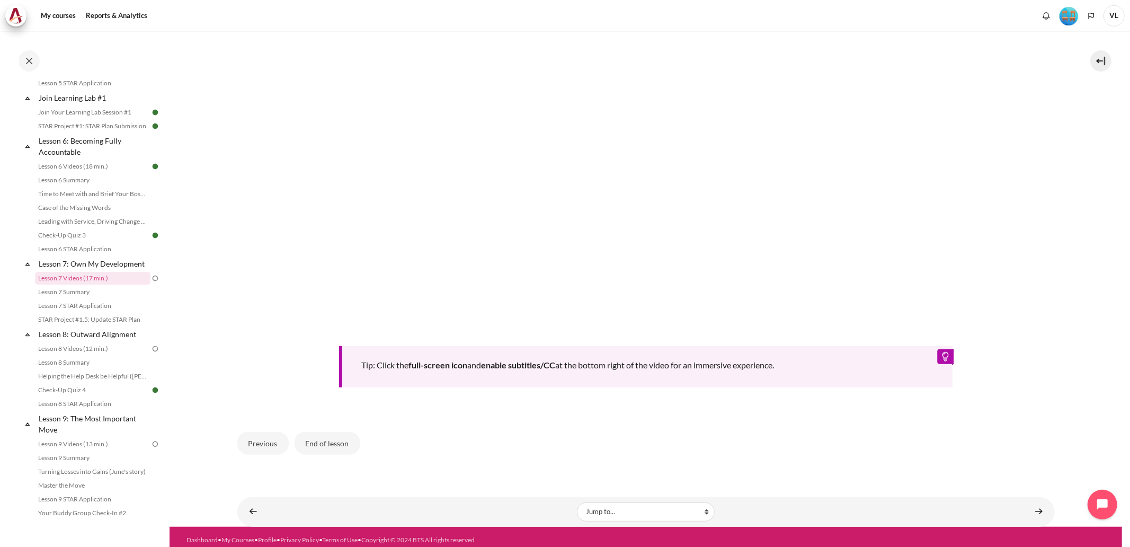
scroll to position [456, 0]
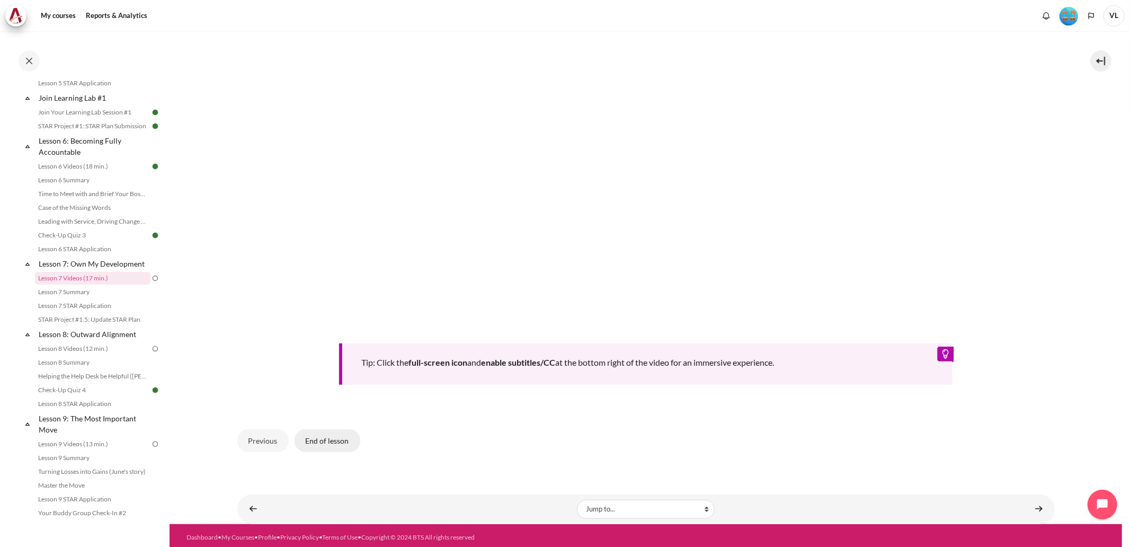
click at [331, 434] on button "End of lesson" at bounding box center [327, 440] width 66 height 22
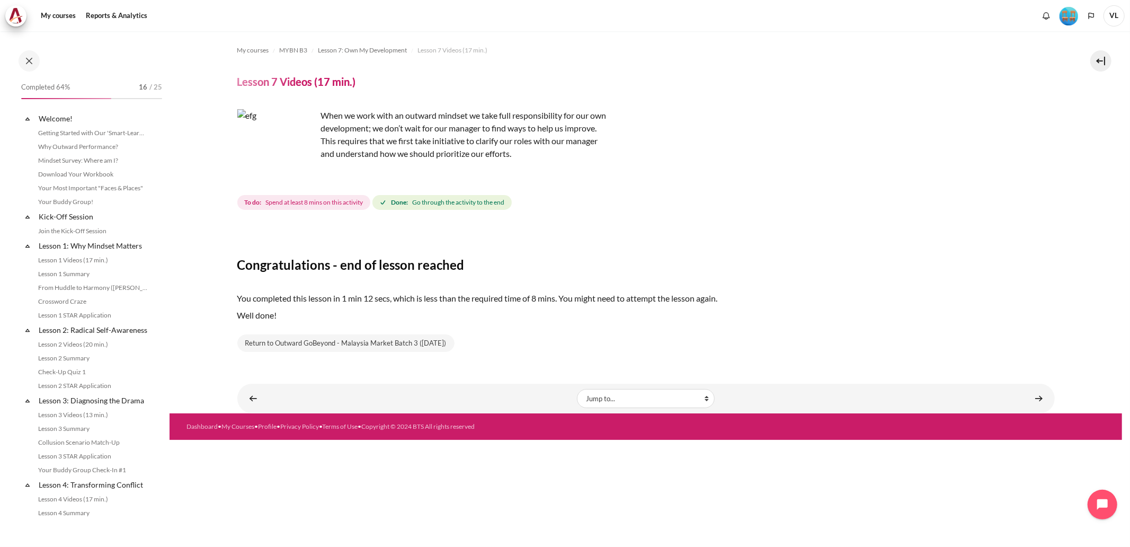
scroll to position [552, 0]
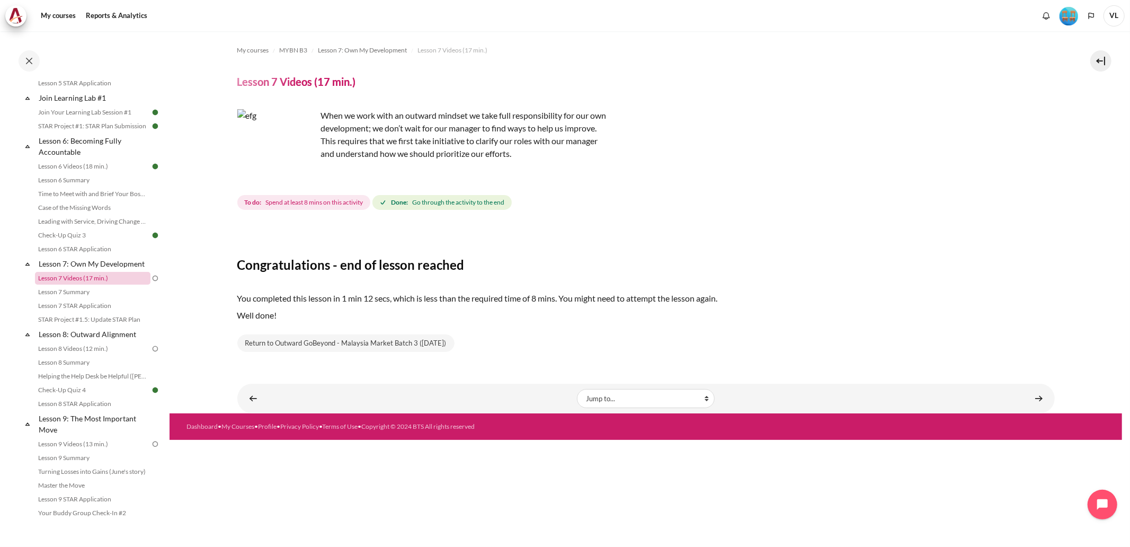
click at [102, 284] on link "Lesson 7 Videos (17 min.)" at bounding box center [92, 278] width 115 height 13
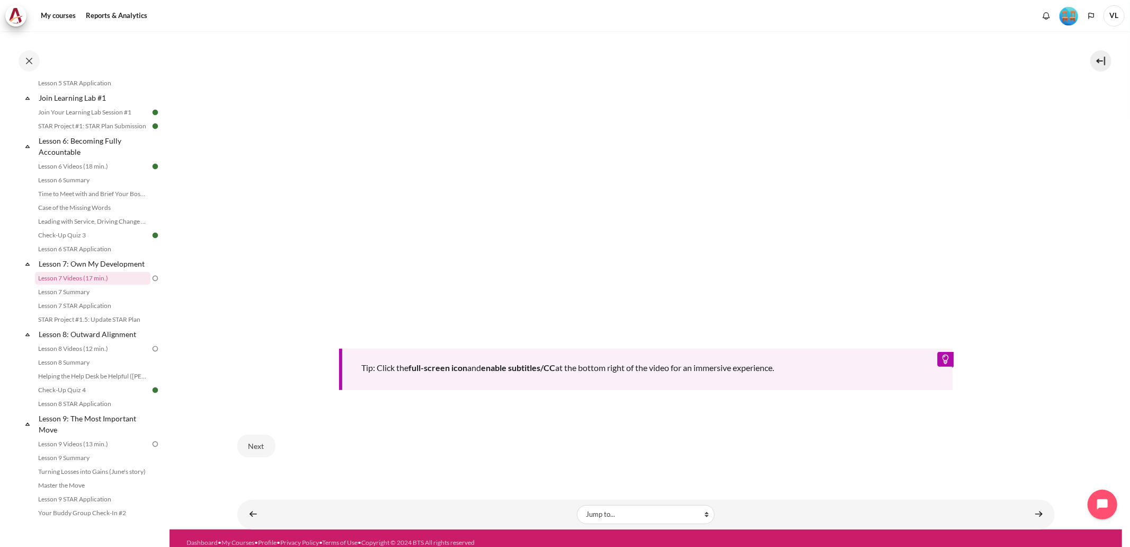
scroll to position [456, 0]
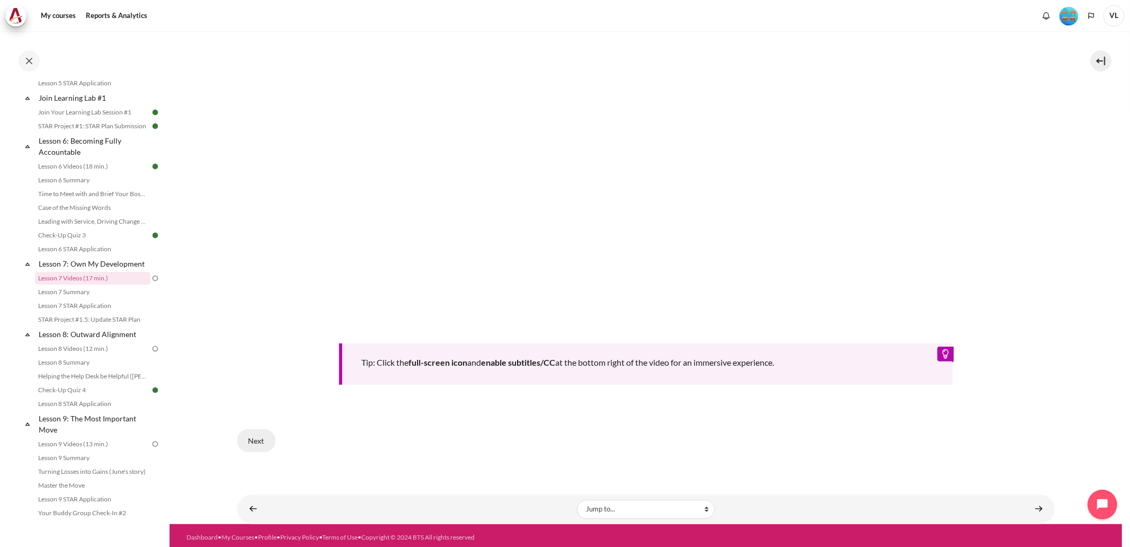
click at [260, 433] on button "Next" at bounding box center [256, 440] width 38 height 22
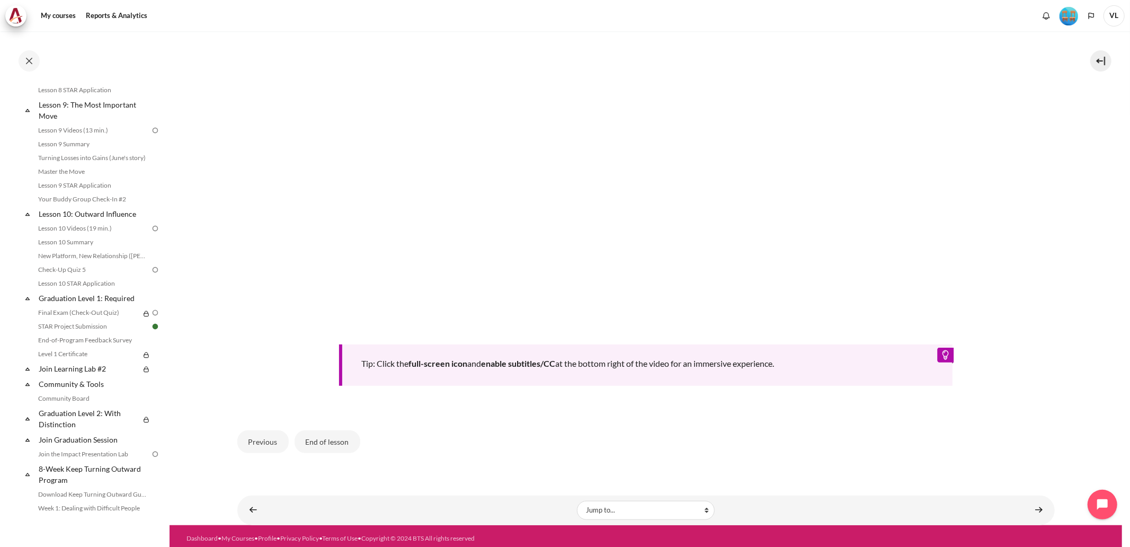
scroll to position [456, 0]
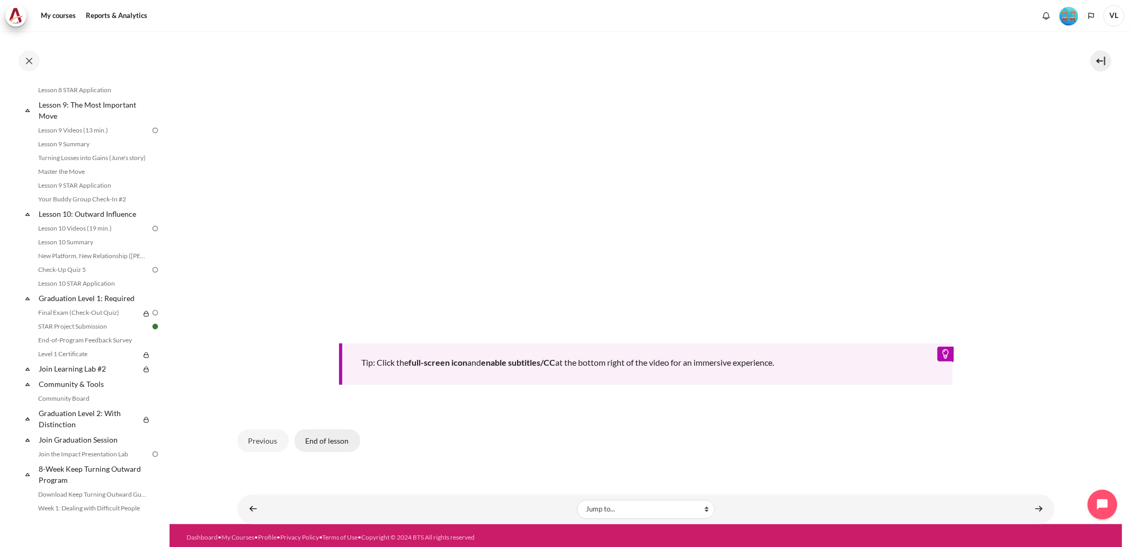
click at [328, 435] on button "End of lesson" at bounding box center [327, 440] width 66 height 22
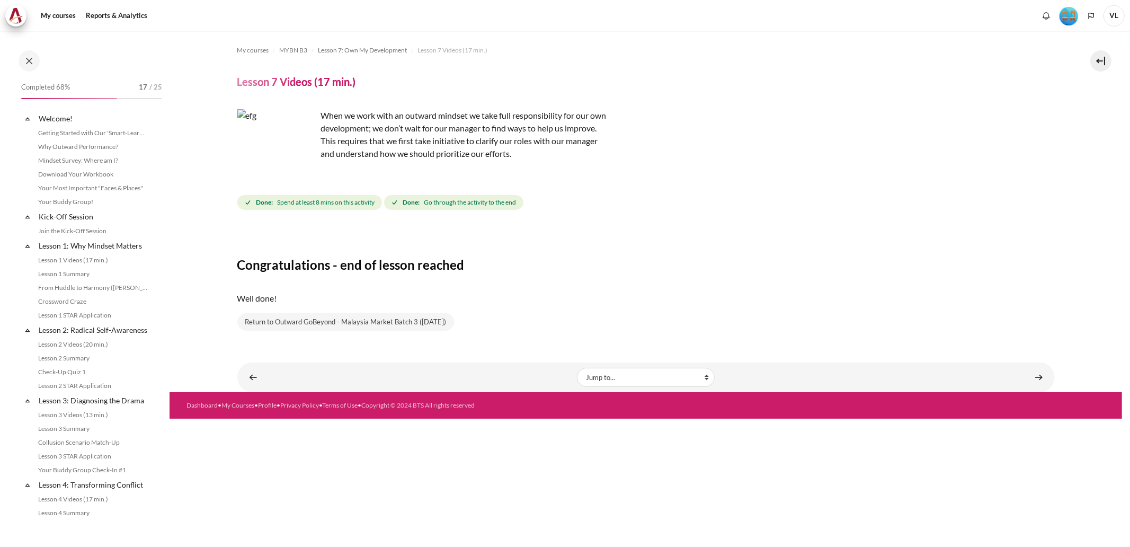
scroll to position [552, 0]
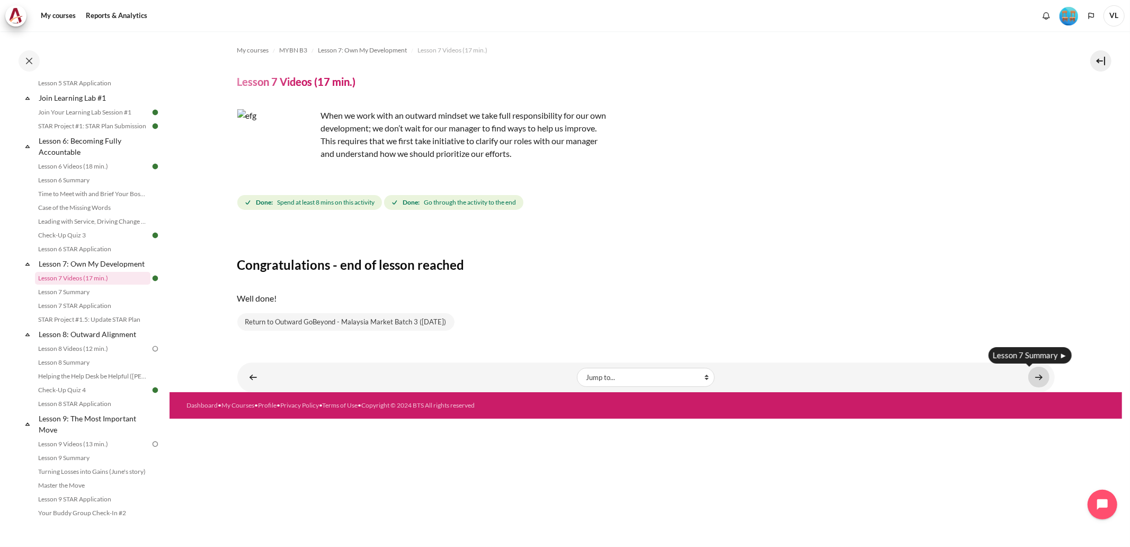
click at [1035, 378] on link "Content" at bounding box center [1038, 377] width 21 height 21
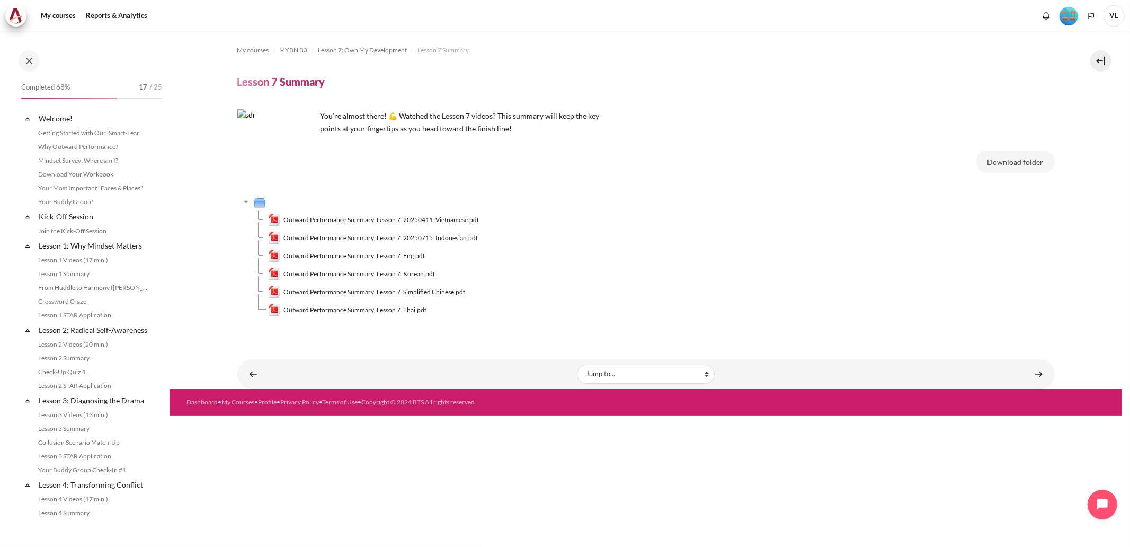
scroll to position [566, 0]
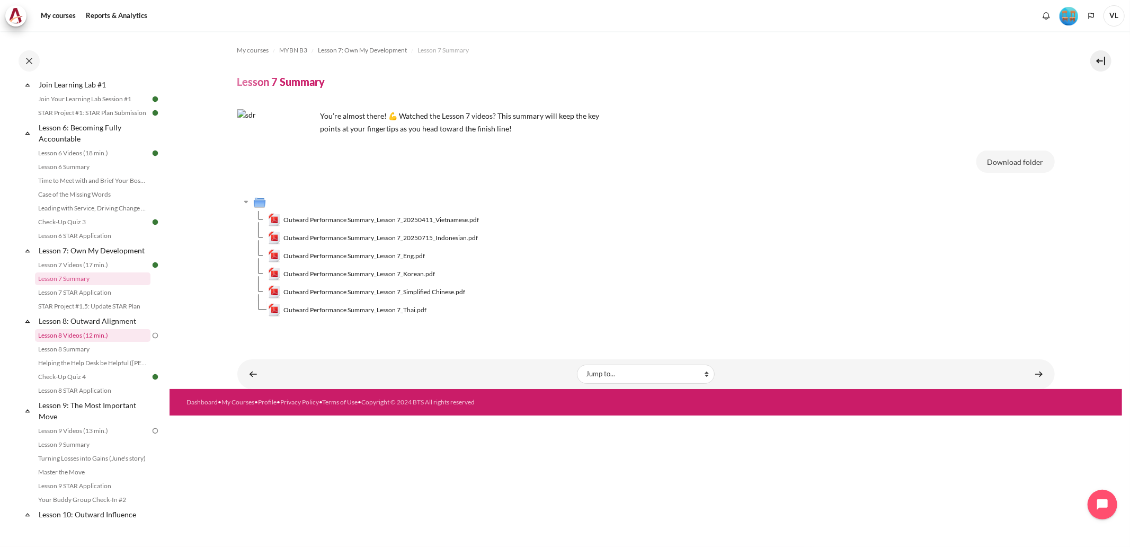
click at [88, 342] on link "Lesson 8 Videos (12 min.)" at bounding box center [92, 335] width 115 height 13
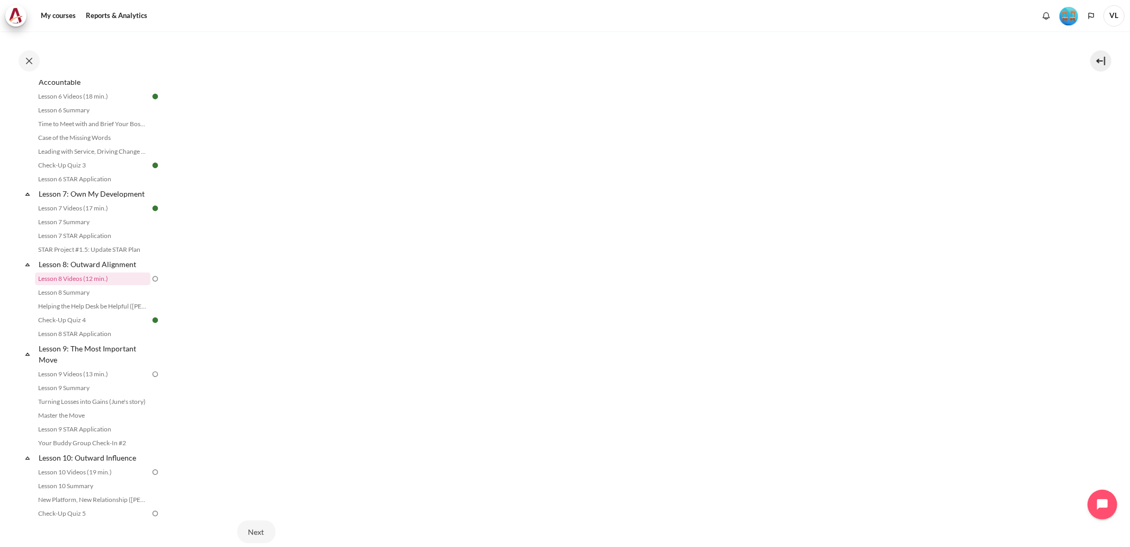
scroll to position [376, 0]
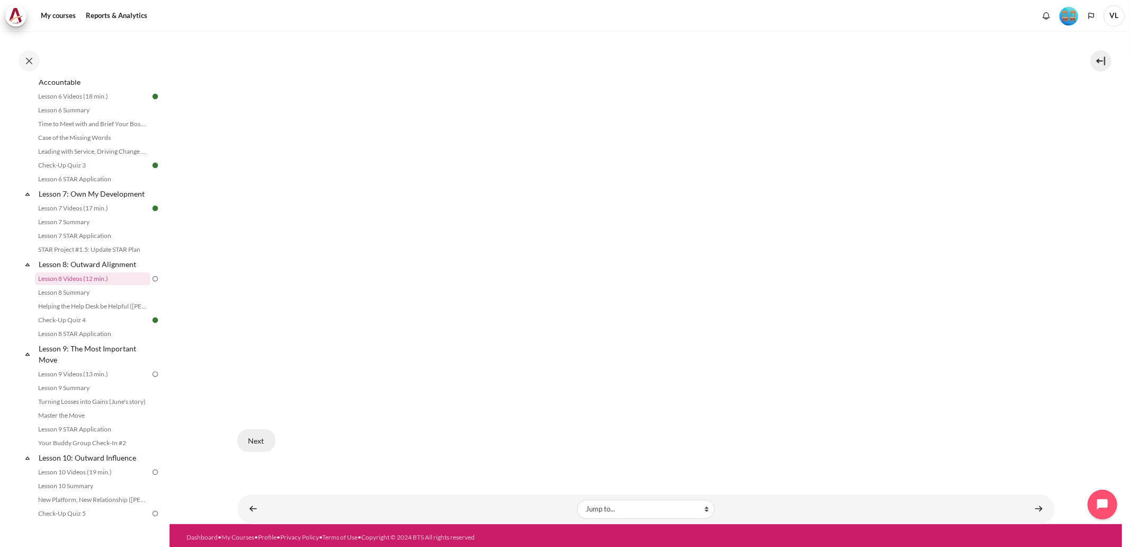
click at [258, 435] on button "Next" at bounding box center [256, 440] width 38 height 22
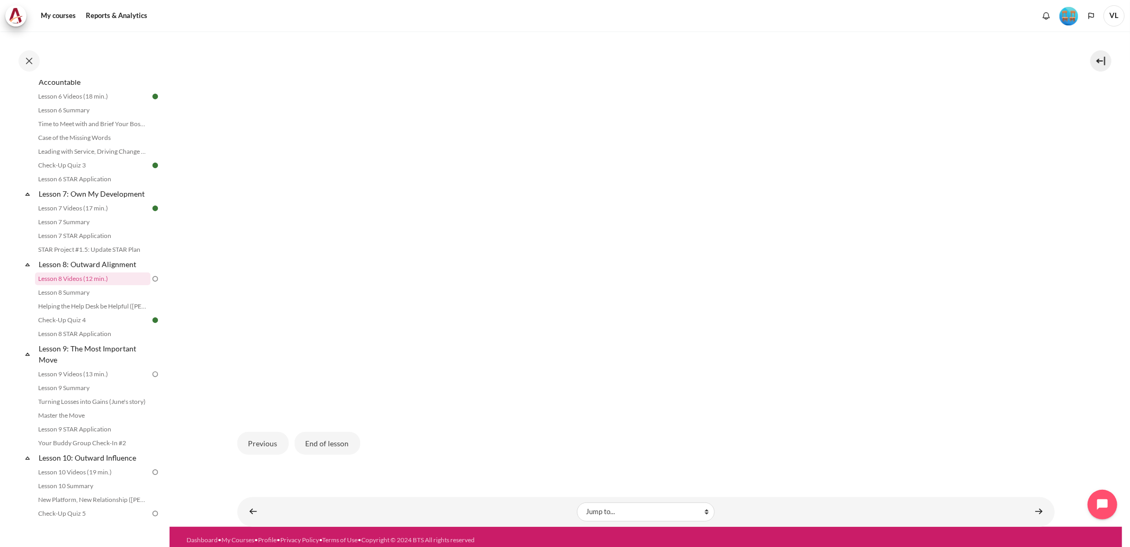
scroll to position [376, 0]
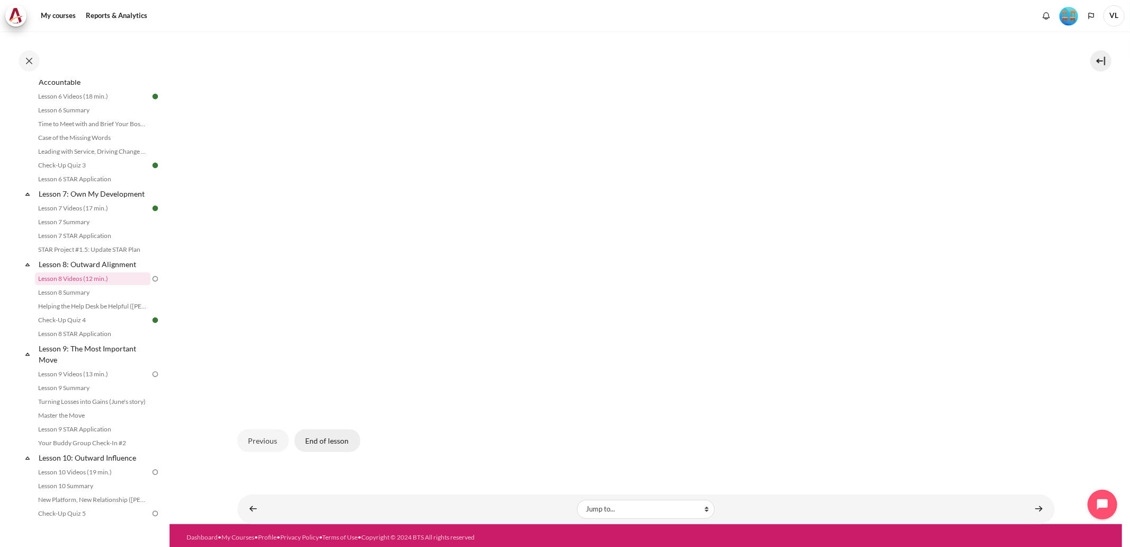
click at [339, 434] on button "End of lesson" at bounding box center [327, 440] width 66 height 22
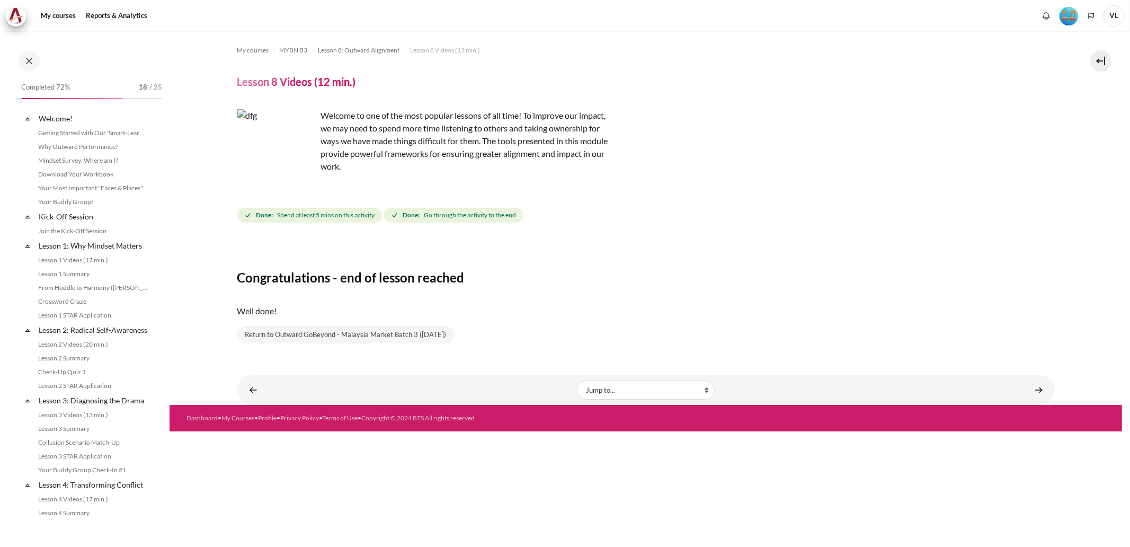
scroll to position [622, 0]
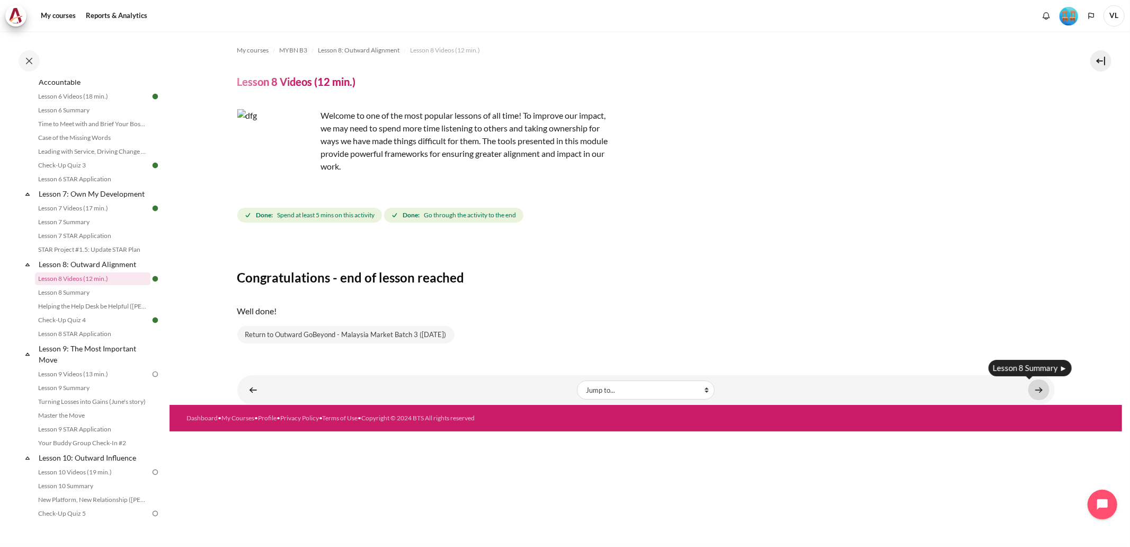
click at [1042, 390] on link "Content" at bounding box center [1038, 389] width 21 height 21
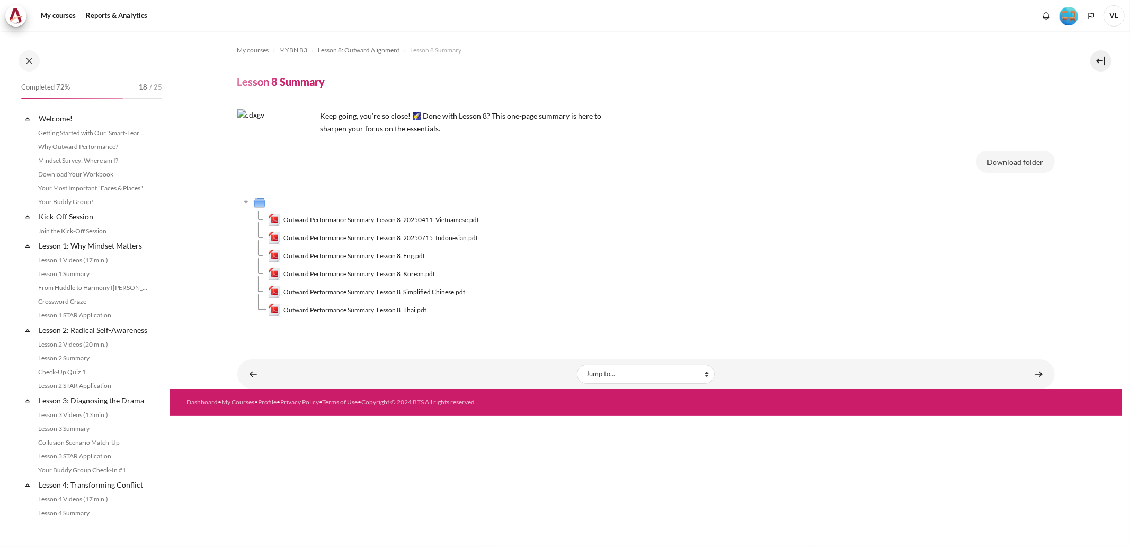
scroll to position [636, 0]
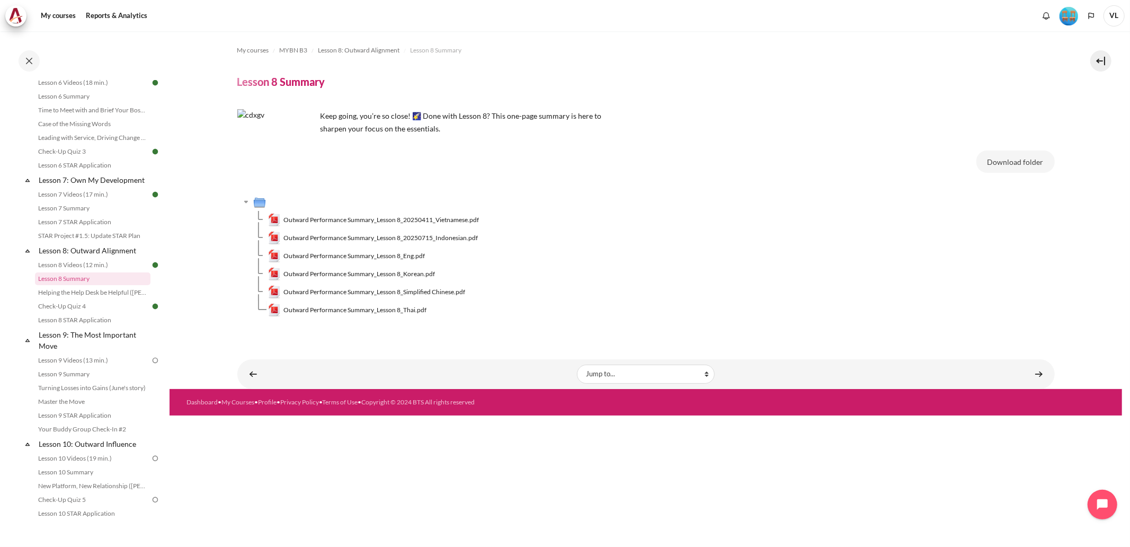
click at [1073, 18] on img "Level #4" at bounding box center [1068, 16] width 19 height 19
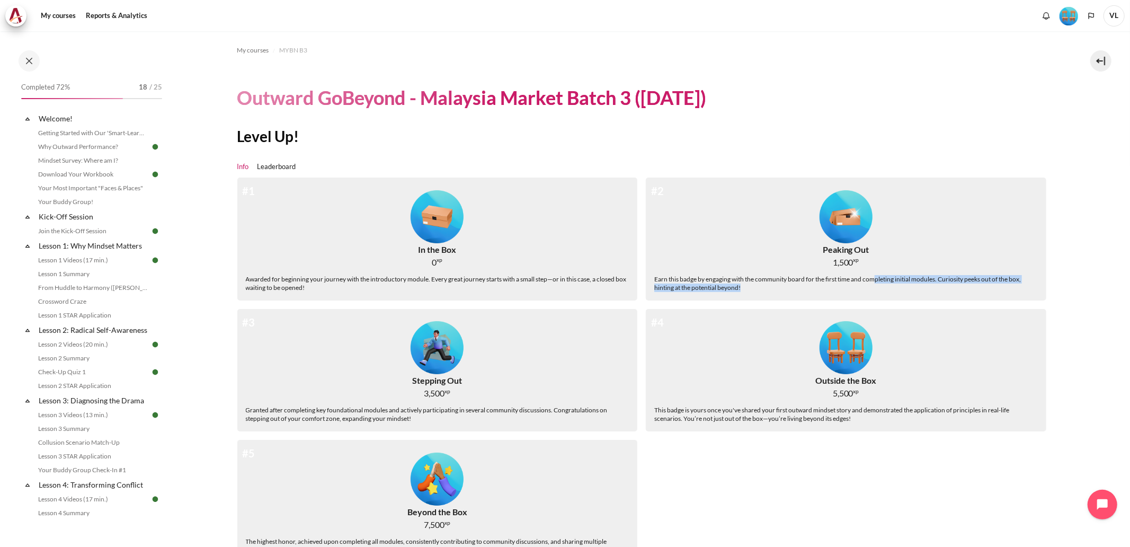
drag, startPoint x: 872, startPoint y: 277, endPoint x: 988, endPoint y: 287, distance: 116.4
click at [988, 287] on div "Earn this badge by engaging with the community board for the first time and com…" at bounding box center [845, 283] width 383 height 17
click at [961, 221] on div "#2 Peaking Out 1,500 xp Earn this badge by engaging with the community board fo…" at bounding box center [846, 238] width 400 height 123
click at [838, 223] on img "Level #2" at bounding box center [845, 216] width 53 height 53
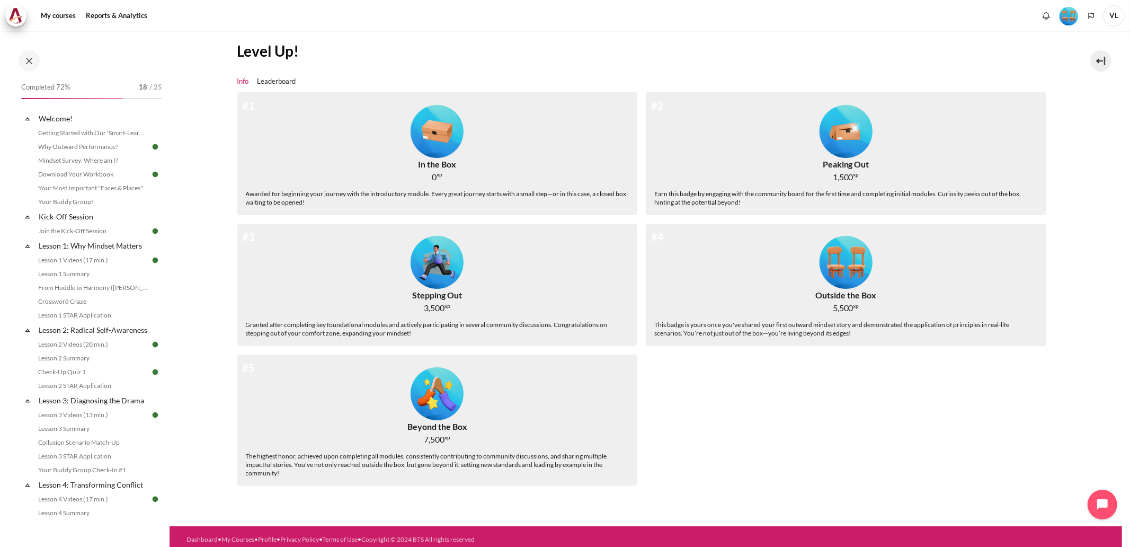
scroll to position [92, 0]
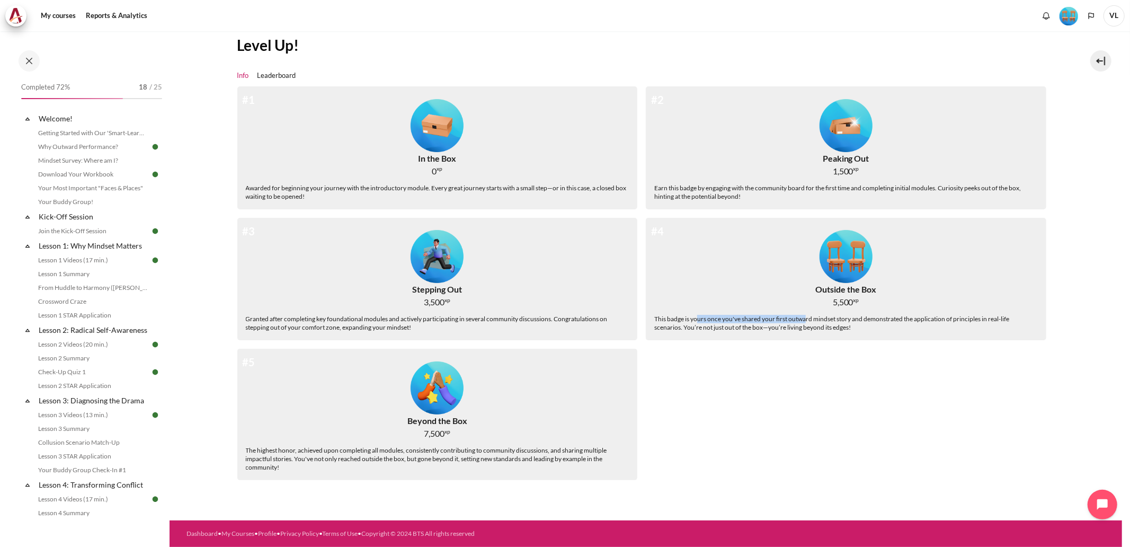
drag, startPoint x: 698, startPoint y: 318, endPoint x: 800, endPoint y: 325, distance: 102.5
click at [803, 317] on div "This badge is yours once you've shared your first outward mindset story and dem…" at bounding box center [845, 323] width 383 height 17
click at [827, 332] on div "#4 Outside the Box 5,500 xp This badge is yours once you've shared your first o…" at bounding box center [846, 279] width 400 height 123
drag, startPoint x: 842, startPoint y: 318, endPoint x: 951, endPoint y: 332, distance: 110.0
click at [951, 332] on div "#4 Outside the Box 5,500 xp This badge is yours once you've shared your first o…" at bounding box center [846, 279] width 400 height 123
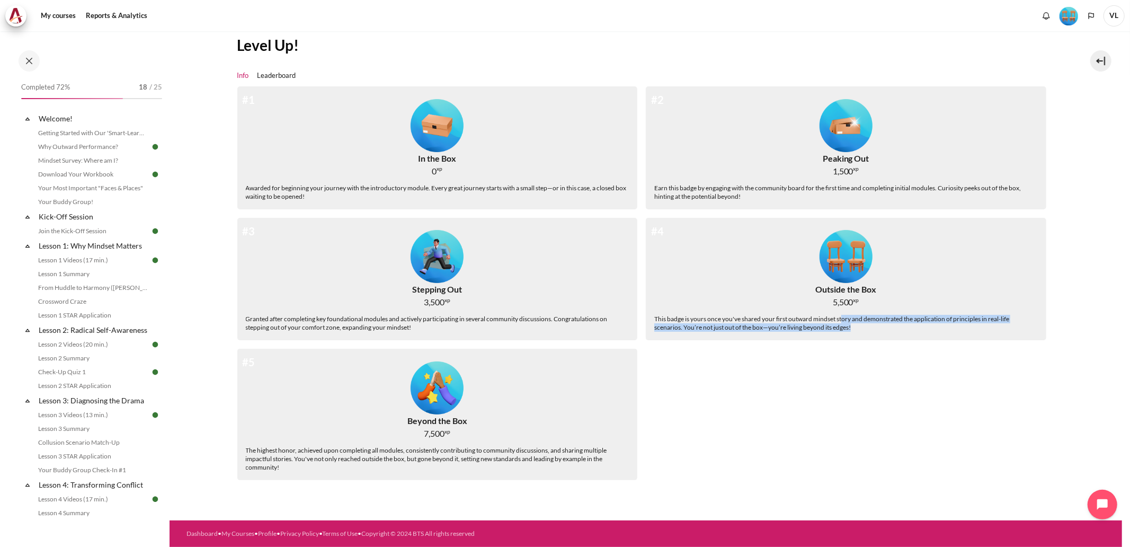
click at [888, 352] on div "#1 In the Box 0 xp Awarded for beginning your journey with the introductory mod…" at bounding box center [645, 287] width 817 height 402
click at [869, 331] on div "#4 Outside the Box 5,500 xp This badge is yours once you've shared your first o…" at bounding box center [846, 279] width 400 height 123
click at [805, 342] on div "#4 Outside the Box 5,500 xp This badge is yours once you've shared your first o…" at bounding box center [850, 283] width 409 height 131
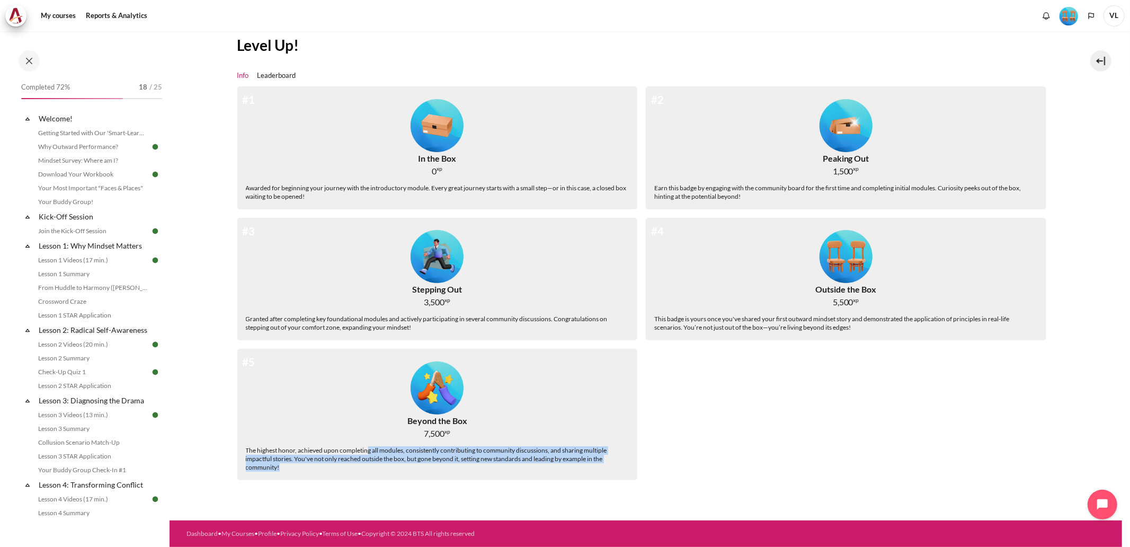
drag, startPoint x: 364, startPoint y: 447, endPoint x: 536, endPoint y: 466, distance: 172.7
click at [536, 466] on div "The highest honor, achieved upon completing all modules, consistently contribut…" at bounding box center [437, 458] width 383 height 25
drag, startPoint x: 722, startPoint y: 194, endPoint x: 732, endPoint y: 192, distance: 9.8
click at [722, 194] on div "Earn this badge by engaging with the community board for the first time and com…" at bounding box center [845, 192] width 383 height 17
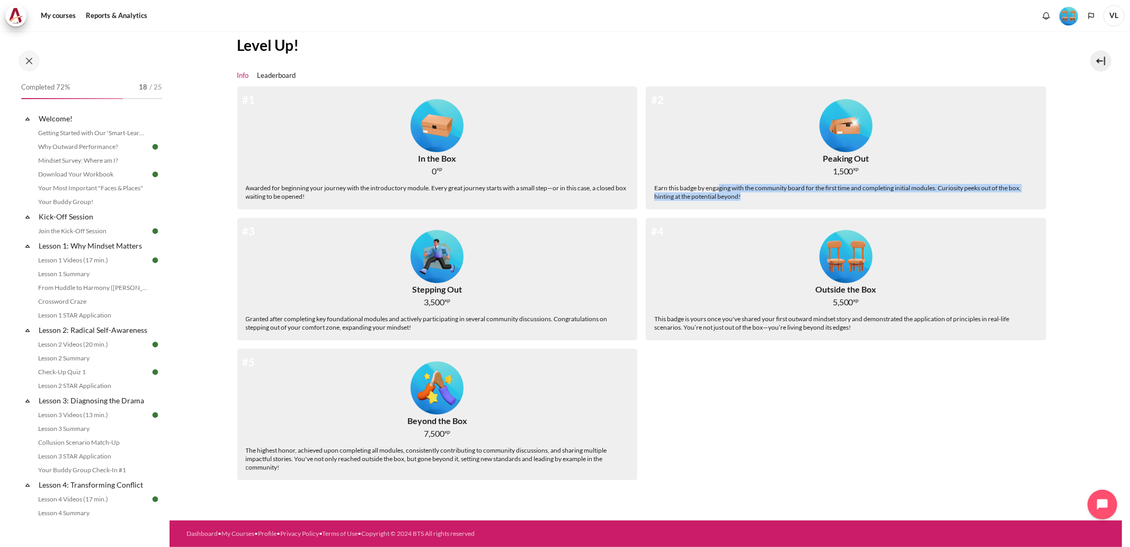
drag, startPoint x: 758, startPoint y: 194, endPoint x: 889, endPoint y: 198, distance: 130.3
click at [889, 198] on div "Earn this badge by engaging with the community board for the first time and com…" at bounding box center [845, 192] width 383 height 17
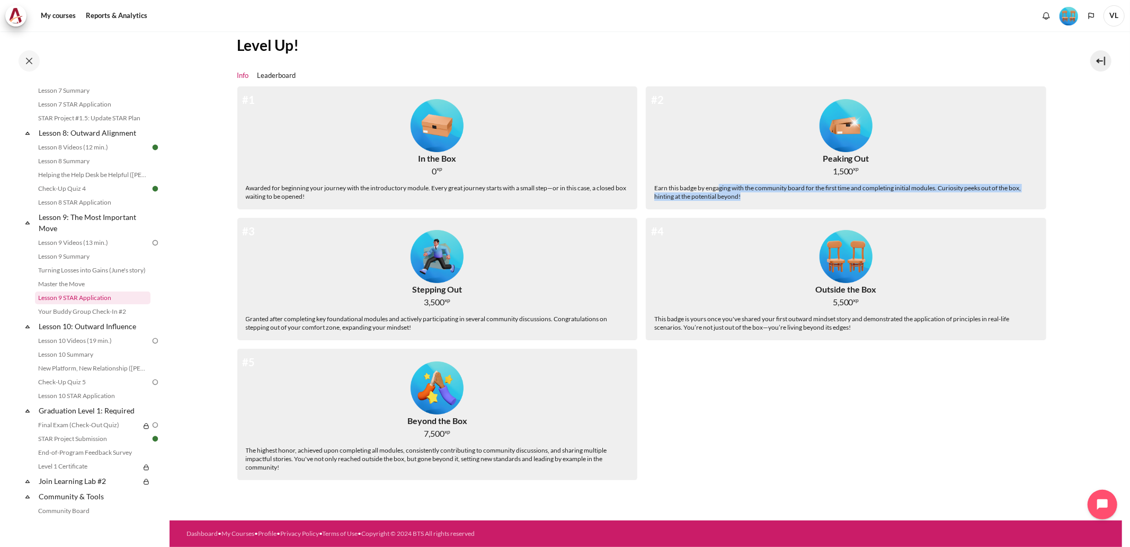
scroll to position [745, 0]
